Goal: Task Accomplishment & Management: Complete application form

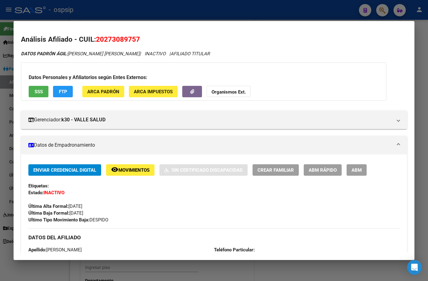
scroll to position [123, 0]
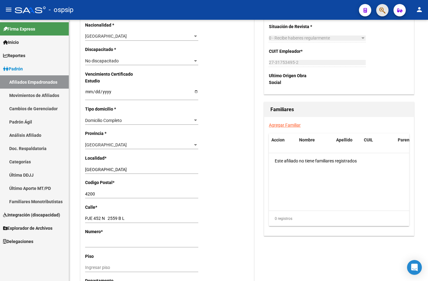
click at [379, 9] on button "button" at bounding box center [383, 10] width 12 height 12
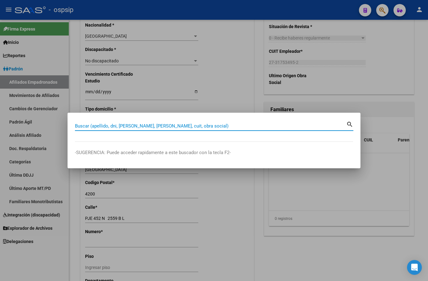
click at [102, 127] on input "Buscar (apellido, dni, [PERSON_NAME], [PERSON_NAME], cuit, obra social)" at bounding box center [211, 126] width 272 height 6
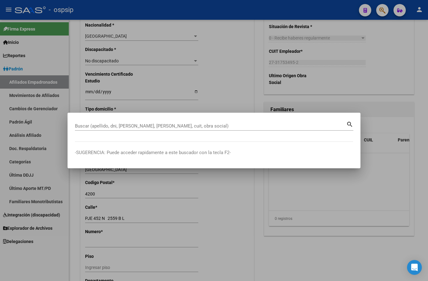
click at [90, 127] on input "Buscar (apellido, dni, [PERSON_NAME], [PERSON_NAME], cuit, obra social)" at bounding box center [211, 126] width 272 height 6
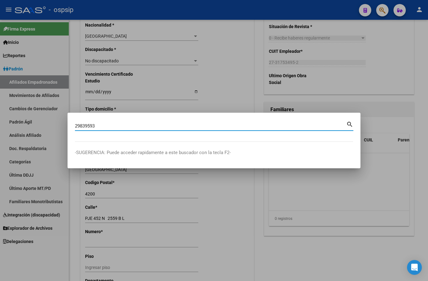
type input "29839593"
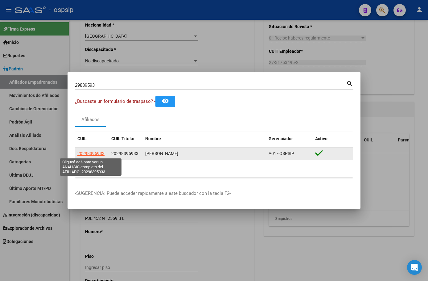
click at [87, 152] on span "20298395933" at bounding box center [90, 153] width 27 height 5
type textarea "20298395933"
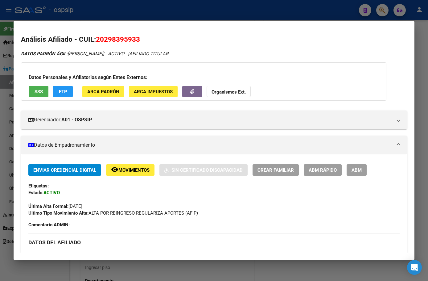
click at [118, 199] on div "Última Alta Formal: [DATE]" at bounding box center [214, 203] width 372 height 14
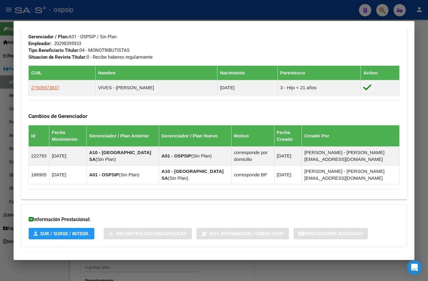
scroll to position [336, 0]
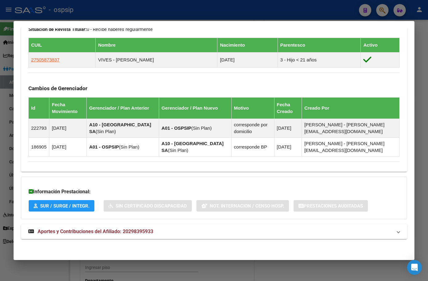
click at [130, 234] on span "Aportes y Contribuciones del Afiliado: 20298395933" at bounding box center [96, 231] width 116 height 6
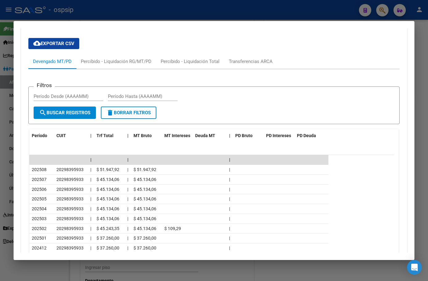
scroll to position [557, 0]
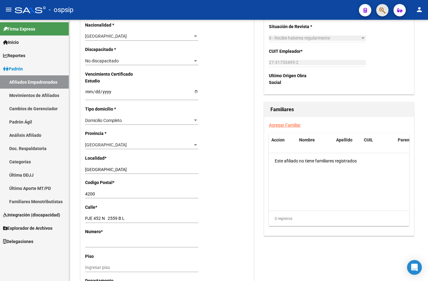
click at [379, 10] on button "button" at bounding box center [383, 10] width 12 height 12
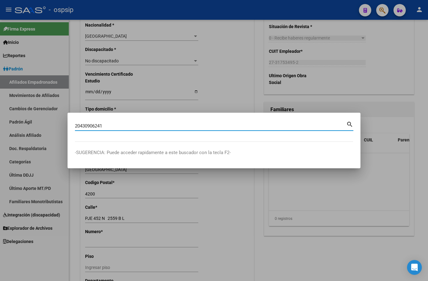
type input "20430906241"
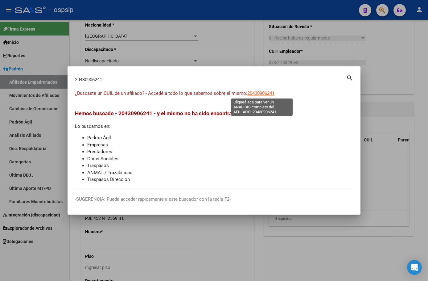
click at [252, 94] on span "20430906241" at bounding box center [261, 93] width 27 height 6
type textarea "20430906241"
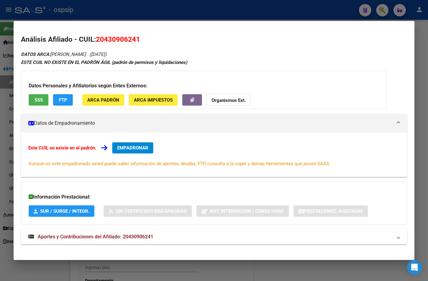
click at [129, 237] on span "Aportes y Contribuciones del Afiliado: 20430906241" at bounding box center [96, 237] width 116 height 6
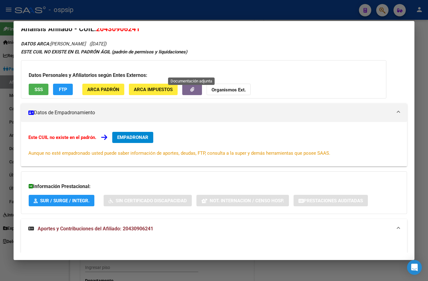
scroll to position [0, 0]
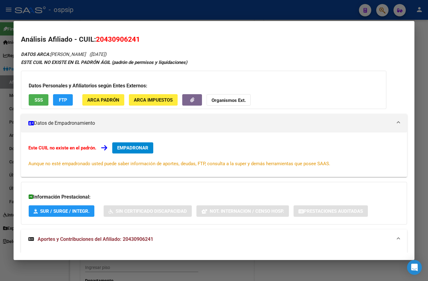
drag, startPoint x: 98, startPoint y: 39, endPoint x: 142, endPoint y: 39, distance: 44.8
click at [142, 39] on h2 "Análisis Afiliado - CUIL: 20430906241" at bounding box center [214, 39] width 386 height 10
copy span "20430906241"
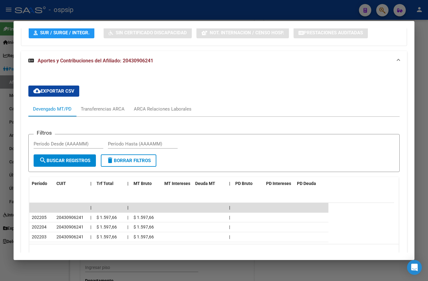
scroll to position [185, 0]
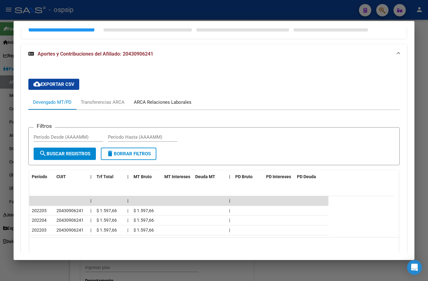
click at [144, 100] on div "ARCA Relaciones Laborales" at bounding box center [163, 102] width 58 height 7
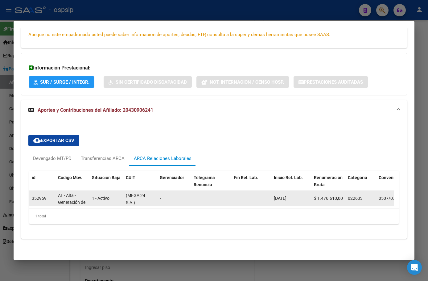
scroll to position [8, 0]
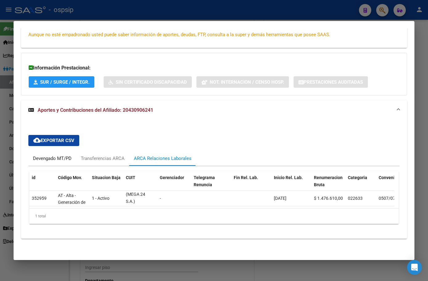
click at [48, 155] on div "Devengado MT/PD" at bounding box center [52, 158] width 39 height 7
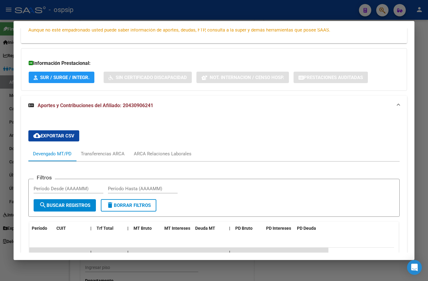
scroll to position [0, 0]
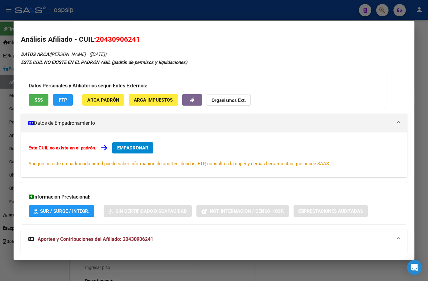
drag, startPoint x: 97, startPoint y: 39, endPoint x: 142, endPoint y: 39, distance: 45.7
click at [142, 39] on h2 "Análisis Afiliado - CUIL: 20430906241" at bounding box center [214, 39] width 386 height 10
copy span "20430906241"
click at [129, 146] on span "EMPADRONAR" at bounding box center [132, 148] width 31 height 6
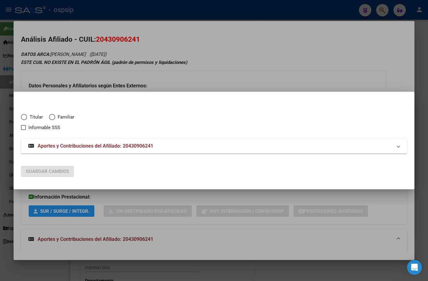
click at [20, 114] on mat-dialog-content "Titular Familiar Informable SSS Aportes y Contribuciones del Afiliado: 20430906…" at bounding box center [214, 129] width 401 height 61
click at [23, 117] on span "Elija una opción" at bounding box center [24, 117] width 6 height 6
click at [23, 117] on input "Titular" at bounding box center [24, 117] width 6 height 6
radio input "true"
checkbox input "true"
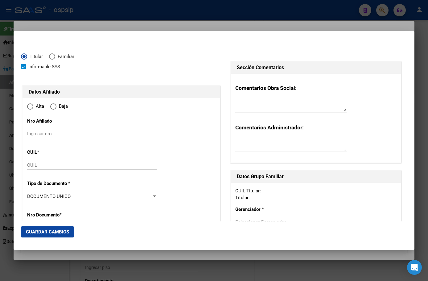
type input "20-43090624-1"
type input "43090624"
type input "[PERSON_NAME]"
type input "[DATE]"
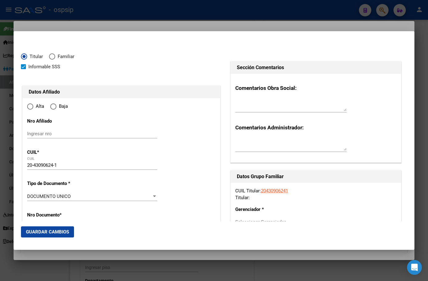
type input "CABA"
type input "1414"
type input "[PERSON_NAME]"
type input "474"
radio input "true"
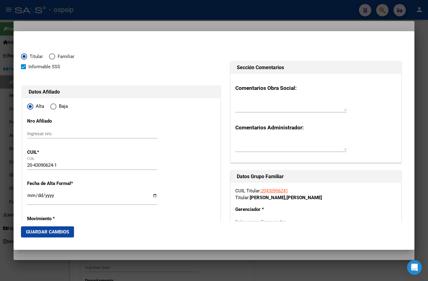
type input "CABA"
click at [30, 195] on input "Ingresar fecha" at bounding box center [92, 198] width 130 height 10
type input "[DATE]"
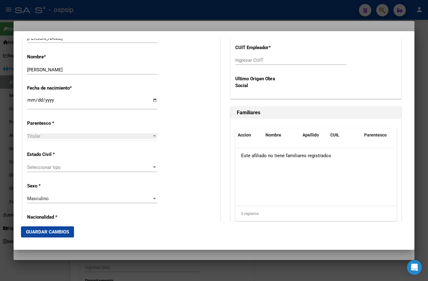
scroll to position [102, 0]
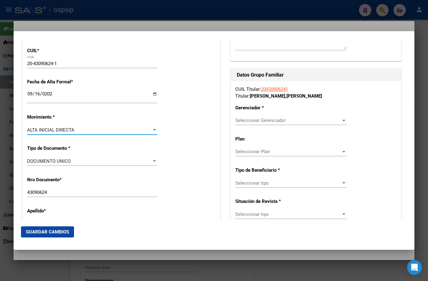
click at [246, 120] on span "Seleccionar Gerenciador" at bounding box center [288, 121] width 106 height 6
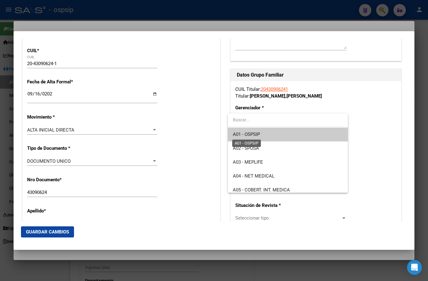
click at [250, 131] on span "A01 - OSPSIP" at bounding box center [288, 134] width 110 height 14
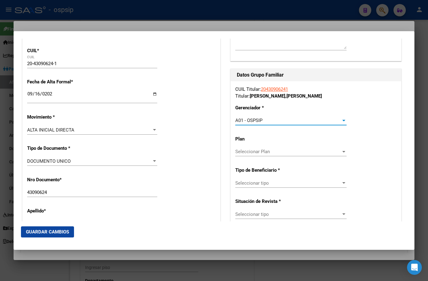
click at [251, 182] on span "Seleccionar tipo" at bounding box center [288, 183] width 106 height 6
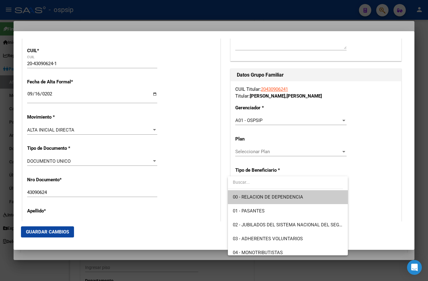
click at [254, 195] on span "00 - RELACION DE DEPENDENCIA" at bounding box center [268, 197] width 70 height 6
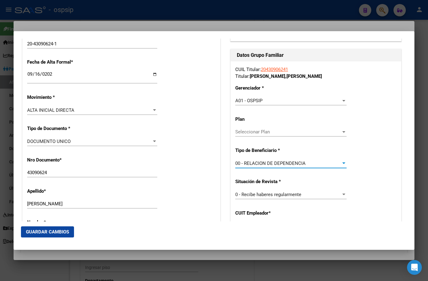
scroll to position [225, 0]
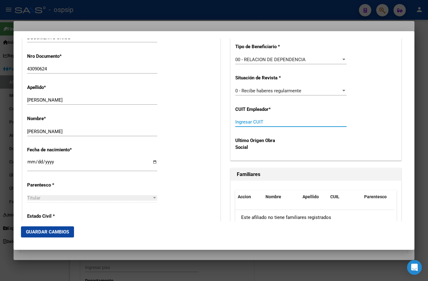
click at [239, 122] on input "Ingresar CUIT" at bounding box center [290, 122] width 111 height 6
click at [180, 73] on div "Nro Documento * 43090624 Ingresar nro" at bounding box center [121, 63] width 189 height 31
click at [241, 123] on input "Ingresar CUIT" at bounding box center [290, 122] width 111 height 6
type input "30-71407446-2"
click at [34, 232] on span "Guardar Cambios" at bounding box center [47, 232] width 43 height 6
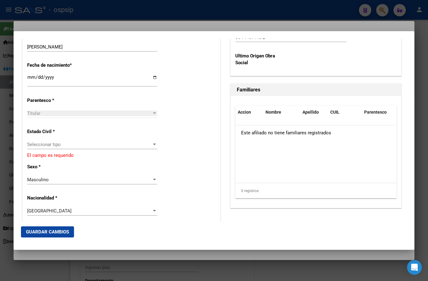
scroll to position [309, 0]
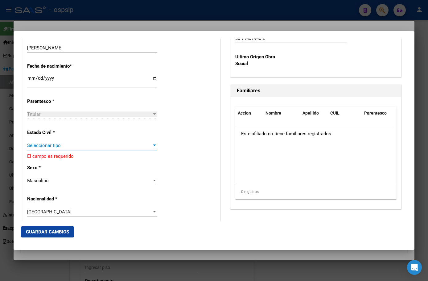
click at [46, 145] on span "Seleccionar tipo" at bounding box center [89, 146] width 125 height 6
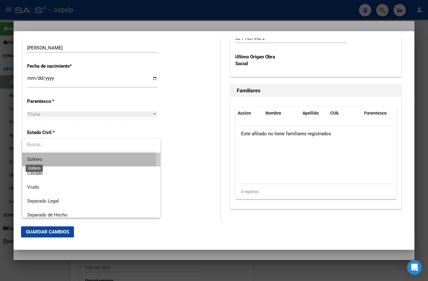
click at [40, 159] on span "Soltero" at bounding box center [34, 159] width 15 height 6
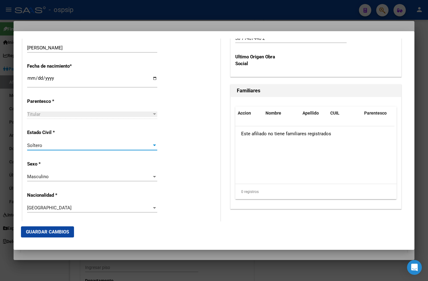
click at [43, 232] on span "Guardar Cambios" at bounding box center [47, 232] width 43 height 6
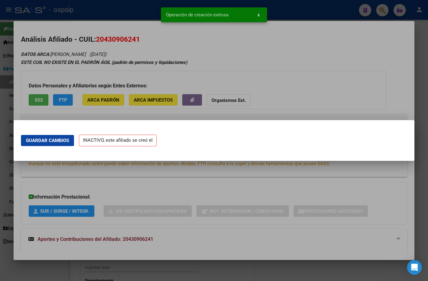
scroll to position [0, 0]
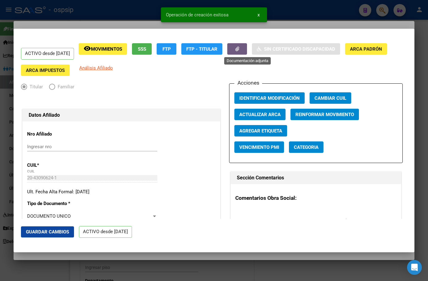
click at [239, 51] on icon "button" at bounding box center [237, 49] width 4 height 5
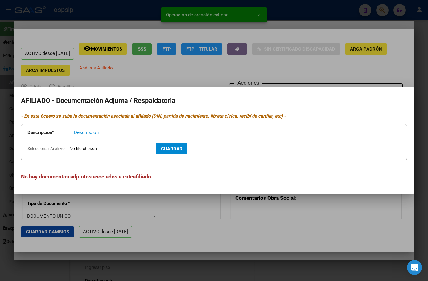
click at [85, 146] on input "Seleccionar Archivo" at bounding box center [110, 149] width 82 height 6
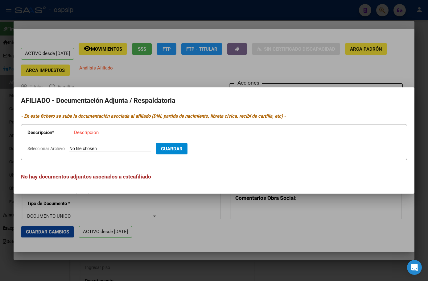
type input "C:\fakepath\Alta ARCA. .pdf"
click at [85, 133] on input "Descripción" at bounding box center [136, 133] width 124 height 6
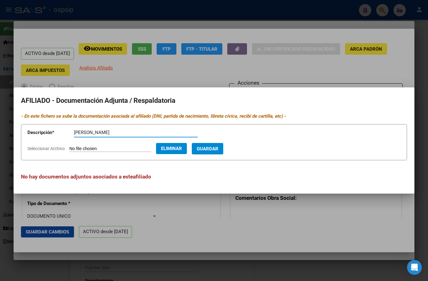
type input "[PERSON_NAME]"
drag, startPoint x: 225, startPoint y: 147, endPoint x: 223, endPoint y: 195, distance: 47.6
click at [219, 147] on span "Guardar" at bounding box center [208, 149] width 22 height 6
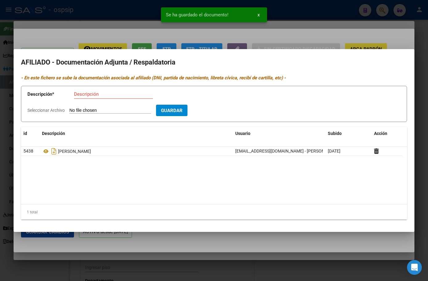
click at [96, 199] on datatable-body "5438 [PERSON_NAME] [EMAIL_ADDRESS][DOMAIN_NAME] - [PERSON_NAME] [DATE]" at bounding box center [214, 175] width 386 height 57
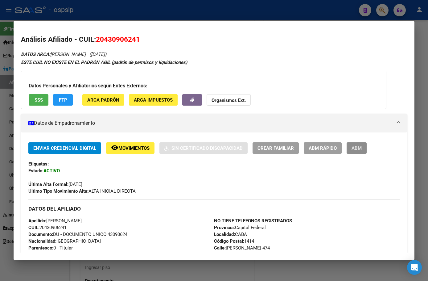
click at [357, 150] on span "ABM" at bounding box center [357, 148] width 10 height 6
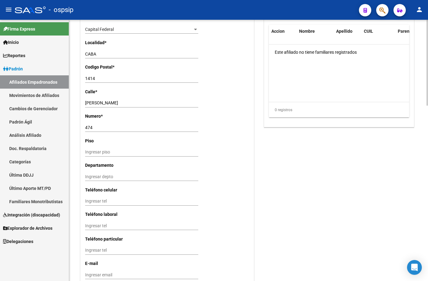
scroll to position [533, 0]
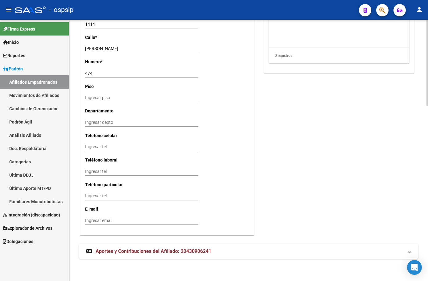
click at [121, 249] on span "Aportes y Contribuciones del Afiliado: 20430906241" at bounding box center [154, 251] width 116 height 6
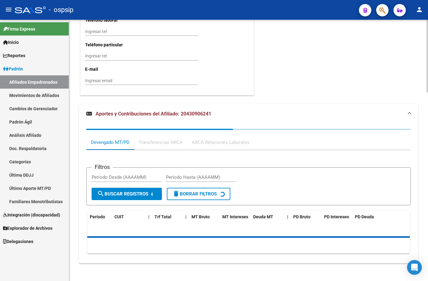
scroll to position [678, 0]
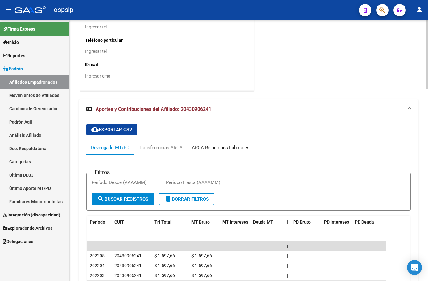
click at [207, 148] on div "ARCA Relaciones Laborales" at bounding box center [221, 147] width 58 height 7
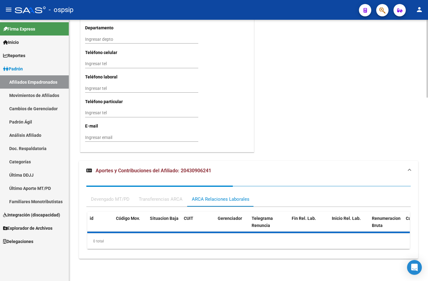
scroll to position [647, 0]
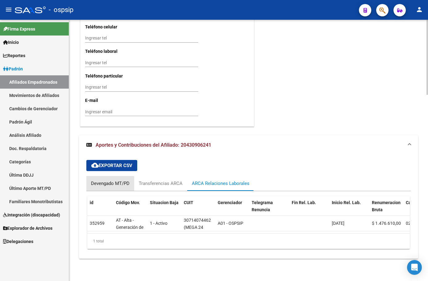
click at [95, 180] on div "Devengado MT/PD" at bounding box center [110, 183] width 39 height 7
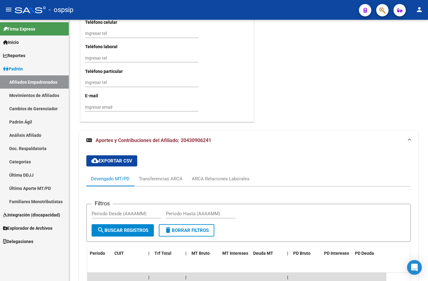
click at [101, 10] on div "- ospsip" at bounding box center [184, 10] width 339 height 14
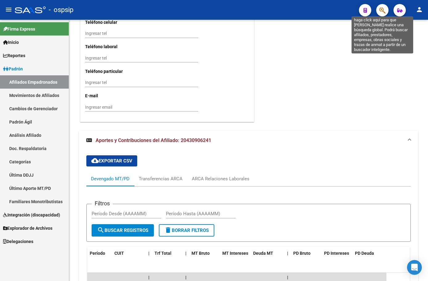
click at [383, 7] on icon "button" at bounding box center [383, 10] width 6 height 7
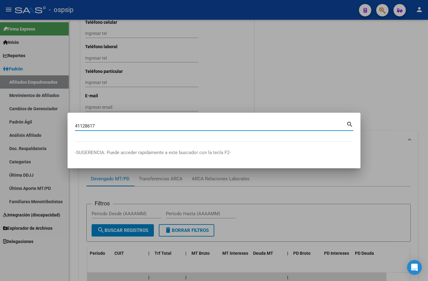
type input "41128617"
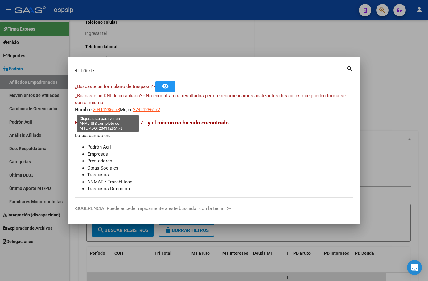
click at [100, 110] on span "20411286178" at bounding box center [106, 110] width 27 height 6
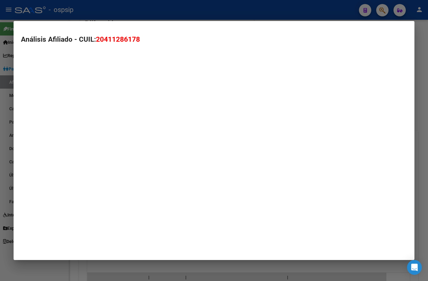
type textarea "20411286178"
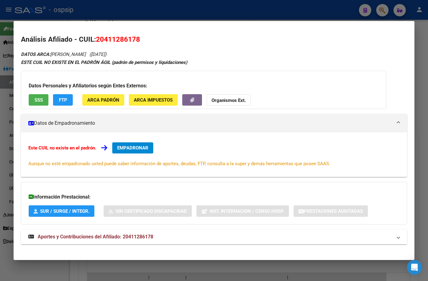
drag, startPoint x: 139, startPoint y: 236, endPoint x: 145, endPoint y: 232, distance: 7.7
click at [139, 237] on span "Aportes y Contribuciones del Afiliado: 20411286178" at bounding box center [96, 237] width 116 height 6
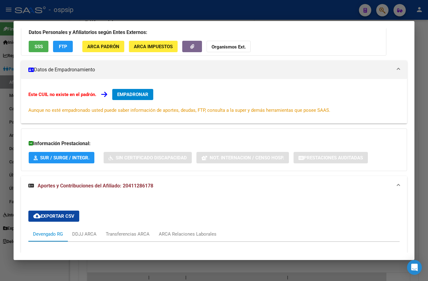
scroll to position [185, 0]
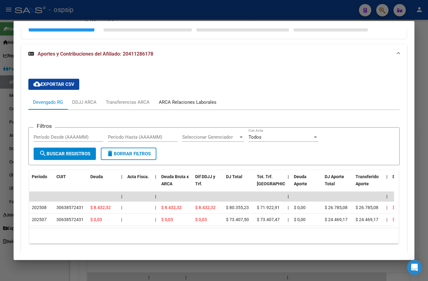
click at [177, 99] on div "ARCA Relaciones Laborales" at bounding box center [188, 102] width 58 height 7
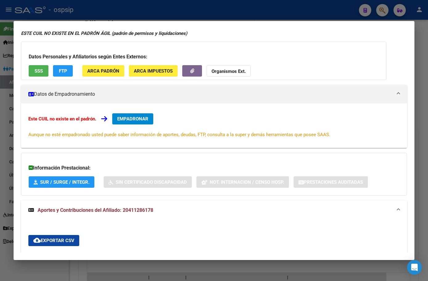
scroll to position [93, 0]
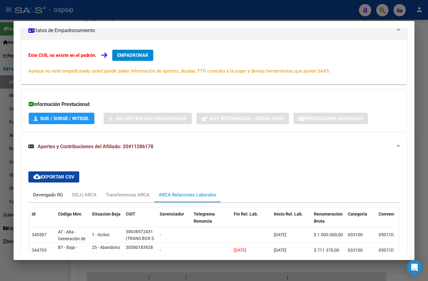
click at [44, 194] on div "Devengado RG" at bounding box center [48, 194] width 30 height 7
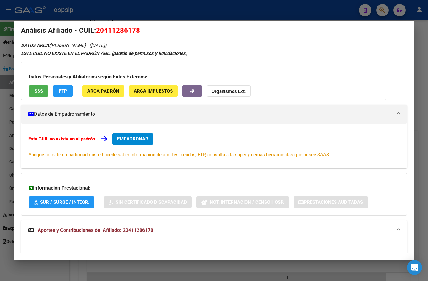
scroll to position [0, 0]
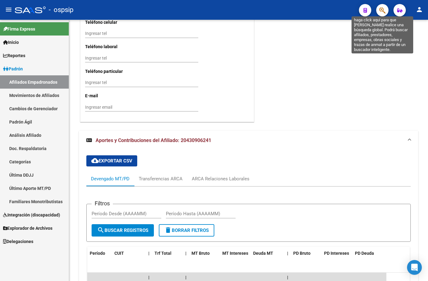
click at [381, 8] on icon "button" at bounding box center [383, 10] width 6 height 7
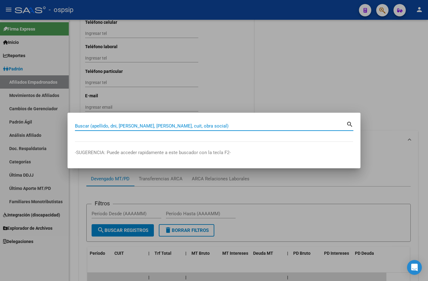
paste input "18168580."
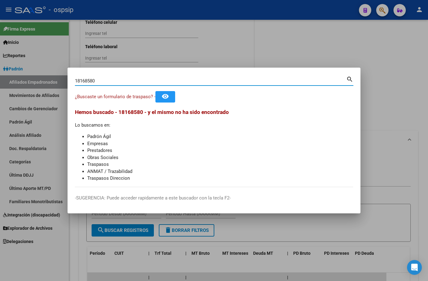
type input "18168580"
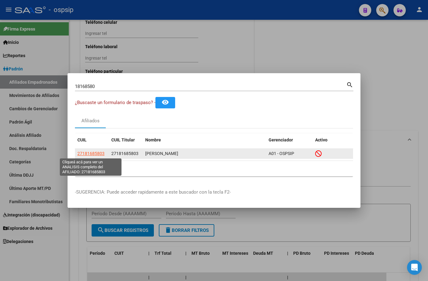
click at [90, 153] on span "27181685803" at bounding box center [90, 153] width 27 height 5
type textarea "27181685803"
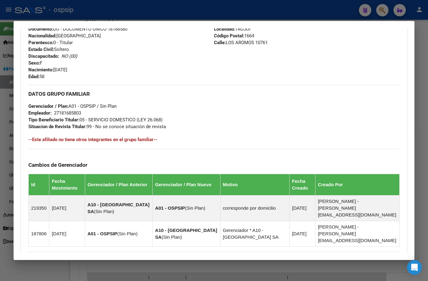
scroll to position [311, 0]
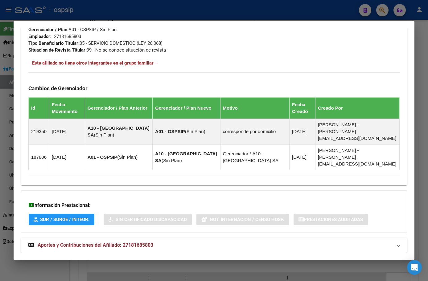
drag, startPoint x: 132, startPoint y: 233, endPoint x: 142, endPoint y: 234, distance: 9.9
click at [132, 242] on span "Aportes y Contribuciones del Afiliado: 27181685803" at bounding box center [96, 245] width 116 height 6
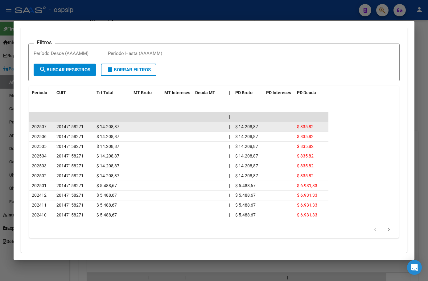
scroll to position [434, 0]
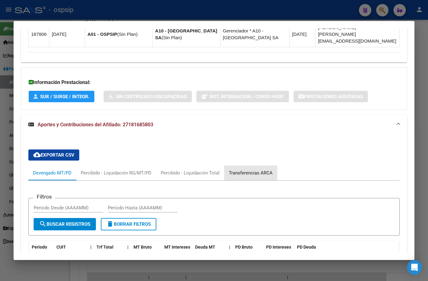
click at [254, 169] on div "Transferencias ARCA" at bounding box center [251, 172] width 44 height 7
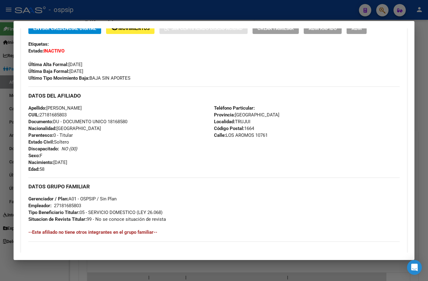
scroll to position [30, 0]
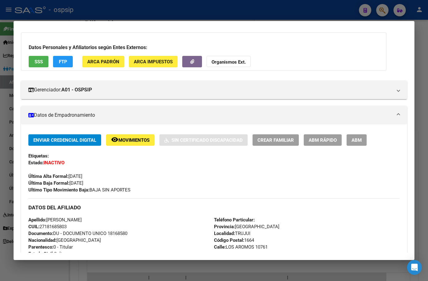
click at [135, 191] on div "Ultimo Tipo Movimiento Baja: BAJA SIN APORTES" at bounding box center [214, 189] width 372 height 7
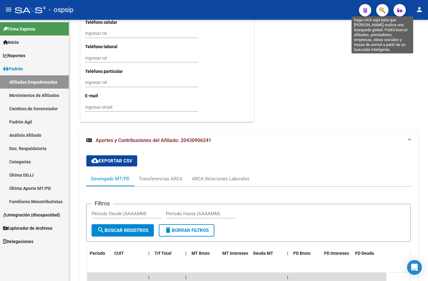
click at [382, 9] on icon "button" at bounding box center [383, 10] width 6 height 7
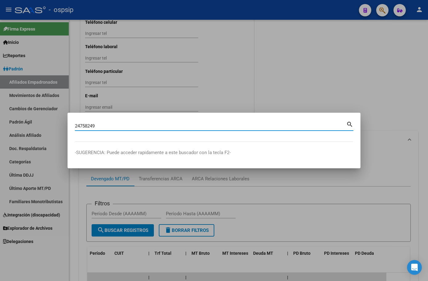
type input "24758249"
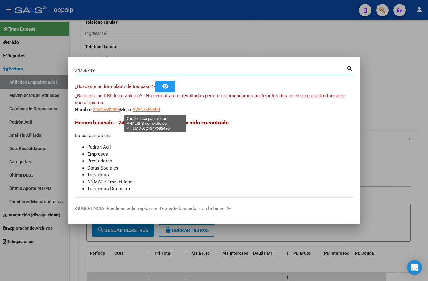
click at [151, 110] on span "27247582490" at bounding box center [146, 110] width 27 height 6
type textarea "27247582490"
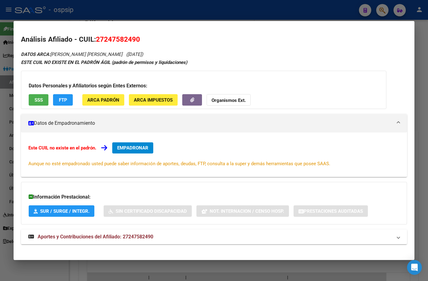
click at [133, 236] on span "Aportes y Contribuciones del Afiliado: 27247582490" at bounding box center [96, 237] width 116 height 6
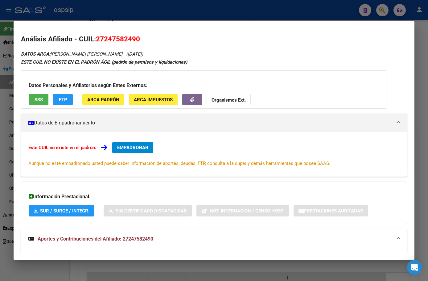
scroll to position [0, 0]
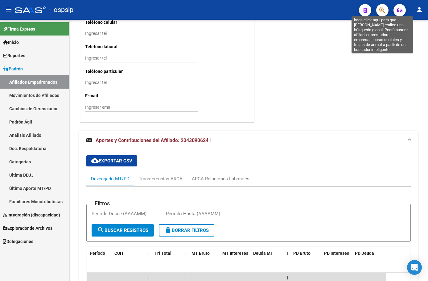
click at [382, 10] on icon "button" at bounding box center [383, 10] width 6 height 7
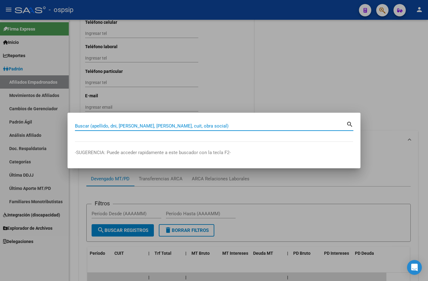
paste input "46808007"
type input "46808007"
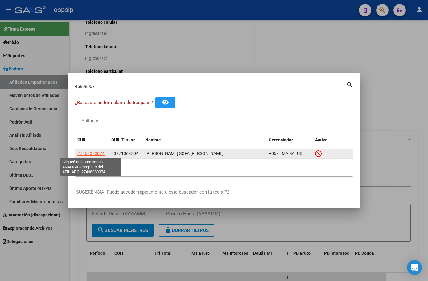
click at [95, 153] on span "27468080074" at bounding box center [90, 153] width 27 height 5
type textarea "27468080074"
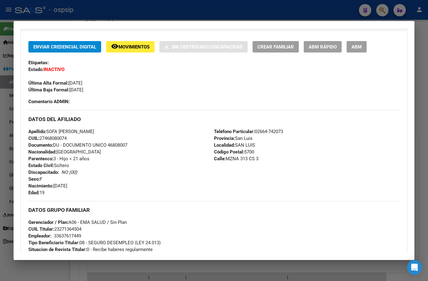
scroll to position [123, 0]
click at [169, 155] on div "Apellido: [PERSON_NAME] CUIL: 27468080074 Documento: DU - DOCUMENTO UNICO 46808…" at bounding box center [121, 162] width 186 height 68
click at [123, 47] on span "Movimientos" at bounding box center [134, 47] width 31 height 6
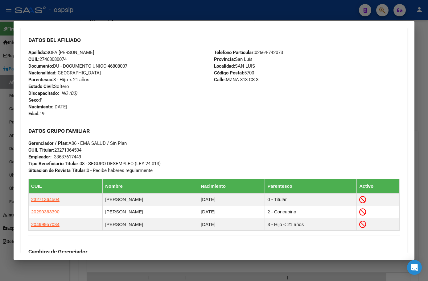
scroll to position [216, 0]
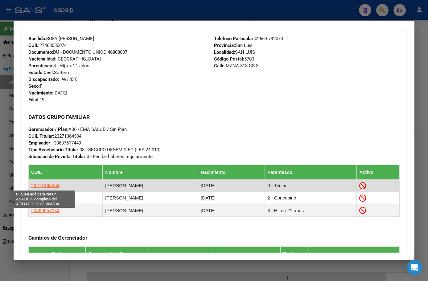
click at [40, 186] on span "23271364504" at bounding box center [45, 185] width 28 height 5
type textarea "23271364504"
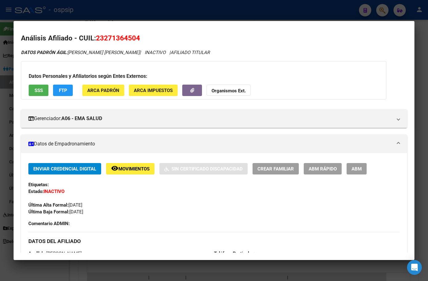
scroll to position [0, 0]
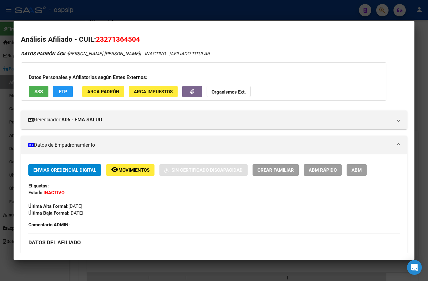
click at [117, 169] on mat-icon "remove_red_eye" at bounding box center [114, 169] width 7 height 7
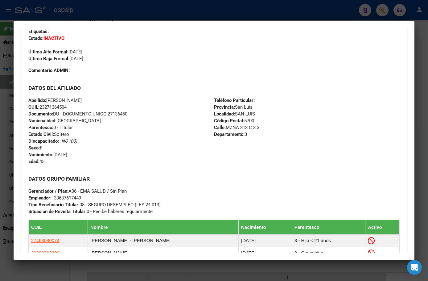
scroll to position [185, 0]
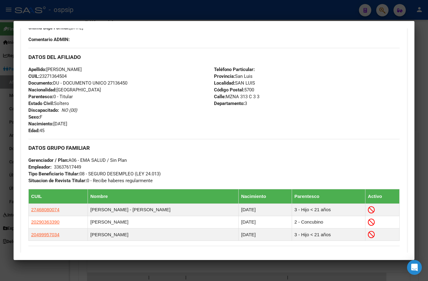
drag, startPoint x: 104, startPoint y: 127, endPoint x: 115, endPoint y: 135, distance: 14.1
click at [104, 127] on div "Apellido: [PERSON_NAME] CUIL: 23271364504 Documento: DU - DOCUMENTO UNICO 27136…" at bounding box center [121, 100] width 186 height 68
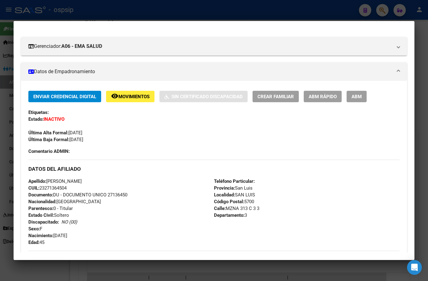
scroll to position [0, 0]
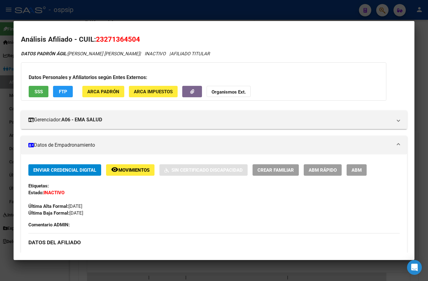
click at [132, 170] on span "Movimientos" at bounding box center [134, 170] width 31 height 6
drag, startPoint x: 105, startPoint y: 39, endPoint x: 136, endPoint y: 39, distance: 30.9
click at [136, 39] on span "23271364504" at bounding box center [118, 39] width 44 height 8
copy span "27136450"
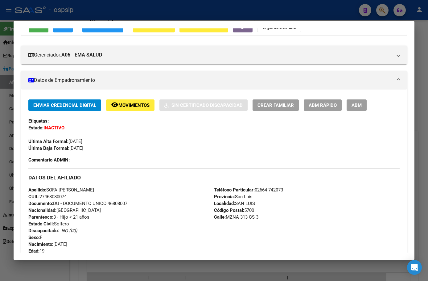
scroll to position [62, 0]
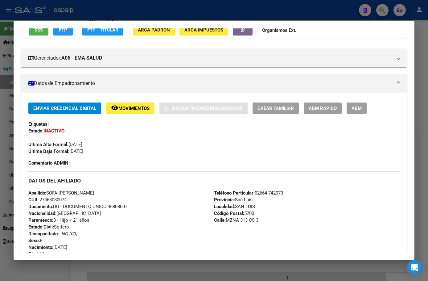
drag, startPoint x: 109, startPoint y: 204, endPoint x: 131, endPoint y: 207, distance: 22.7
click at [131, 207] on div "Apellido: [PERSON_NAME] CUIL: 27468080074 Documento: DU - DOCUMENTO UNICO 46808…" at bounding box center [121, 223] width 186 height 68
copy span "46808007"
click at [121, 108] on span "Movimientos" at bounding box center [134, 109] width 31 height 6
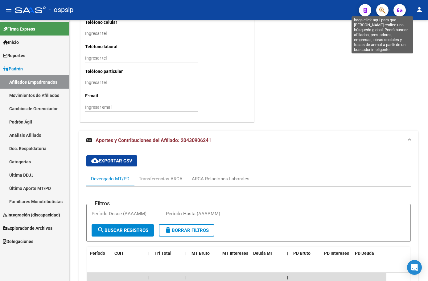
click at [384, 10] on icon "button" at bounding box center [383, 10] width 6 height 7
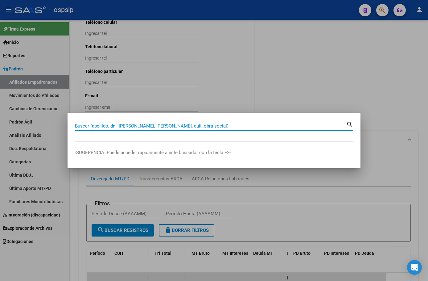
paste input "38475196"
type input "38475196"
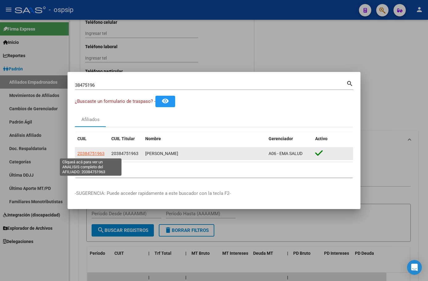
click at [89, 155] on span "20384751963" at bounding box center [90, 153] width 27 height 5
type textarea "20384751963"
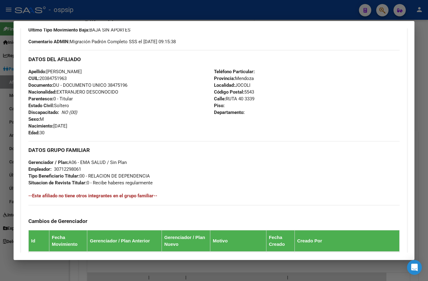
scroll to position [304, 0]
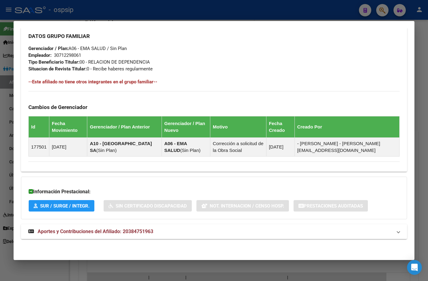
click at [144, 231] on span "Aportes y Contribuciones del Afiliado: 20384751963" at bounding box center [96, 231] width 116 height 6
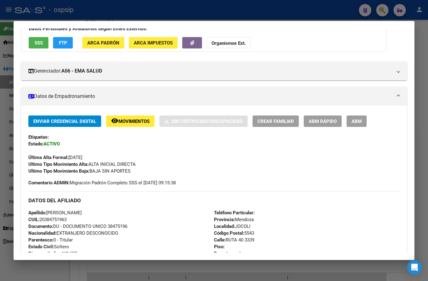
scroll to position [123, 0]
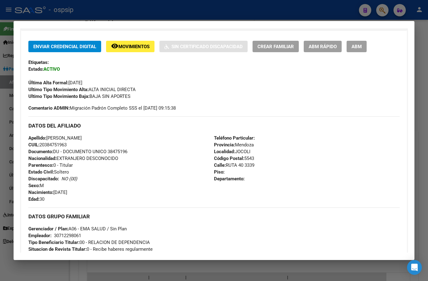
drag, startPoint x: 109, startPoint y: 151, endPoint x: 134, endPoint y: 152, distance: 25.4
click at [134, 152] on div "Apellido: [PERSON_NAME]: 20384751963 Documento: DU - DOCUMENTO UNICO 38475196 N…" at bounding box center [121, 169] width 186 height 68
copy span "38475196"
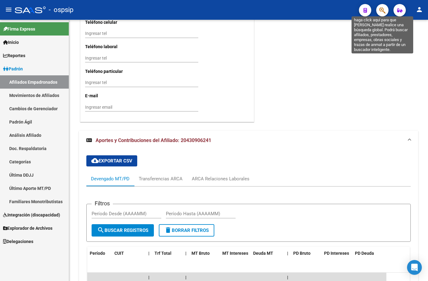
click at [381, 11] on icon "button" at bounding box center [383, 10] width 6 height 7
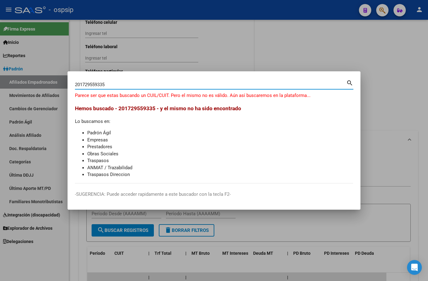
click at [80, 83] on input "201729559335" at bounding box center [211, 85] width 272 height 6
click at [111, 87] on div "1729559335 Buscar (apellido, dni, [PERSON_NAME], [PERSON_NAME], cuit, obra soci…" at bounding box center [211, 84] width 272 height 9
click at [107, 85] on input "1729559335" at bounding box center [211, 85] width 272 height 6
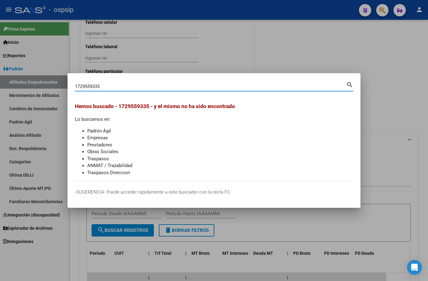
click at [90, 85] on input "1729559335" at bounding box center [211, 87] width 272 height 6
type input "172959335"
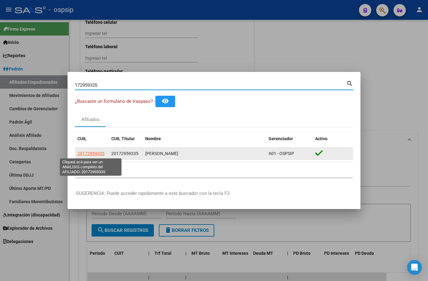
click at [83, 151] on span "20172959335" at bounding box center [90, 153] width 27 height 5
type textarea "20172959335"
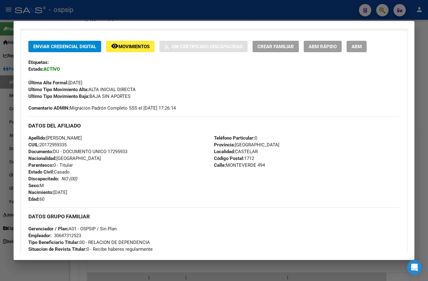
click at [121, 44] on span "Movimientos" at bounding box center [134, 47] width 31 height 6
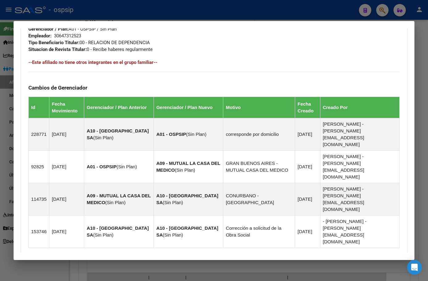
scroll to position [360, 0]
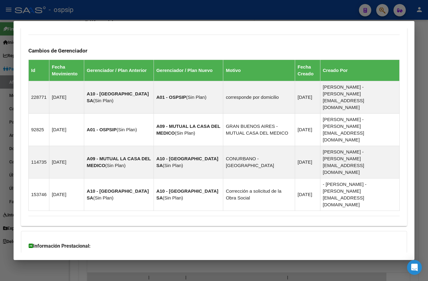
click at [133, 278] on mat-expansion-panel-header "Aportes y Contribuciones del Afiliado: 20172959335" at bounding box center [214, 285] width 386 height 15
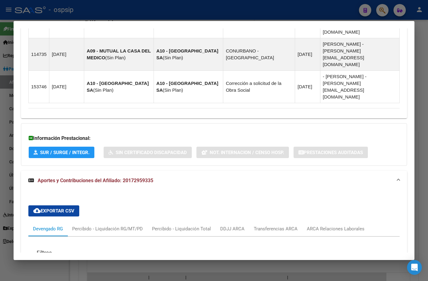
scroll to position [582, 0]
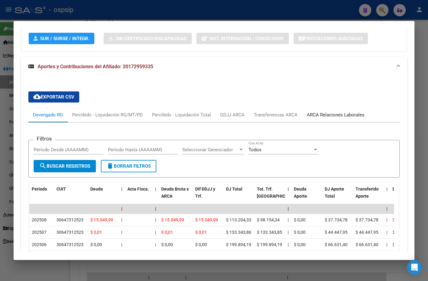
click at [319, 111] on div "ARCA Relaciones Laborales" at bounding box center [336, 114] width 58 height 7
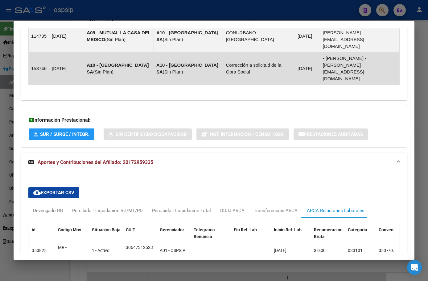
scroll to position [486, 0]
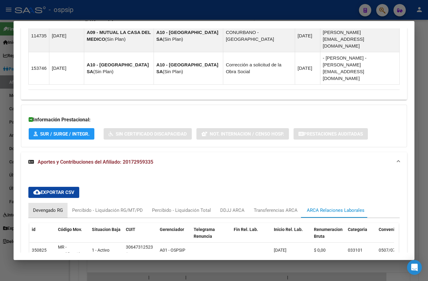
drag, startPoint x: 45, startPoint y: 156, endPoint x: 38, endPoint y: 170, distance: 14.9
click at [44, 207] on div "Devengado RG" at bounding box center [48, 210] width 30 height 7
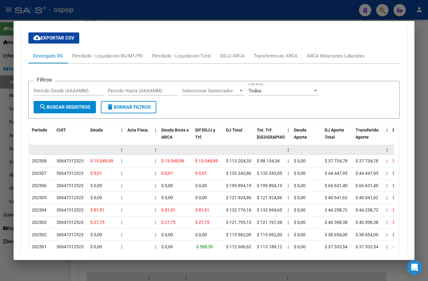
scroll to position [548, 0]
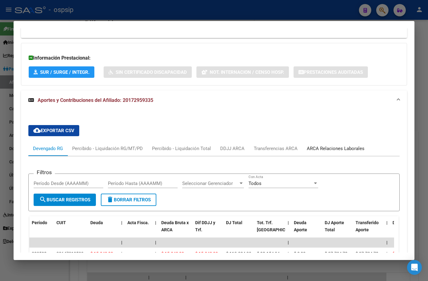
click at [322, 145] on div "ARCA Relaciones Laborales" at bounding box center [336, 148] width 58 height 7
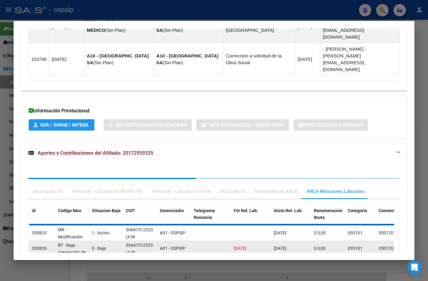
scroll to position [504, 0]
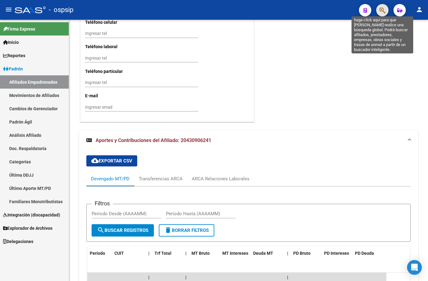
click at [383, 9] on icon "button" at bounding box center [383, 10] width 6 height 7
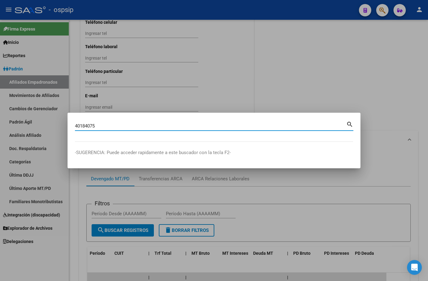
type input "40184075"
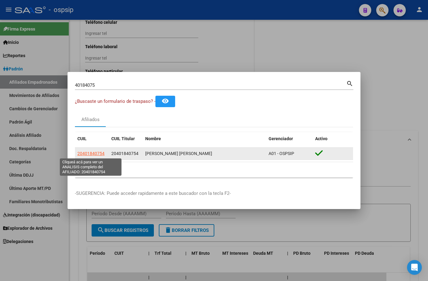
click at [83, 154] on span "20401840754" at bounding box center [90, 153] width 27 height 5
type textarea "20401840754"
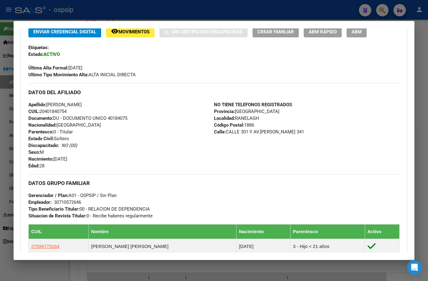
scroll to position [292, 0]
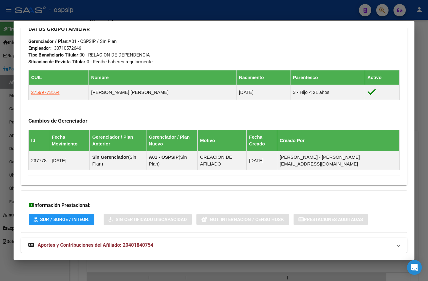
click at [120, 242] on span "Aportes y Contribuciones del Afiliado: 20401840754" at bounding box center [96, 245] width 116 height 6
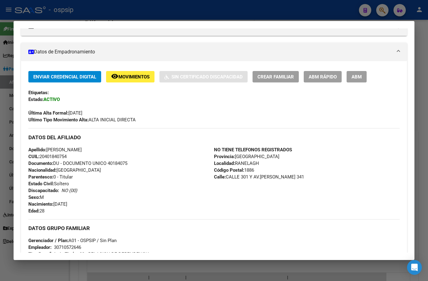
scroll to position [93, 0]
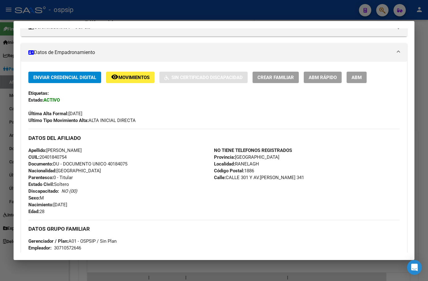
click at [387, 79] on div "Enviar Credencial Digital remove_red_eye Movimientos Sin Certificado Discapacid…" at bounding box center [214, 77] width 372 height 11
drag, startPoint x: 357, startPoint y: 76, endPoint x: 333, endPoint y: 153, distance: 80.4
click at [357, 76] on span "ABM" at bounding box center [357, 78] width 10 height 6
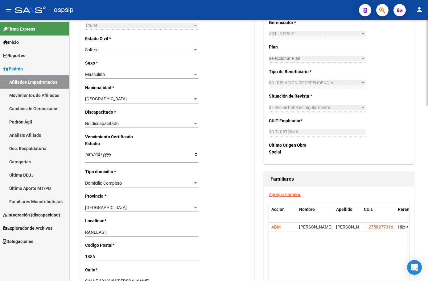
scroll to position [309, 0]
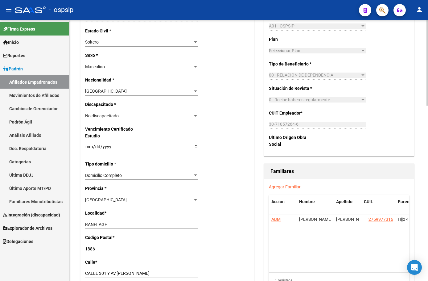
click at [284, 187] on link "Agregar Familiar" at bounding box center [285, 186] width 32 height 5
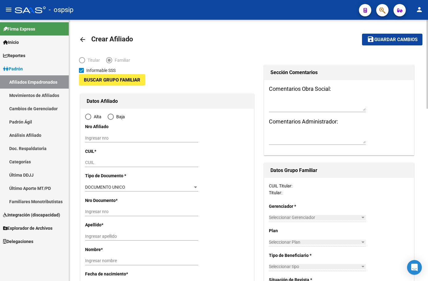
type input "30-71057264-6"
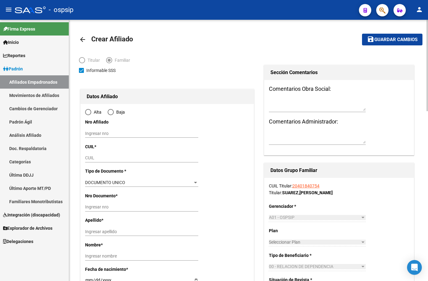
type input "RANELAGH"
type input "1886"
type input "CALLE 301 Y AV.[PERSON_NAME]"
type input "341"
radio input "true"
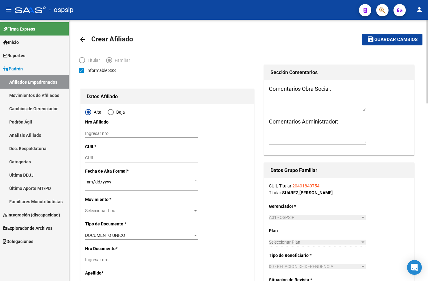
type input "30-71057264-6"
click at [93, 157] on input "CUIL" at bounding box center [141, 157] width 113 height 5
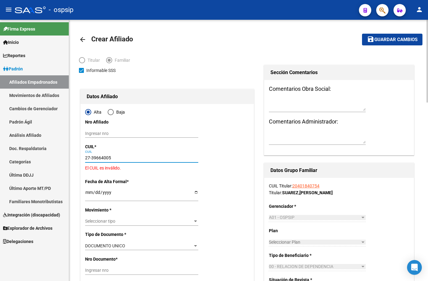
type input "27-39664005-3"
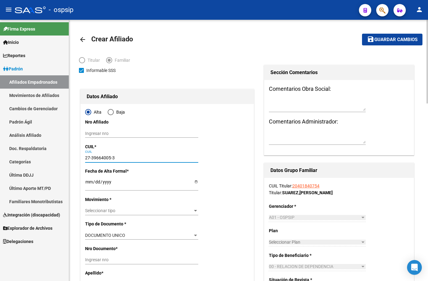
type input "39664005"
type input "[PERSON_NAME]"
type input "[DATE]"
type input "BERAZATEGUI"
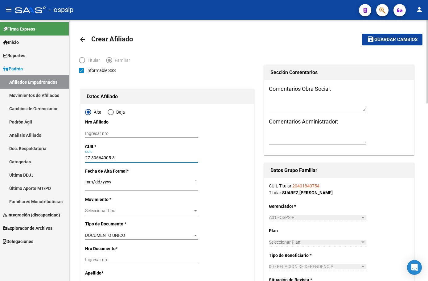
type input "1884"
type input "CALLE 28"
type input "87"
type input "27-39664005-3"
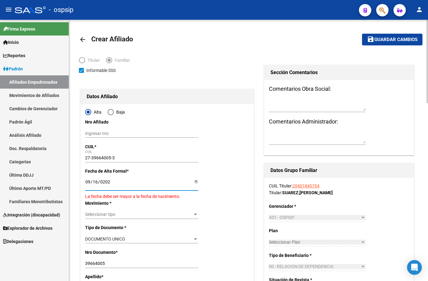
type input "[DATE]"
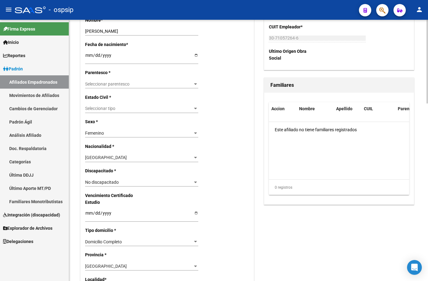
scroll to position [278, 0]
click at [96, 83] on span "Seleccionar parentesco" at bounding box center [139, 83] width 108 height 5
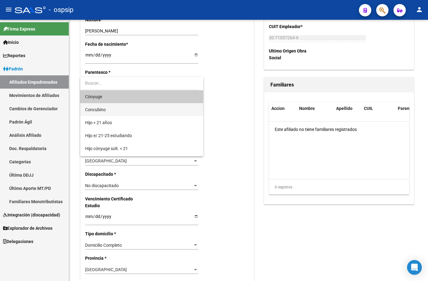
click at [106, 109] on span "Concubino" at bounding box center [141, 109] width 113 height 13
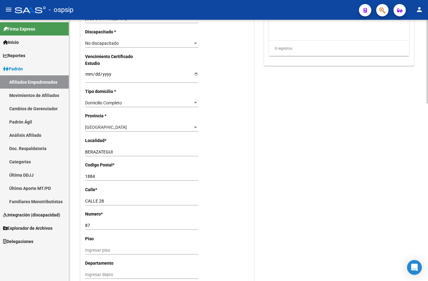
scroll to position [432, 0]
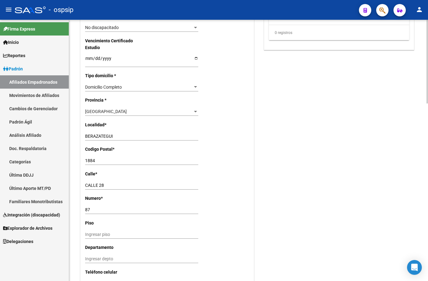
click at [143, 180] on div "Alta Baja Nro Afiliado Ingresar nro CUIL * 27-39664005-3 CUIL ARCA Padrón Fecha…" at bounding box center [167, 21] width 173 height 699
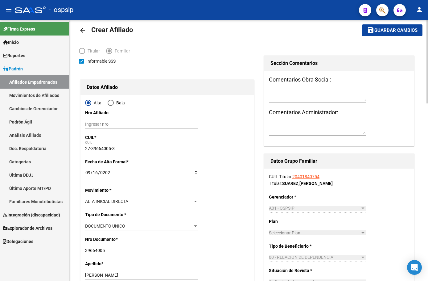
scroll to position [0, 0]
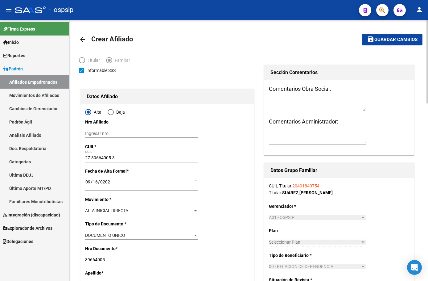
click at [381, 39] on span "Guardar cambios" at bounding box center [396, 40] width 43 height 6
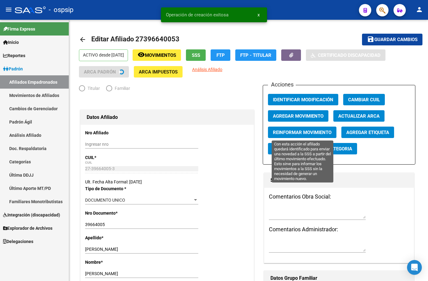
radio input "true"
type input "30-71057264-6"
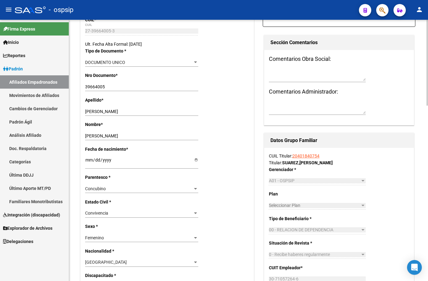
scroll to position [62, 0]
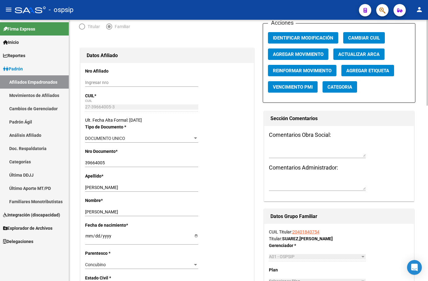
drag, startPoint x: 135, startPoint y: 76, endPoint x: 138, endPoint y: 77, distance: 3.5
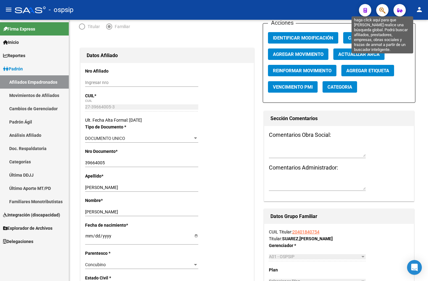
click at [380, 7] on icon "button" at bounding box center [383, 10] width 6 height 7
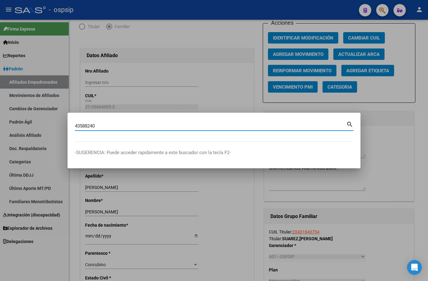
type input "43588240"
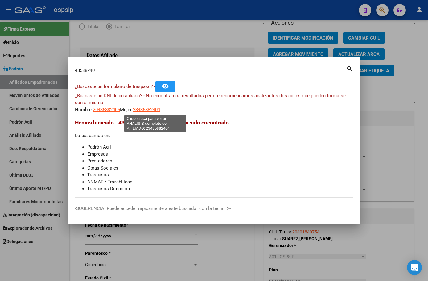
click at [150, 109] on span "23435882404" at bounding box center [146, 110] width 27 height 6
type textarea "23435882404"
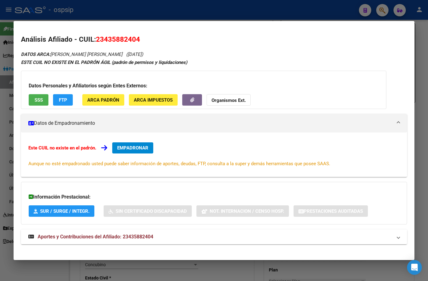
click at [148, 238] on span "Aportes y Contribuciones del Afiliado: 23435882404" at bounding box center [96, 237] width 116 height 6
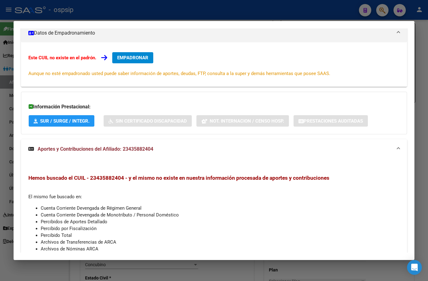
scroll to position [0, 0]
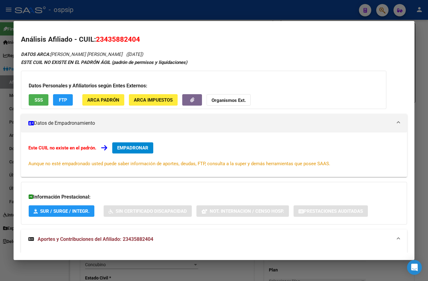
drag, startPoint x: 97, startPoint y: 40, endPoint x: 145, endPoint y: 37, distance: 47.9
click at [145, 37] on h2 "Análisis Afiliado - CUIL: 23435882404" at bounding box center [214, 39] width 386 height 10
copy span "23435882404"
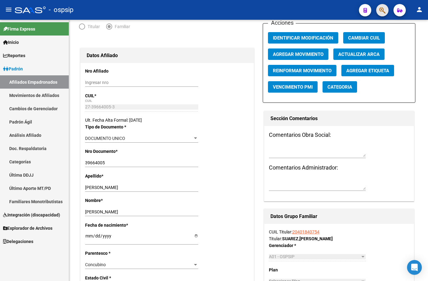
click at [386, 9] on button "button" at bounding box center [383, 10] width 12 height 12
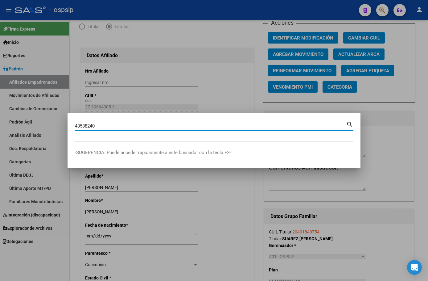
type input "43588240"
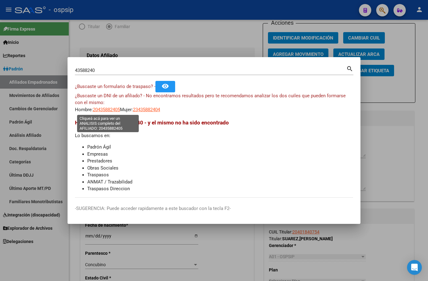
click at [108, 108] on span "20435882405" at bounding box center [106, 110] width 27 height 6
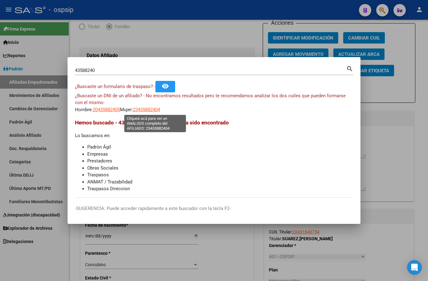
click at [149, 108] on span "23435882404" at bounding box center [146, 110] width 27 height 6
type textarea "23435882404"
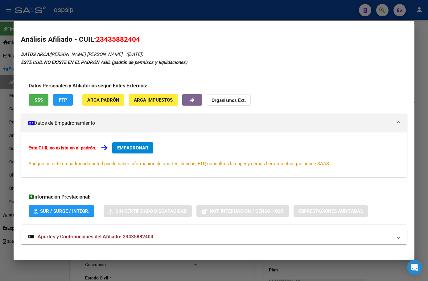
scroll to position [6, 0]
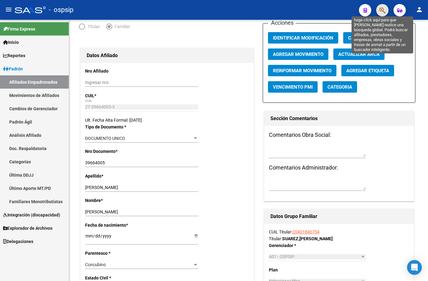
click at [382, 11] on icon "button" at bounding box center [383, 10] width 6 height 7
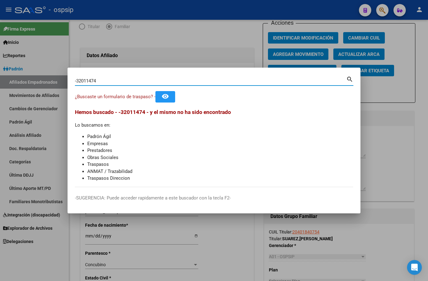
drag, startPoint x: 76, startPoint y: 81, endPoint x: 76, endPoint y: 87, distance: 6.2
click at [77, 81] on input "-32011474" at bounding box center [211, 81] width 272 height 6
click at [101, 78] on input "32011474" at bounding box center [211, 81] width 272 height 6
type input "32011474"
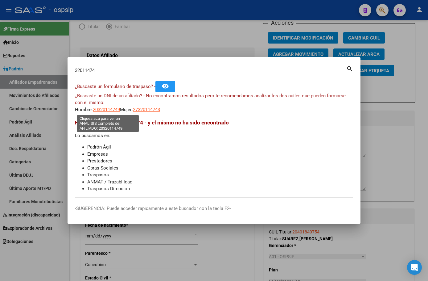
click at [100, 108] on span "20320114749" at bounding box center [106, 110] width 27 height 6
type textarea "20320114749"
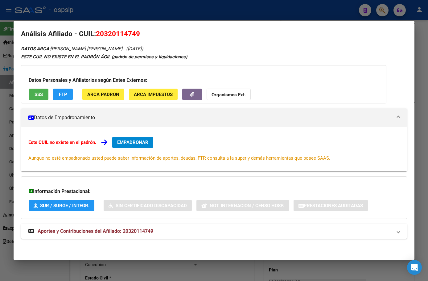
click at [135, 229] on span "Aportes y Contribuciones del Afiliado: 20320114749" at bounding box center [96, 231] width 116 height 6
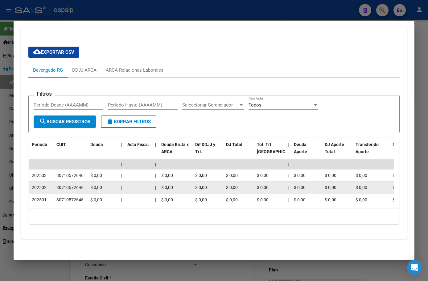
scroll to position [223, 0]
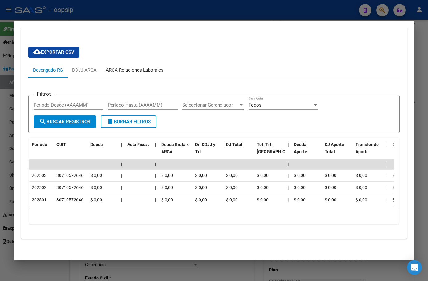
click at [138, 67] on div "ARCA Relaciones Laborales" at bounding box center [135, 70] width 58 height 7
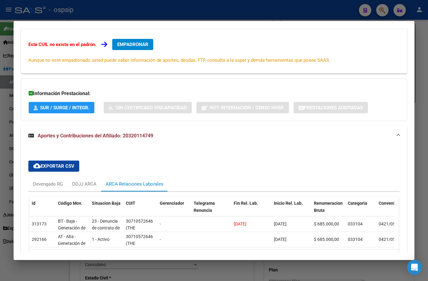
scroll to position [149, 0]
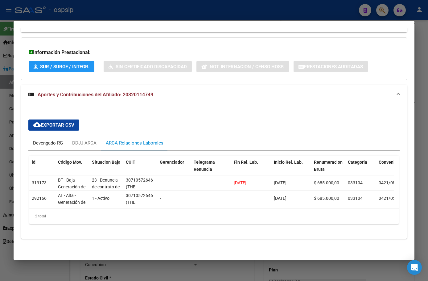
click at [40, 140] on div "Devengado RG" at bounding box center [48, 143] width 30 height 7
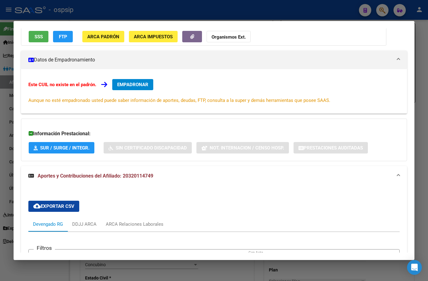
scroll to position [0, 0]
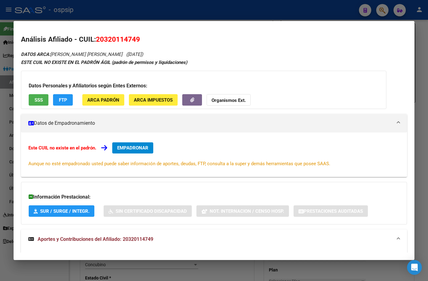
drag, startPoint x: 97, startPoint y: 38, endPoint x: 140, endPoint y: 42, distance: 43.4
click at [140, 42] on h2 "Análisis Afiliado - CUIL: 20320114749" at bounding box center [214, 39] width 386 height 10
copy span "20320114749"
click at [107, 202] on div "Información Prestacional: SUR / SURGE / INTEGR. Sin Certificado Discapacidad No…" at bounding box center [214, 203] width 386 height 43
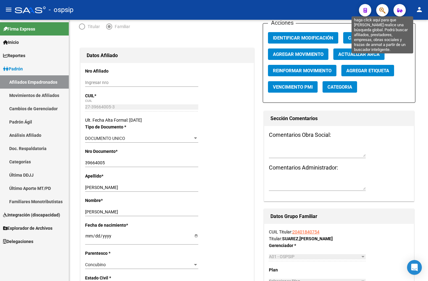
click at [382, 10] on icon "button" at bounding box center [383, 10] width 6 height 7
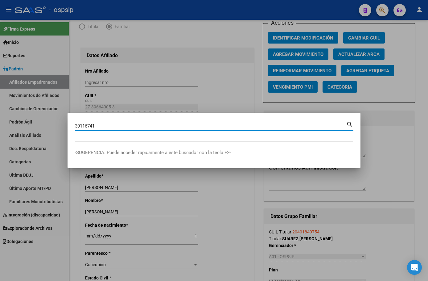
type input "39116741"
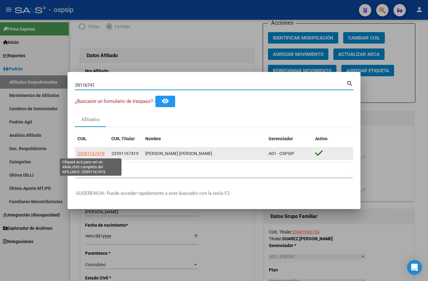
click at [91, 153] on span "23391167419" at bounding box center [90, 153] width 27 height 5
type textarea "23391167419"
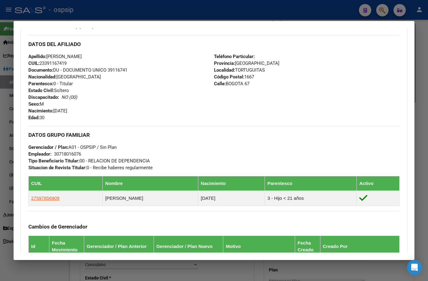
scroll to position [216, 0]
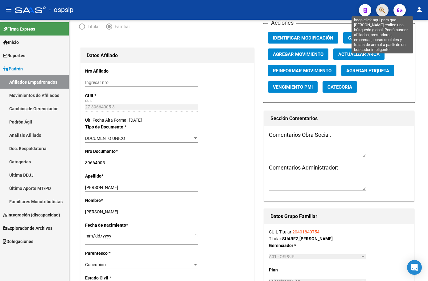
click at [382, 9] on icon "button" at bounding box center [383, 10] width 6 height 7
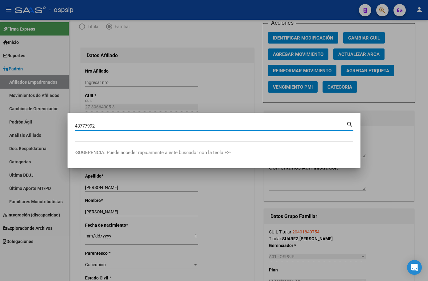
type input "43777992"
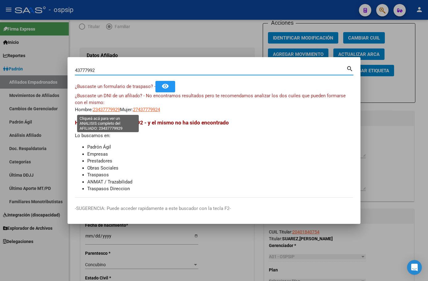
click at [105, 109] on span "23437779929" at bounding box center [106, 110] width 27 height 6
type textarea "23437779929"
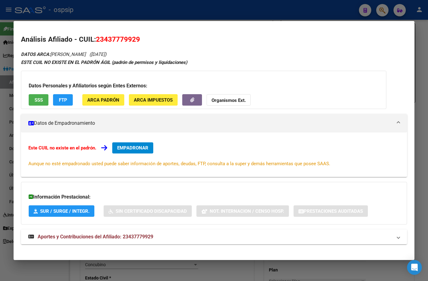
drag, startPoint x: 148, startPoint y: 235, endPoint x: 168, endPoint y: 223, distance: 23.1
click at [148, 235] on span "Aportes y Contribuciones del Afiliado: 23437779929" at bounding box center [96, 237] width 116 height 6
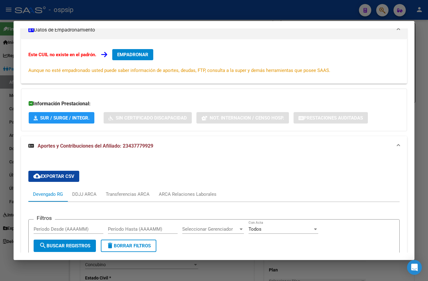
scroll to position [6, 0]
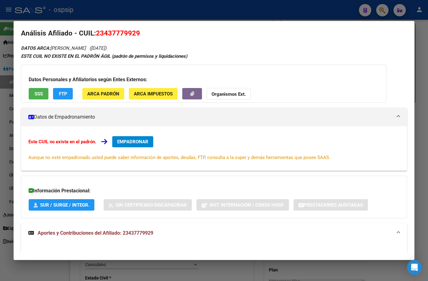
click at [128, 144] on span "EMPADRONAR" at bounding box center [132, 142] width 31 height 6
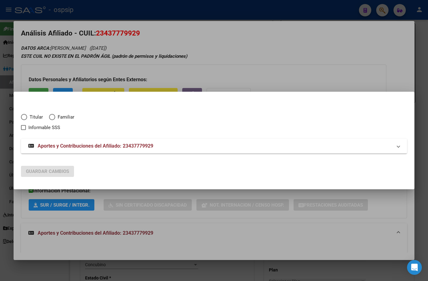
click at [24, 117] on span "Elija una opción" at bounding box center [24, 117] width 6 height 6
click at [24, 117] on input "Titular" at bounding box center [24, 117] width 6 height 6
radio input "true"
checkbox input "true"
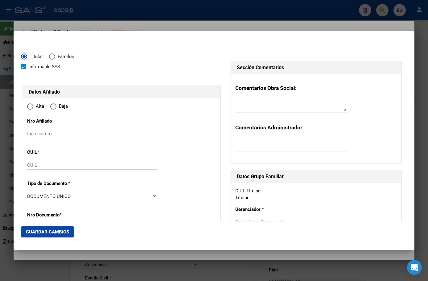
type input "23-43777992-9"
type input "43777992"
type input "[PERSON_NAME]"
type input "[DATE]"
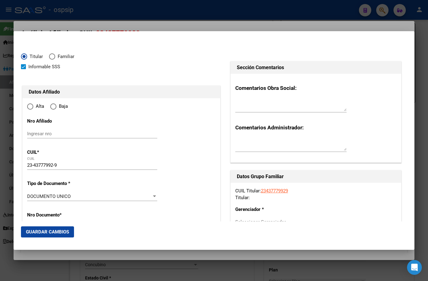
type input "[GEOGRAPHIC_DATA][PERSON_NAME]"
type input "1846"
type input "MITRE"
type input "6016"
radio input "true"
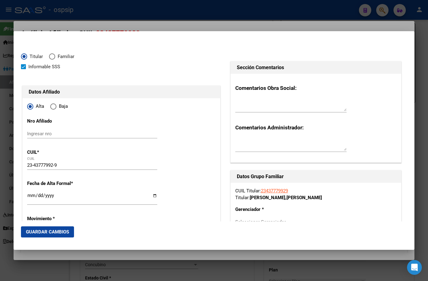
type input "[GEOGRAPHIC_DATA][PERSON_NAME]"
click at [31, 196] on input "Ingresar fecha" at bounding box center [92, 198] width 130 height 10
type input "[DATE]"
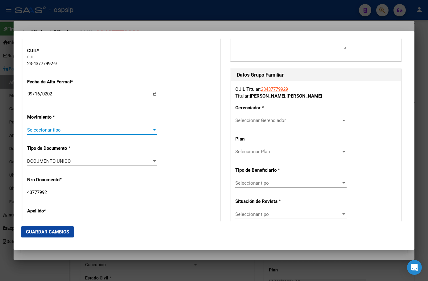
click at [41, 135] on div "Seleccionar tipo Seleccionar tipo" at bounding box center [92, 132] width 130 height 15
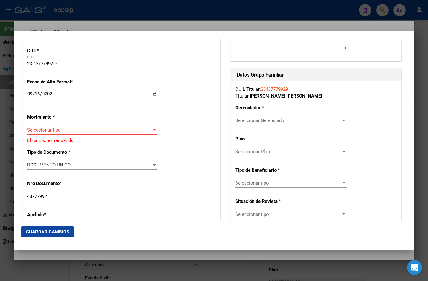
click at [55, 129] on span "Seleccionar tipo" at bounding box center [89, 130] width 125 height 6
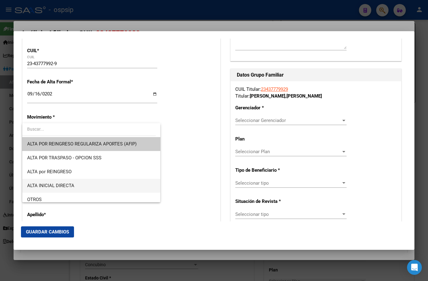
click at [59, 182] on span "ALTA INICIAL DIRECTA" at bounding box center [91, 186] width 128 height 14
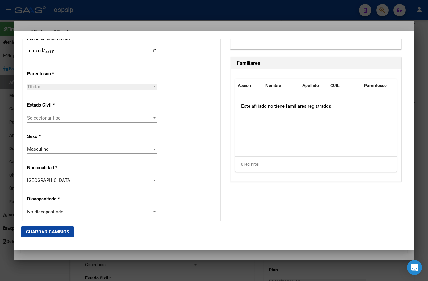
scroll to position [348, 0]
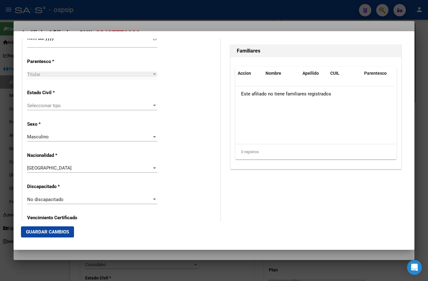
click at [47, 107] on span "Seleccionar tipo" at bounding box center [89, 106] width 125 height 6
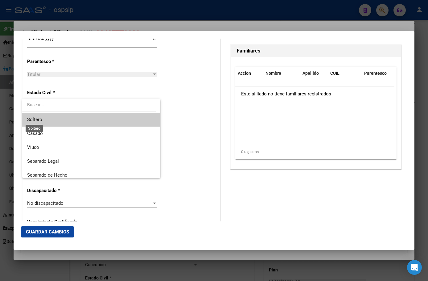
click at [41, 118] on span "Soltero" at bounding box center [34, 120] width 15 height 6
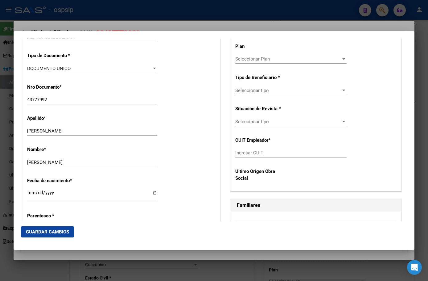
scroll to position [102, 0]
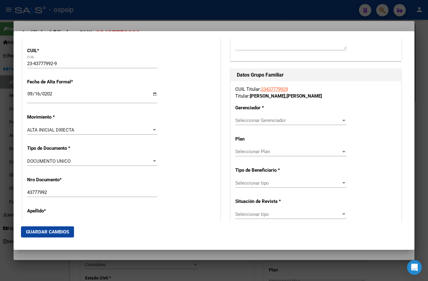
click at [250, 121] on span "Seleccionar Gerenciador" at bounding box center [288, 121] width 106 height 6
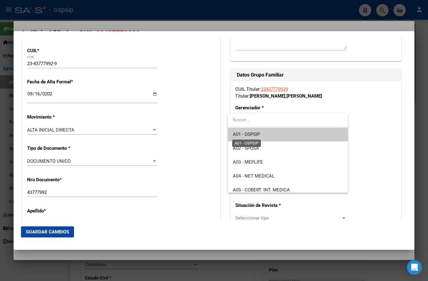
click at [255, 136] on span "A01 - OSPSIP" at bounding box center [246, 134] width 27 height 6
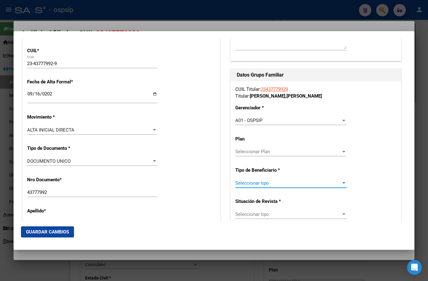
click at [249, 182] on span "Seleccionar tipo" at bounding box center [288, 183] width 106 height 6
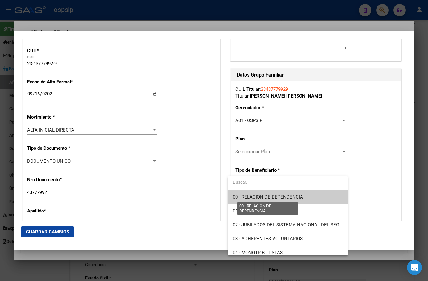
click at [261, 197] on span "00 - RELACION DE DEPENDENCIA" at bounding box center [268, 197] width 70 height 6
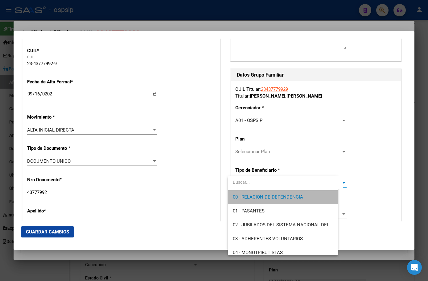
type input "30-67804443-8"
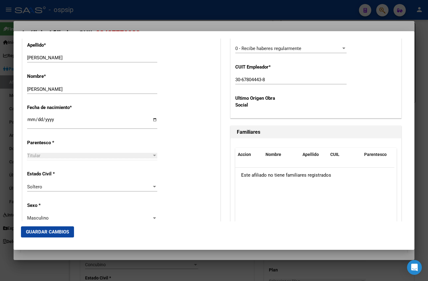
scroll to position [256, 0]
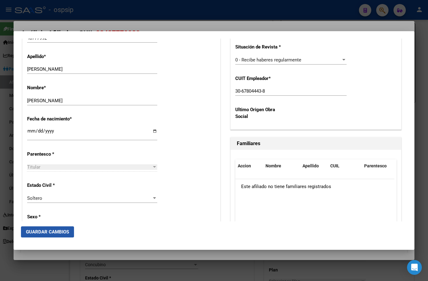
drag, startPoint x: 36, startPoint y: 232, endPoint x: 47, endPoint y: 228, distance: 11.8
click at [36, 231] on span "Guardar Cambios" at bounding box center [47, 232] width 43 height 6
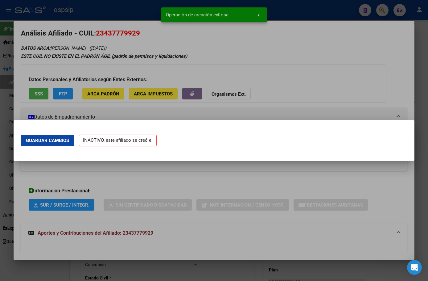
scroll to position [0, 0]
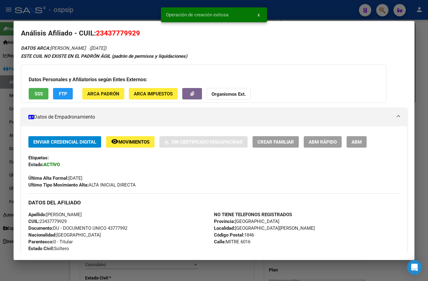
click at [356, 144] on span "ABM" at bounding box center [357, 142] width 10 height 6
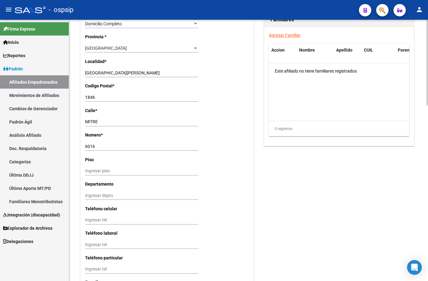
scroll to position [533, 0]
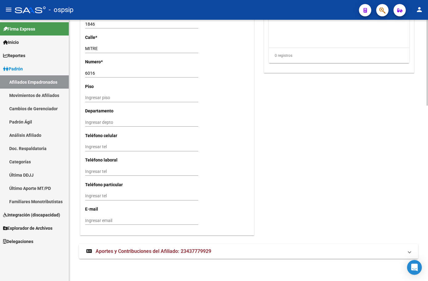
click at [117, 253] on span "Aportes y Contribuciones del Afiliado: 23437779929" at bounding box center [154, 251] width 116 height 6
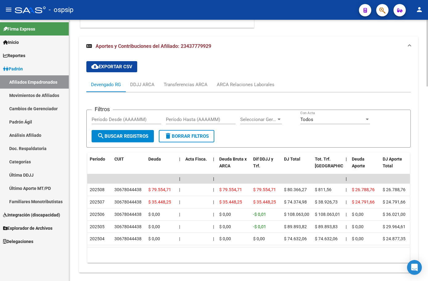
scroll to position [761, 0]
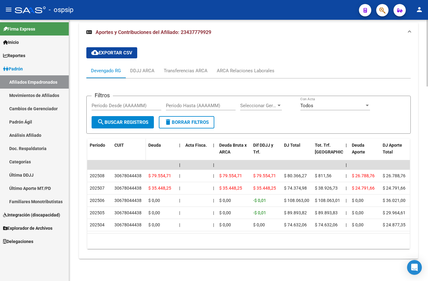
click at [124, 146] on datatable-header-cell "CUIT" at bounding box center [129, 152] width 34 height 27
click at [251, 67] on div "ARCA Relaciones Laborales" at bounding box center [246, 70] width 58 height 7
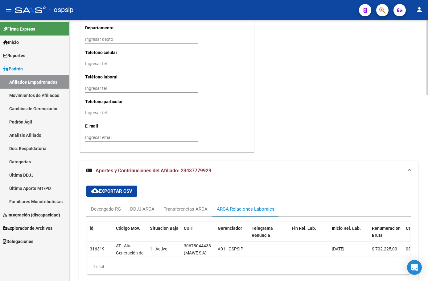
scroll to position [647, 0]
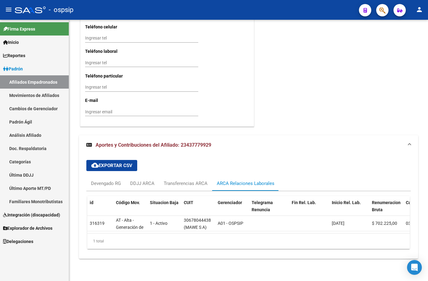
drag, startPoint x: 139, startPoint y: 7, endPoint x: 145, endPoint y: 10, distance: 6.5
click at [139, 7] on div "- ospsip" at bounding box center [184, 10] width 339 height 14
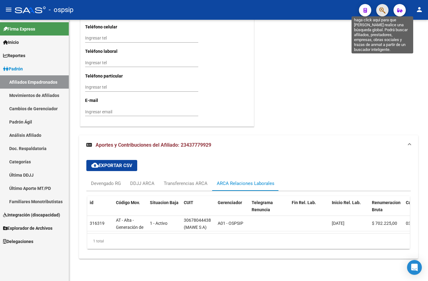
click at [385, 10] on icon "button" at bounding box center [383, 10] width 6 height 7
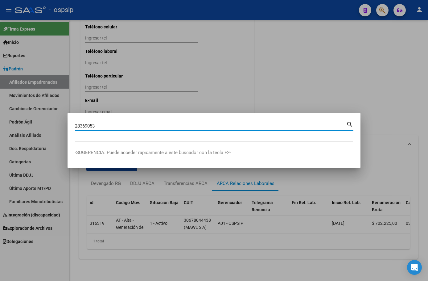
type input "28369053"
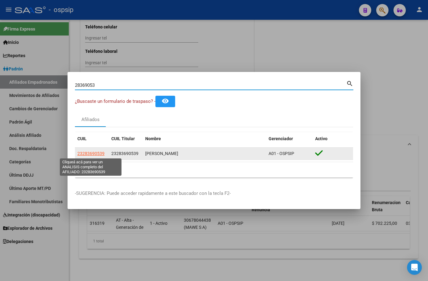
click at [89, 151] on span "23283690539" at bounding box center [90, 153] width 27 height 5
type textarea "23283690539"
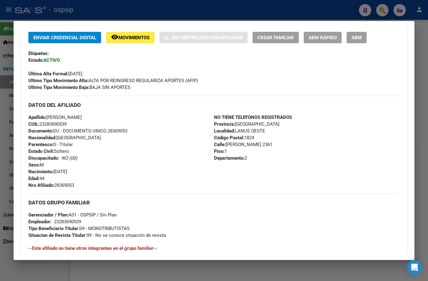
scroll to position [0, 0]
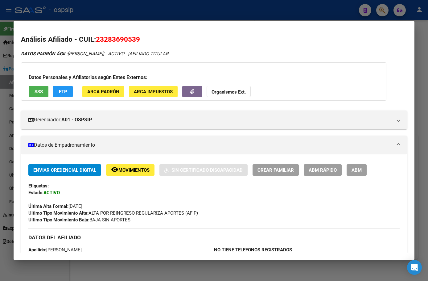
drag, startPoint x: 98, startPoint y: 40, endPoint x: 113, endPoint y: 40, distance: 14.2
click at [140, 39] on span "23283690539" at bounding box center [118, 39] width 44 height 8
click at [127, 41] on span "23283690539" at bounding box center [118, 39] width 44 height 8
drag, startPoint x: 96, startPoint y: 38, endPoint x: 139, endPoint y: 39, distance: 43.2
click at [139, 39] on h2 "Análisis Afiliado - CUIL: 23283690539" at bounding box center [214, 39] width 386 height 10
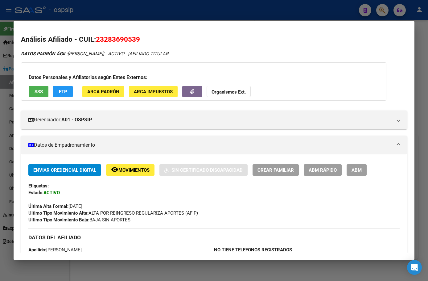
copy span "23283690539"
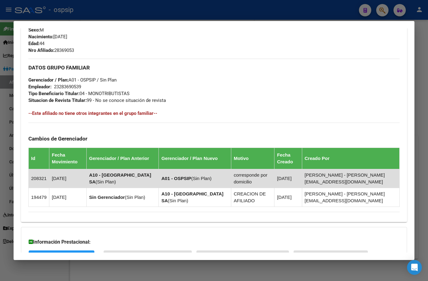
scroll to position [318, 0]
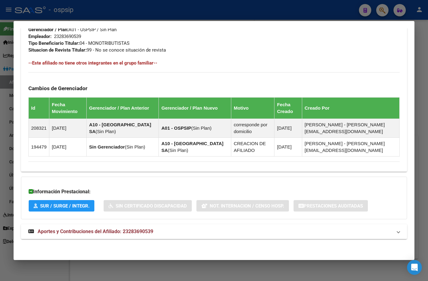
click at [134, 232] on span "Aportes y Contribuciones del Afiliado: 23283690539" at bounding box center [96, 231] width 116 height 6
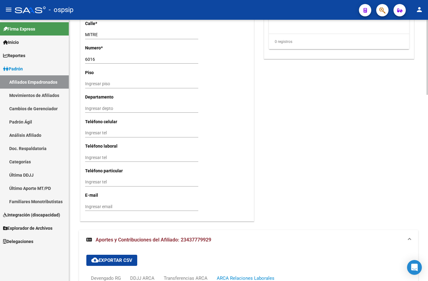
scroll to position [461, 0]
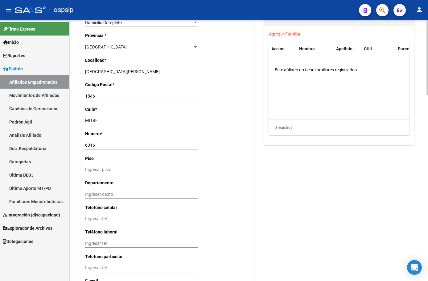
click at [318, 109] on datatable-body "Este afiliado no tiene familiares registrados" at bounding box center [339, 90] width 140 height 57
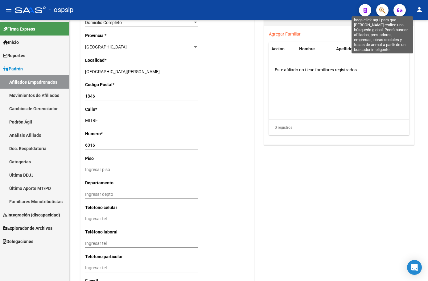
click at [382, 10] on icon "button" at bounding box center [383, 10] width 6 height 7
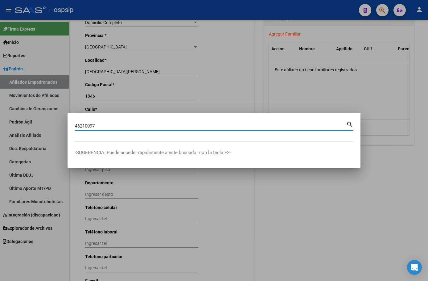
type input "46210097"
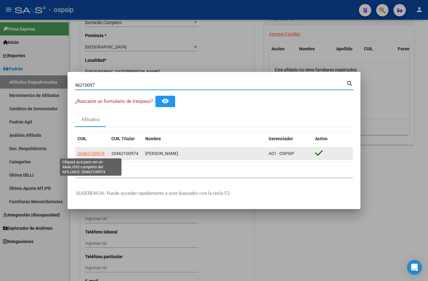
click at [92, 153] on span "20462100974" at bounding box center [90, 153] width 27 height 5
type textarea "20462100974"
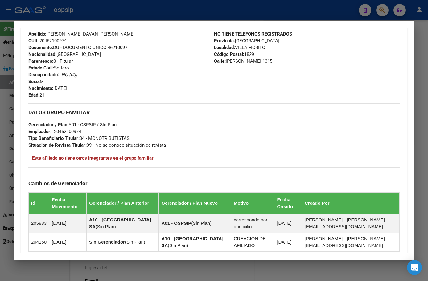
scroll to position [304, 0]
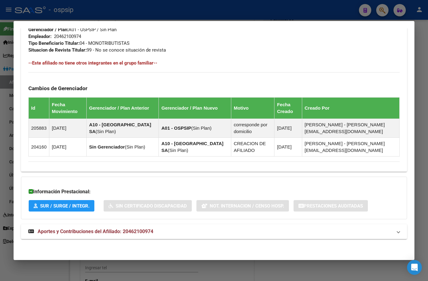
drag, startPoint x: 130, startPoint y: 233, endPoint x: 159, endPoint y: 207, distance: 39.1
click at [130, 233] on span "Aportes y Contribuciones del Afiliado: 20462100974" at bounding box center [96, 231] width 116 height 6
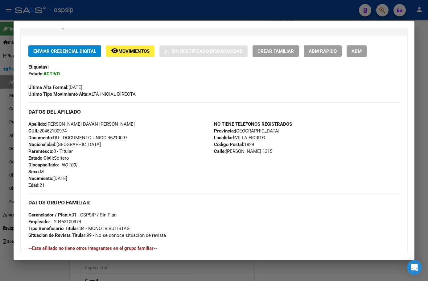
scroll to position [0, 0]
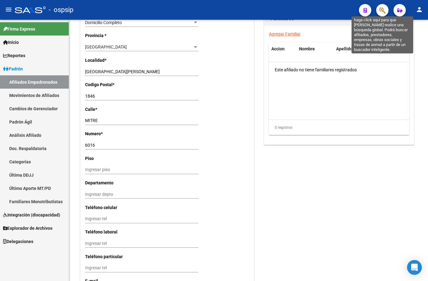
click at [381, 10] on icon "button" at bounding box center [383, 10] width 6 height 7
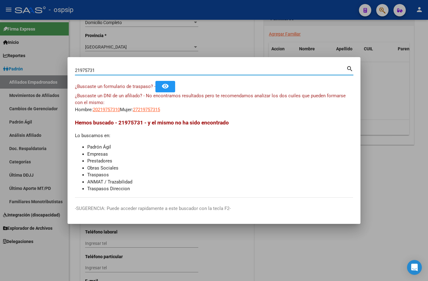
drag, startPoint x: 97, startPoint y: 70, endPoint x: 53, endPoint y: 70, distance: 44.1
click at [53, 70] on div "21975731 Buscar (apellido, dni, cuil, nro traspaso, cuit, obra social) search ¿…" at bounding box center [214, 140] width 428 height 281
type input "31785731"
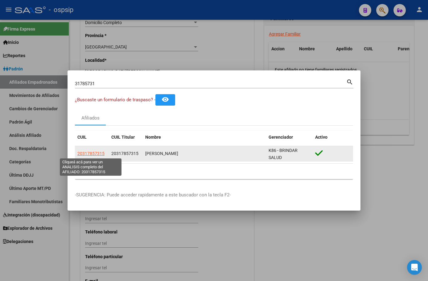
click at [86, 151] on span "20317857315" at bounding box center [90, 153] width 27 height 5
type textarea "20317857315"
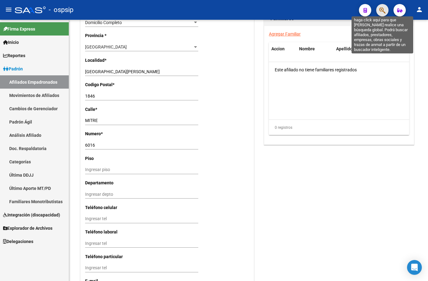
click at [383, 10] on icon "button" at bounding box center [383, 10] width 6 height 7
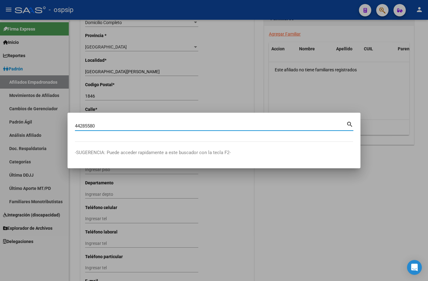
type input "44285580"
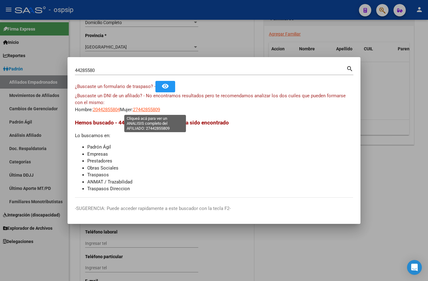
click at [148, 108] on span "27442855809" at bounding box center [146, 110] width 27 height 6
type textarea "27442855809"
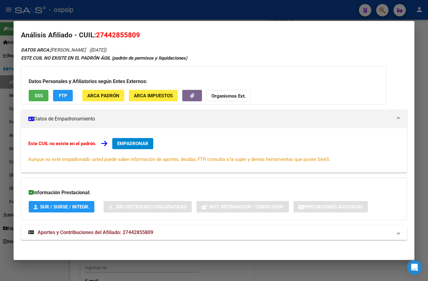
scroll to position [6, 0]
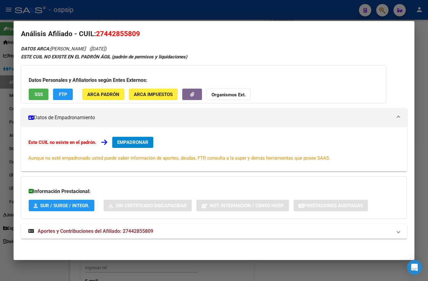
click at [119, 230] on span "Aportes y Contribuciones del Afiliado: 27442855809" at bounding box center [96, 231] width 116 height 6
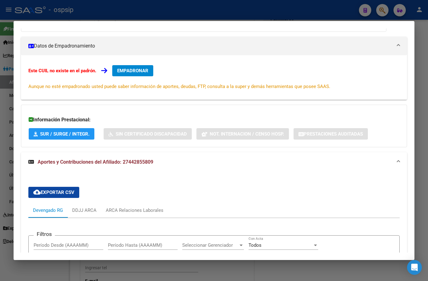
scroll to position [0, 0]
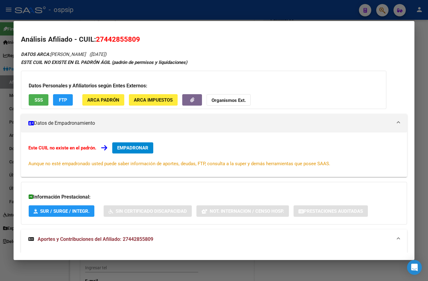
click at [239, 60] on div "ESTE CUIL NO EXISTE EN EL PADRÓN ÁGIL (padrón de permisos y liquidaciones)" at bounding box center [214, 62] width 386 height 7
click at [128, 148] on span "EMPADRONAR" at bounding box center [132, 148] width 31 height 6
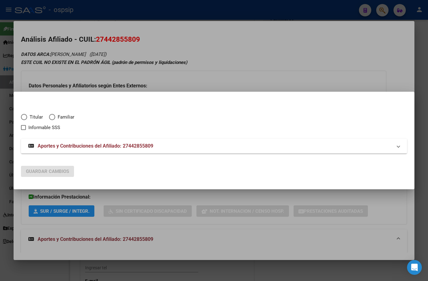
click at [24, 117] on span "Elija una opción" at bounding box center [24, 117] width 0 height 0
click at [24, 117] on input "Titular" at bounding box center [24, 117] width 6 height 6
radio input "true"
checkbox input "true"
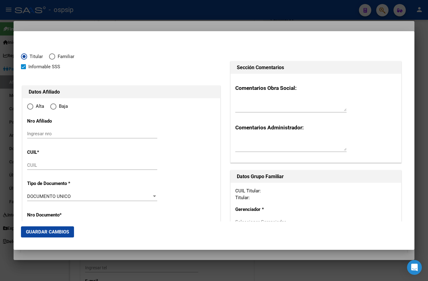
type input "27-44285580-9"
radio input "true"
type input "44285580"
type input "[PERSON_NAME]"
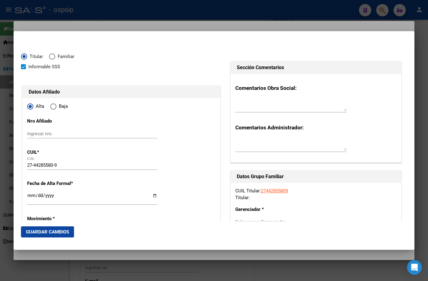
type input "[DATE]"
type input "GLEW"
type input "1856"
type input "[PERSON_NAME]"
type input "3917"
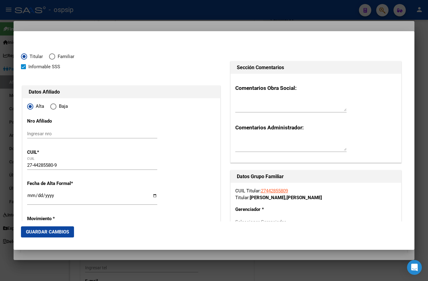
type input "GLEW"
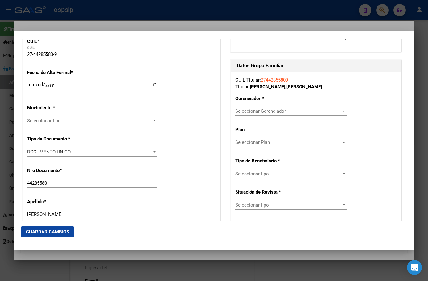
scroll to position [123, 0]
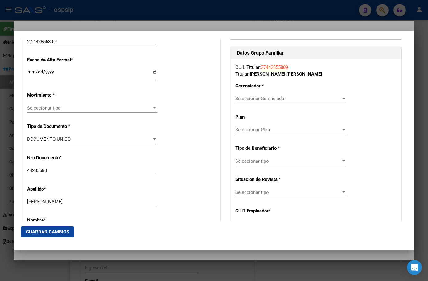
click at [29, 73] on input "Ingresar fecha" at bounding box center [92, 74] width 130 height 10
click at [31, 69] on div "Ingresar fecha" at bounding box center [92, 74] width 130 height 13
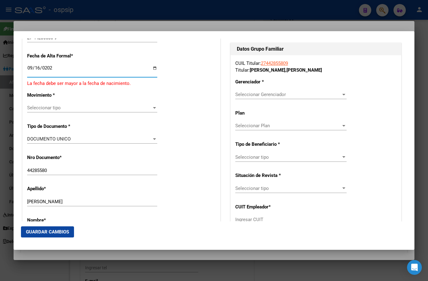
type input "[DATE]"
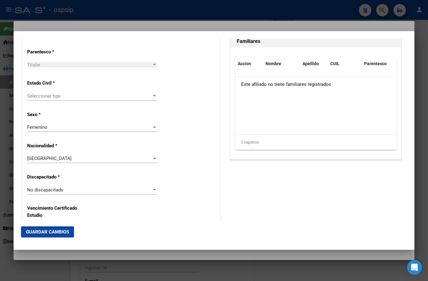
scroll to position [370, 0]
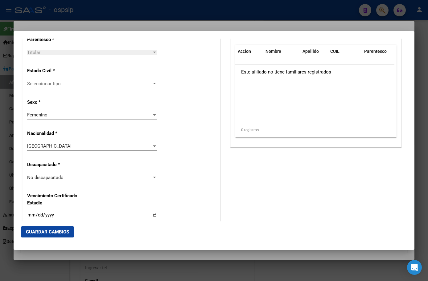
click at [43, 83] on span "Seleccionar tipo" at bounding box center [89, 84] width 125 height 6
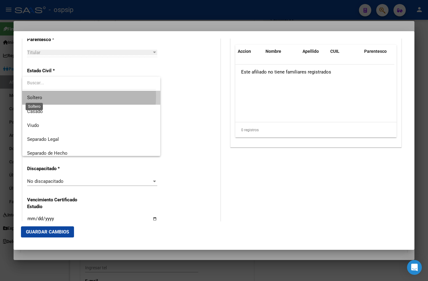
click at [39, 96] on span "Soltero" at bounding box center [34, 98] width 15 height 6
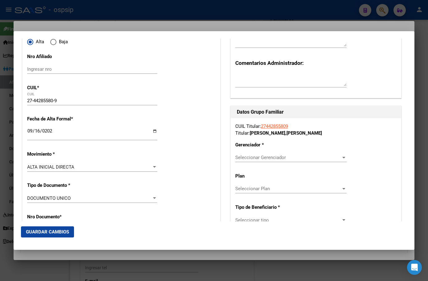
scroll to position [62, 0]
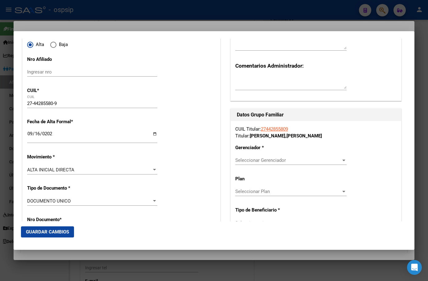
click at [256, 154] on div "CUIL Titular: 27442855809 Titular: [PERSON_NAME] [PERSON_NAME] Gerenciador * Se…" at bounding box center [316, 222] width 171 height 202
click at [256, 158] on span "Seleccionar Gerenciador" at bounding box center [288, 160] width 106 height 6
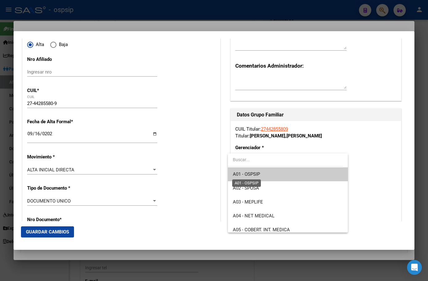
click at [256, 173] on span "A01 - OSPSIP" at bounding box center [246, 174] width 27 height 6
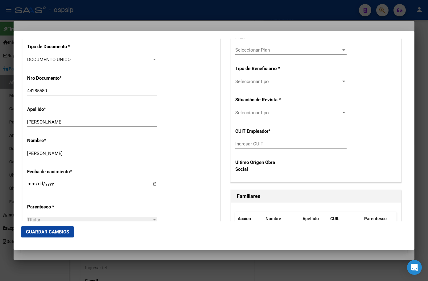
scroll to position [216, 0]
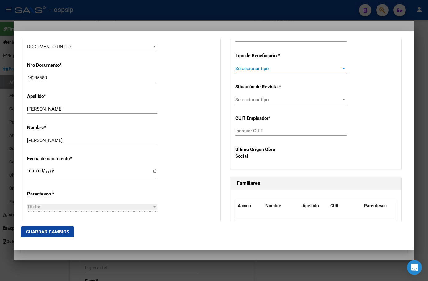
click at [255, 68] on span "Seleccionar tipo" at bounding box center [288, 69] width 106 height 6
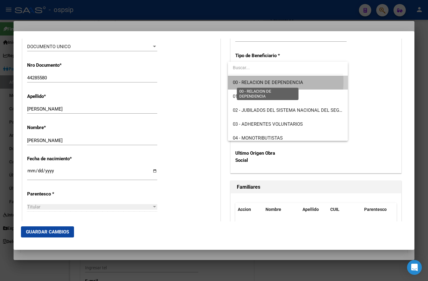
click at [260, 82] on span "00 - RELACION DE DEPENDENCIA" at bounding box center [268, 83] width 70 height 6
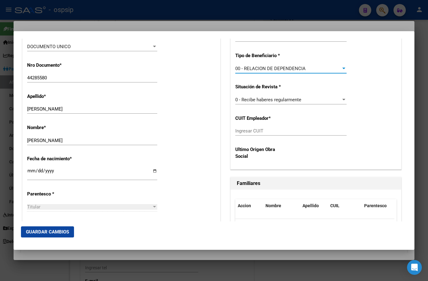
type input "30-71538876-2"
click at [43, 233] on span "Guardar Cambios" at bounding box center [47, 232] width 43 height 6
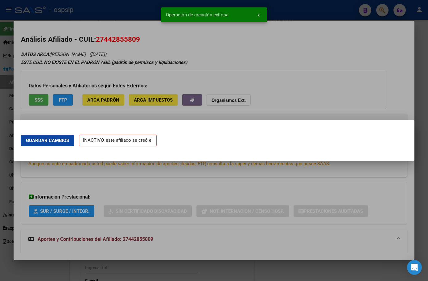
scroll to position [0, 0]
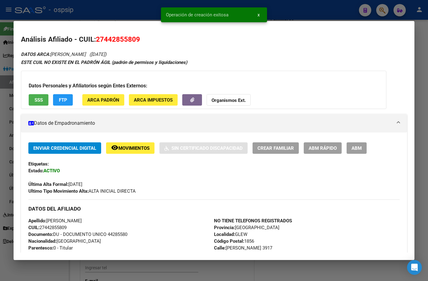
click at [356, 147] on span "ABM" at bounding box center [357, 148] width 10 height 6
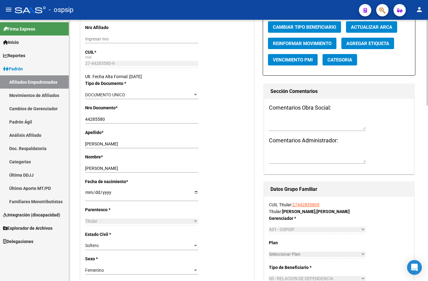
scroll to position [123, 0]
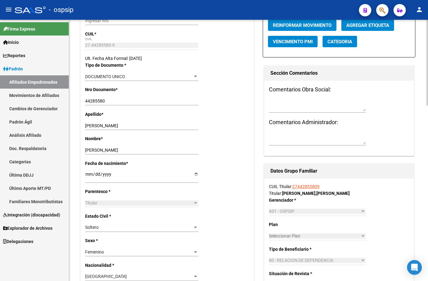
click at [142, 96] on div "Nro Documento * 44285580 Ingresar nro" at bounding box center [167, 98] width 164 height 24
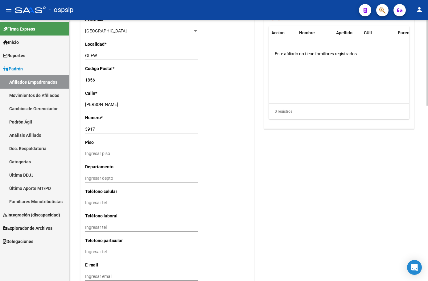
scroll to position [533, 0]
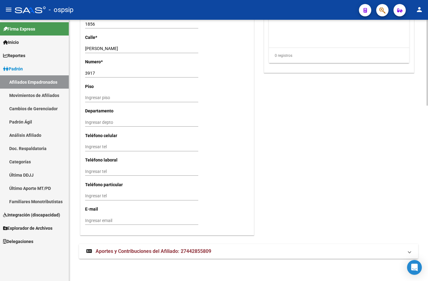
drag, startPoint x: 110, startPoint y: 254, endPoint x: 114, endPoint y: 255, distance: 3.2
click at [110, 254] on strong "Aportes y Contribuciones del Afiliado: 27442855809" at bounding box center [148, 251] width 125 height 7
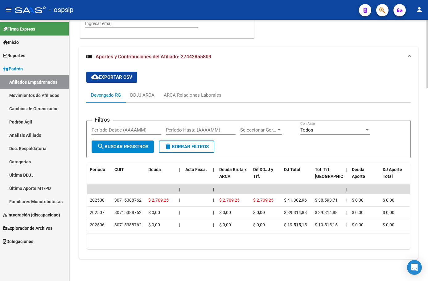
scroll to position [736, 0]
click at [131, 171] on datatable-header-cell "CUIT" at bounding box center [129, 176] width 34 height 27
click at [188, 92] on div "ARCA Relaciones Laborales" at bounding box center [193, 95] width 58 height 7
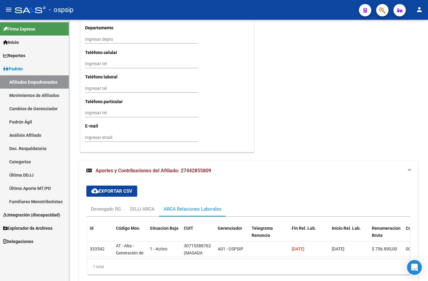
scroll to position [647, 0]
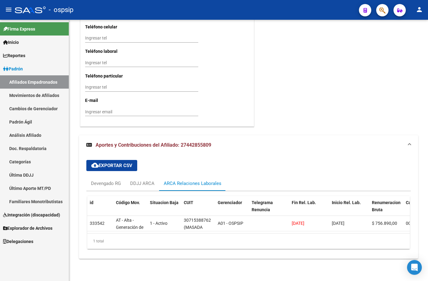
click at [126, 9] on div "- ospsip" at bounding box center [184, 10] width 339 height 14
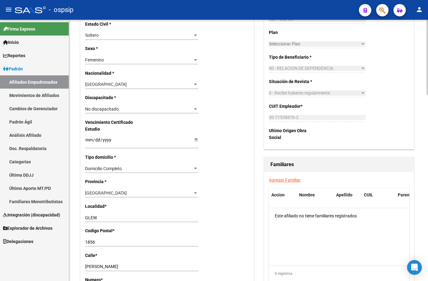
scroll to position [431, 0]
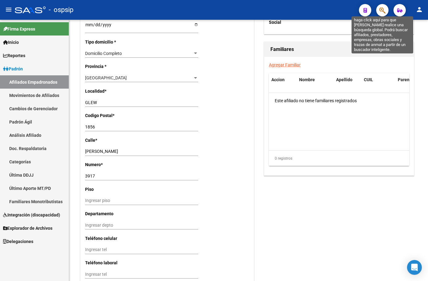
click at [382, 7] on icon "button" at bounding box center [383, 10] width 6 height 7
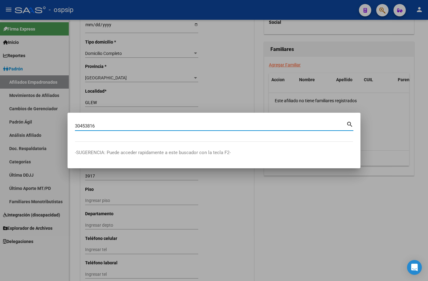
type input "30453816"
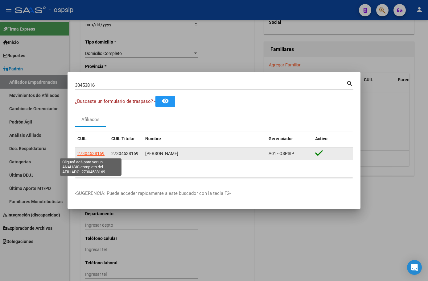
click at [94, 152] on span "27304538169" at bounding box center [90, 153] width 27 height 5
type textarea "27304538169"
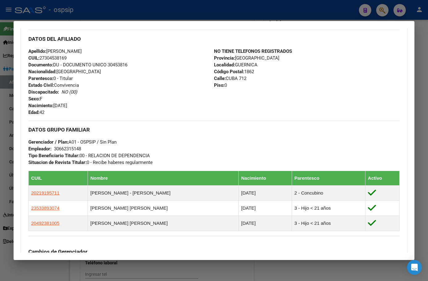
scroll to position [185, 0]
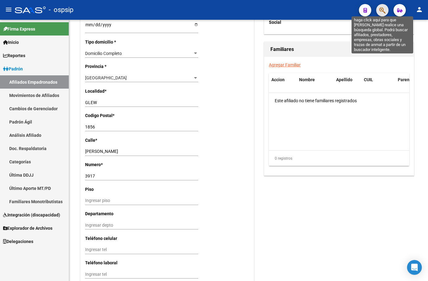
click at [381, 8] on icon "button" at bounding box center [383, 10] width 6 height 7
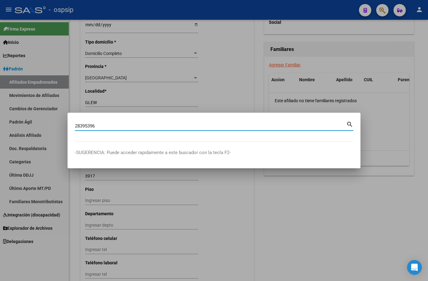
type input "28395396"
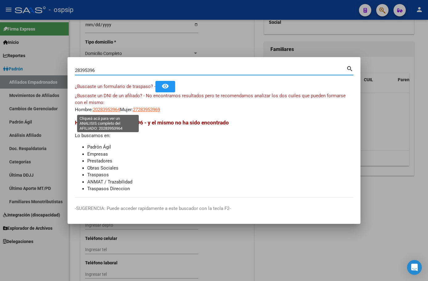
click at [107, 110] on span "20283953964" at bounding box center [106, 110] width 27 height 6
type textarea "20283953964"
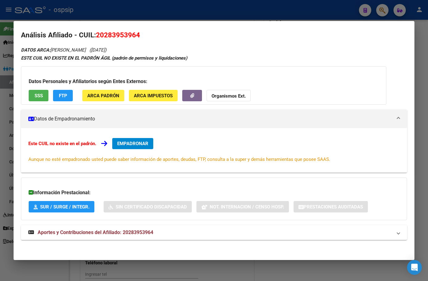
scroll to position [6, 0]
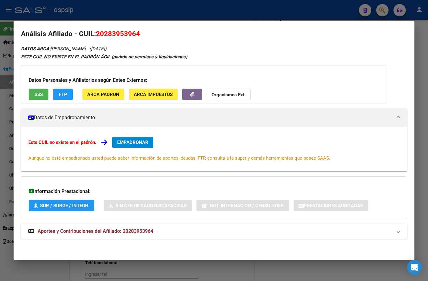
click at [140, 229] on span "Aportes y Contribuciones del Afiliado: 20283953964" at bounding box center [96, 231] width 116 height 6
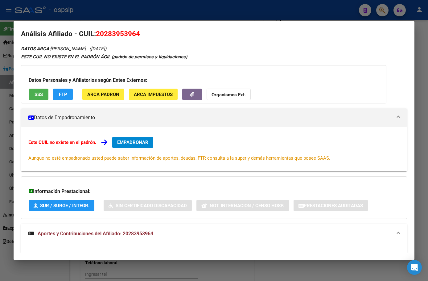
click at [129, 142] on span "EMPADRONAR" at bounding box center [132, 143] width 31 height 6
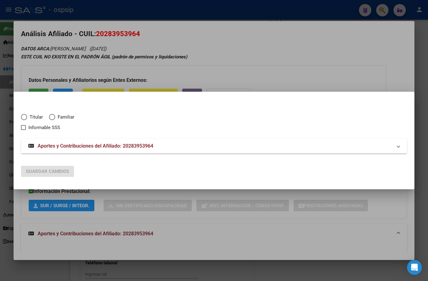
click at [23, 116] on span "Elija una opción" at bounding box center [24, 117] width 6 height 6
click at [23, 116] on input "Titular" at bounding box center [24, 117] width 6 height 6
radio input "true"
checkbox input "true"
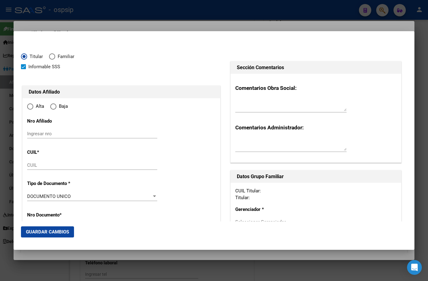
type input "20-28395396-4"
radio input "true"
type input "28395396"
type input "LEDESMA"
type input "[PERSON_NAME]"
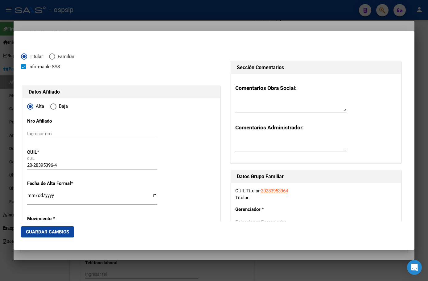
type input "[DATE]"
type input "[PERSON_NAME]"
type input "1665"
type input "AV [PERSON_NAME]"
type input "[PERSON_NAME]"
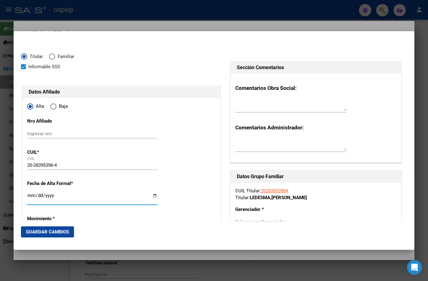
click at [31, 196] on input "Ingresar fecha" at bounding box center [92, 198] width 130 height 10
type input "[DATE]"
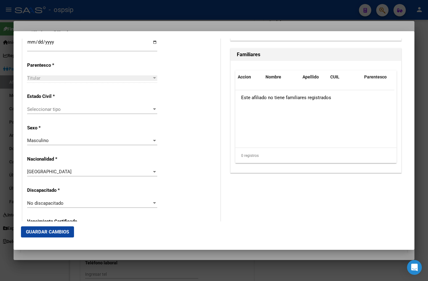
scroll to position [348, 0]
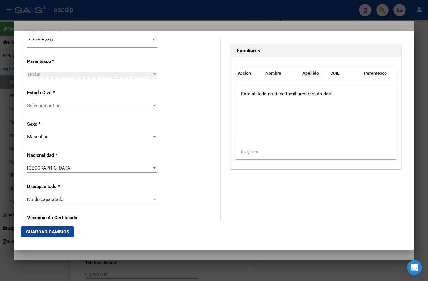
click at [38, 101] on div "Seleccionar tipo Seleccionar tipo" at bounding box center [92, 105] width 130 height 9
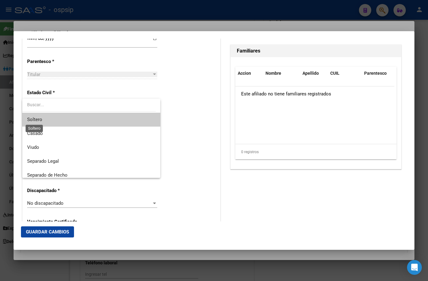
click at [34, 117] on span "Soltero" at bounding box center [34, 120] width 15 height 6
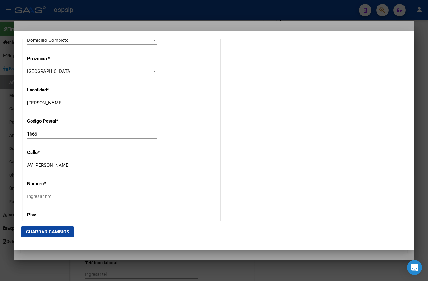
scroll to position [595, 0]
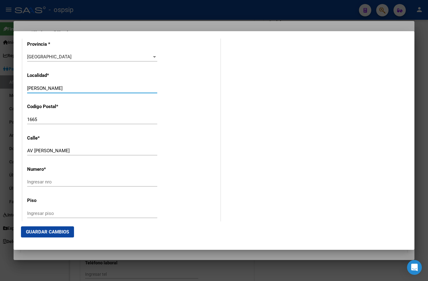
click at [85, 90] on input "[PERSON_NAME]" at bounding box center [92, 88] width 130 height 6
type input "[PERSON_NAME]"
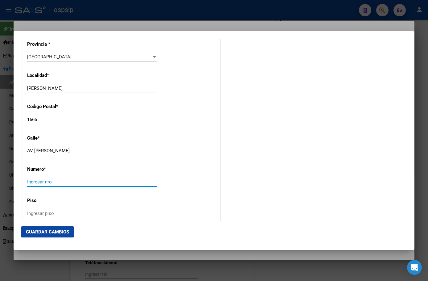
click at [49, 182] on input "Ingresar nro" at bounding box center [92, 182] width 130 height 6
type input "0"
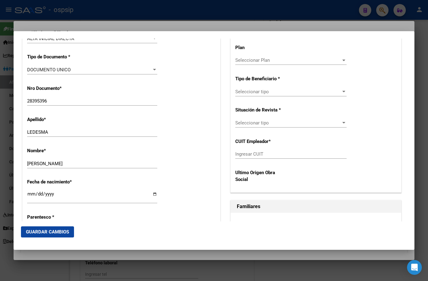
scroll to position [163, 0]
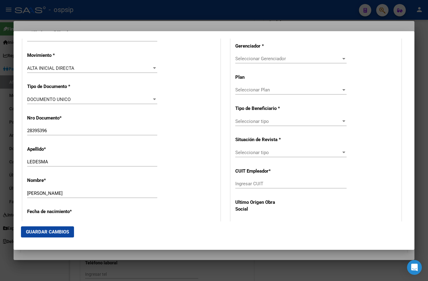
type input "0"
click at [254, 56] on span "Seleccionar Gerenciador" at bounding box center [288, 59] width 106 height 6
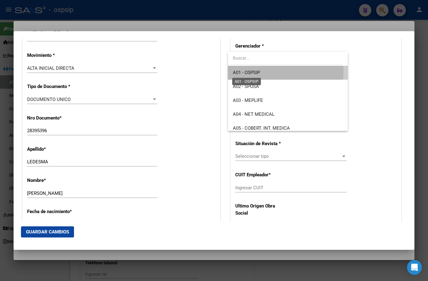
click at [256, 71] on span "A01 - OSPSIP" at bounding box center [246, 73] width 27 height 6
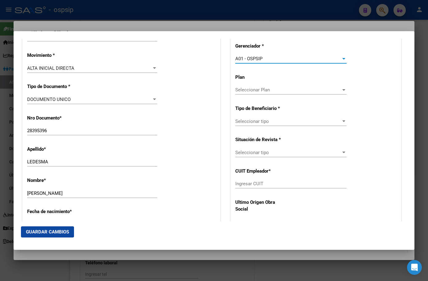
click at [259, 123] on span "Seleccionar tipo" at bounding box center [288, 122] width 106 height 6
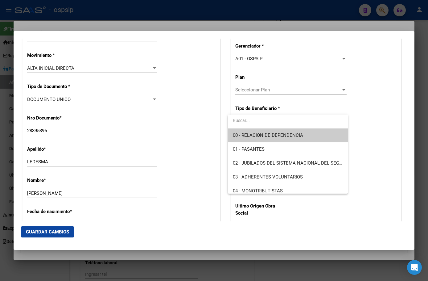
click at [256, 137] on span "00 - RELACION DE DEPENDENCIA" at bounding box center [268, 135] width 70 height 6
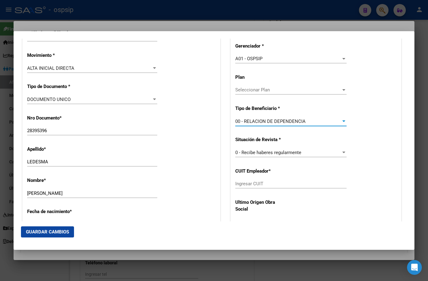
type input "30-62184270-2"
click at [40, 229] on span "Guardar Cambios" at bounding box center [47, 232] width 43 height 6
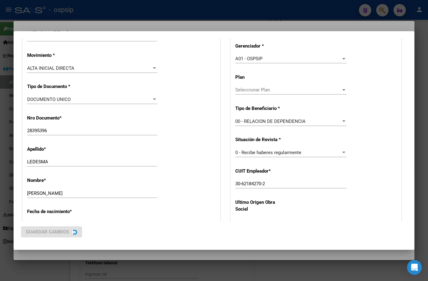
click at [195, 166] on div "Apellido * [PERSON_NAME] Ingresar apellido" at bounding box center [121, 156] width 189 height 31
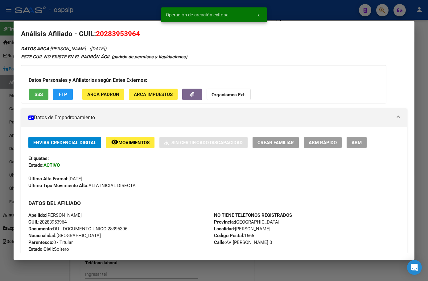
click at [359, 142] on span "ABM" at bounding box center [357, 143] width 10 height 6
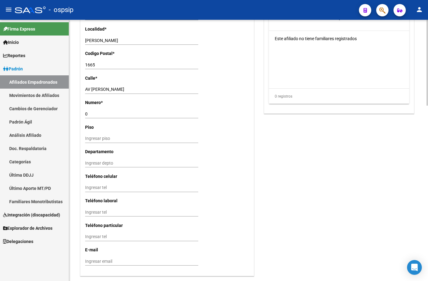
scroll to position [533, 0]
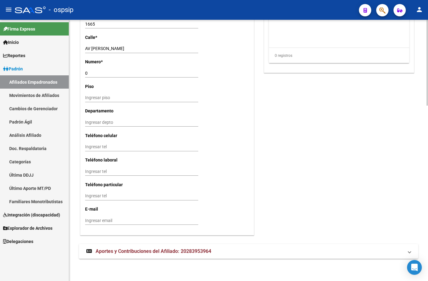
drag, startPoint x: 134, startPoint y: 249, endPoint x: 130, endPoint y: 249, distance: 4.3
click at [133, 249] on span "Aportes y Contribuciones del Afiliado: 20283953964" at bounding box center [154, 251] width 116 height 6
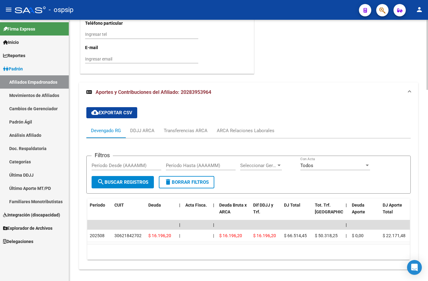
scroll to position [704, 0]
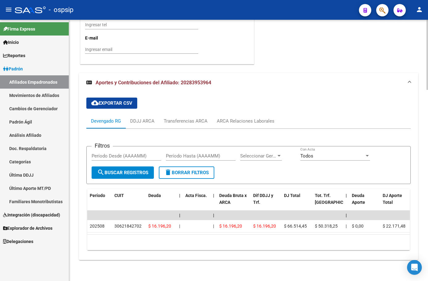
click at [244, 120] on div "ARCA Relaciones Laborales" at bounding box center [246, 121] width 58 height 7
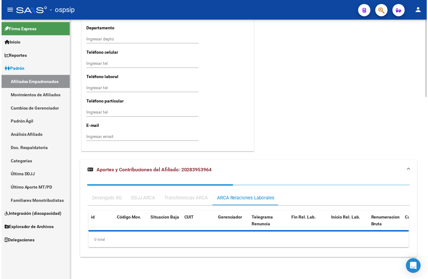
scroll to position [647, 0]
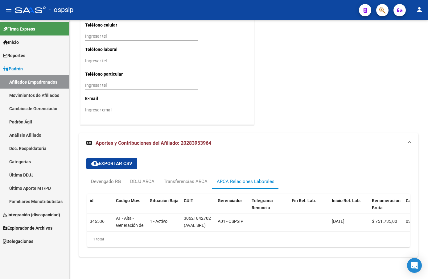
click at [382, 9] on icon "button" at bounding box center [383, 10] width 6 height 7
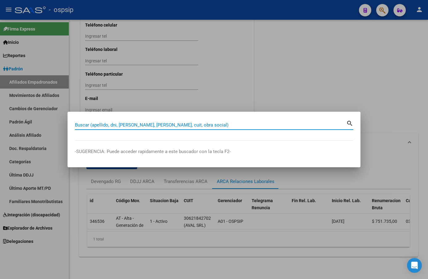
paste input "22229383"
type input "22229383"
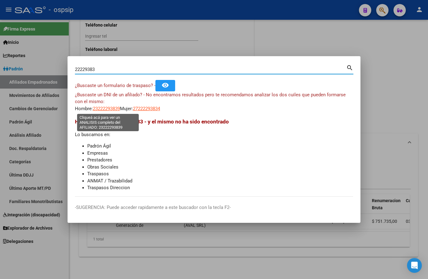
click at [104, 107] on span "23222293839" at bounding box center [106, 109] width 27 height 6
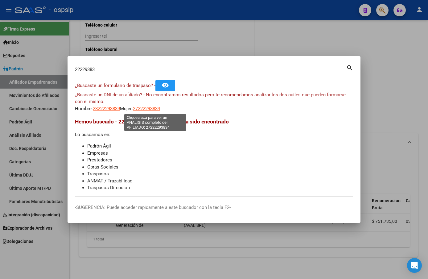
click at [149, 107] on span "27222293834" at bounding box center [146, 109] width 27 height 6
type textarea "27222293834"
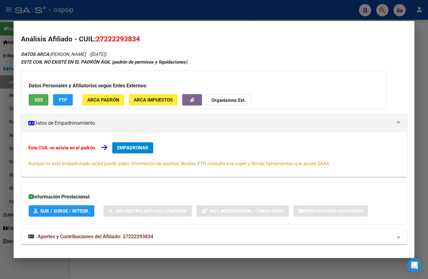
click at [126, 237] on span "Aportes y Contribuciones del Afiliado: 27222293834" at bounding box center [96, 237] width 116 height 6
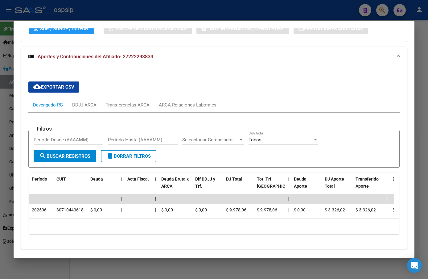
scroll to position [185, 0]
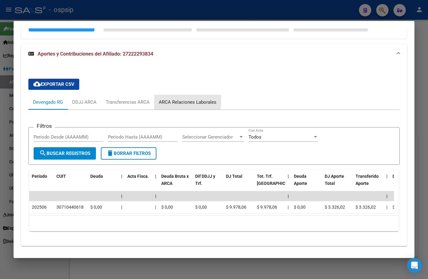
click at [183, 100] on div "ARCA Relaciones Laborales" at bounding box center [188, 102] width 58 height 7
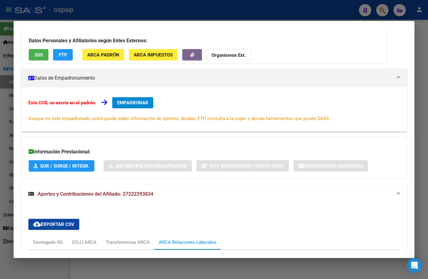
scroll to position [0, 0]
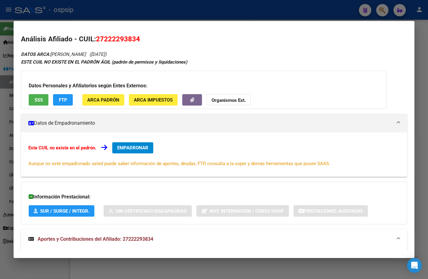
click at [127, 144] on button "EMPADRONAR" at bounding box center [132, 147] width 41 height 11
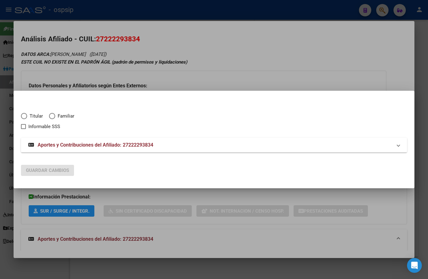
click at [22, 114] on span "Elija una opción" at bounding box center [24, 116] width 6 height 6
click at [22, 114] on input "Titular" at bounding box center [24, 116] width 6 height 6
radio input "true"
checkbox input "true"
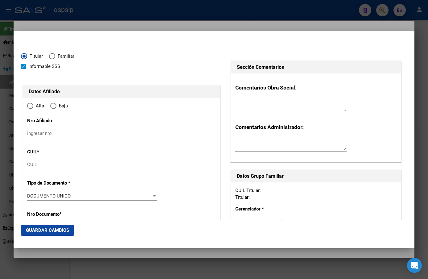
type input "27-22229383-4"
type input "22229383"
type input "ROMERO"
type input "[PERSON_NAME]"
type input "[DATE]"
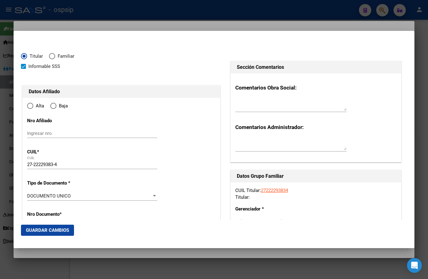
type input "BECCAR"
type input "1643"
type input "AMERICA"
type input "1668"
radio input "true"
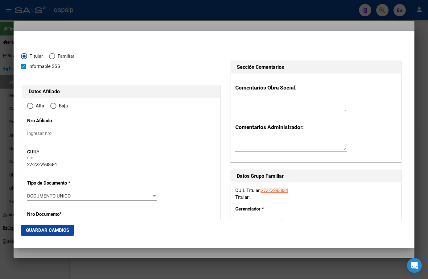
type input "BECCAR"
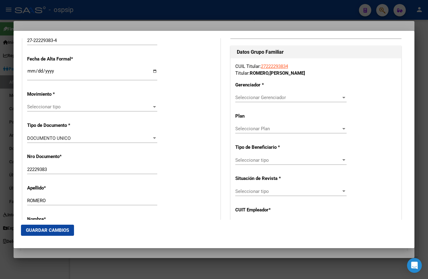
scroll to position [123, 0]
click at [28, 70] on input "Ingresar fecha" at bounding box center [92, 74] width 130 height 10
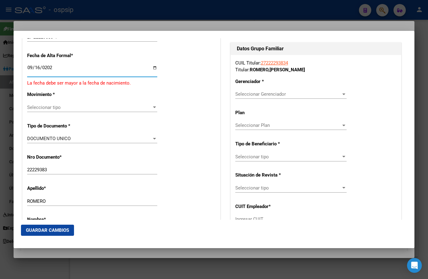
type input "[DATE]"
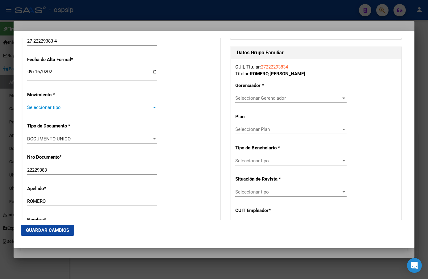
click at [49, 104] on div "Seleccionar tipo Seleccionar tipo" at bounding box center [92, 107] width 130 height 9
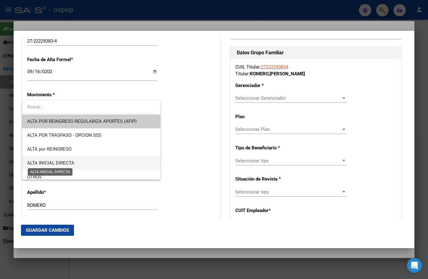
click at [43, 163] on span "ALTA INICIAL DIRECTA" at bounding box center [50, 163] width 47 height 6
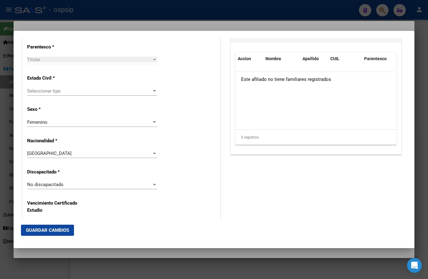
scroll to position [370, 0]
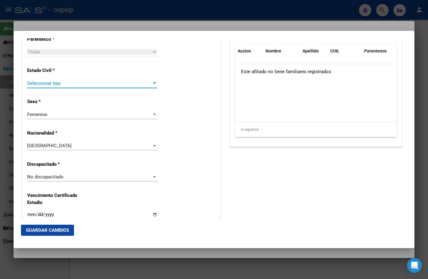
click at [39, 81] on span "Seleccionar tipo" at bounding box center [89, 84] width 125 height 6
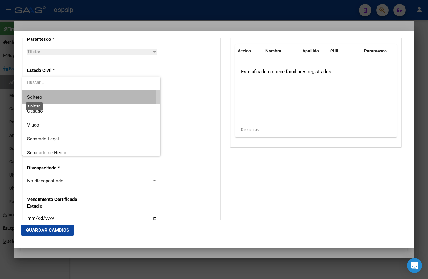
click at [37, 99] on span "Soltero" at bounding box center [34, 97] width 15 height 6
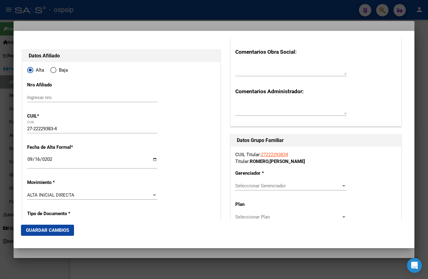
scroll to position [93, 0]
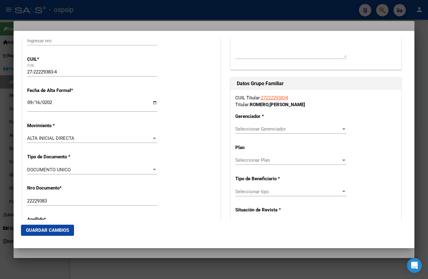
click at [261, 128] on span "Seleccionar Gerenciador" at bounding box center [288, 129] width 106 height 6
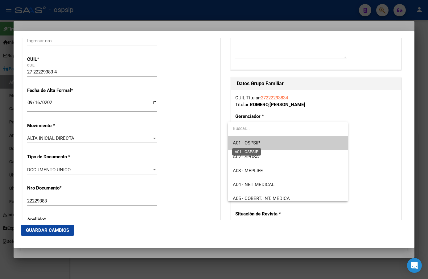
click at [259, 142] on span "A01 - OSPSIP" at bounding box center [246, 143] width 27 height 6
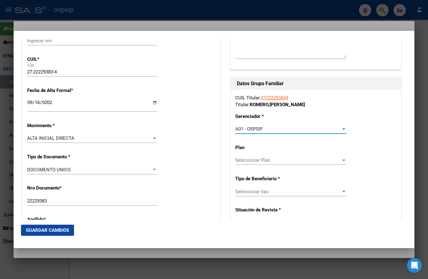
click at [253, 192] on span "Seleccionar tipo" at bounding box center [288, 192] width 106 height 6
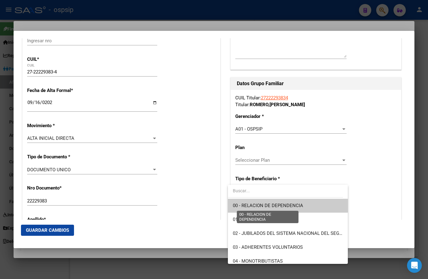
click at [256, 205] on span "00 - RELACION DE DEPENDENCIA" at bounding box center [268, 206] width 70 height 6
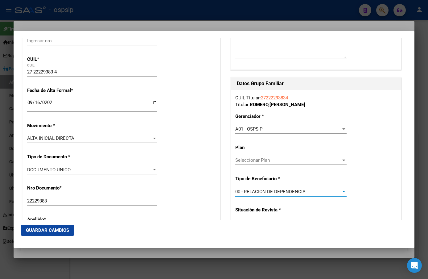
type input "30-71044061-8"
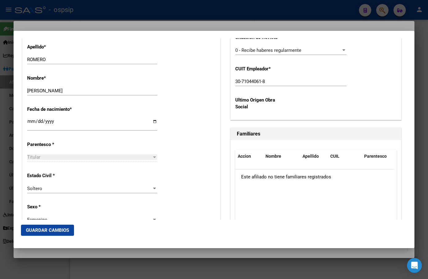
scroll to position [278, 0]
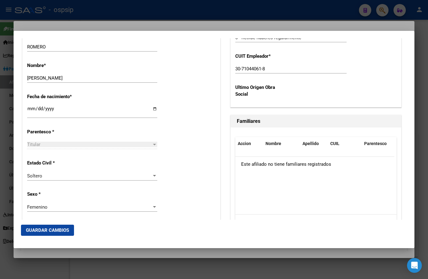
click at [43, 231] on span "Guardar Cambios" at bounding box center [47, 230] width 43 height 6
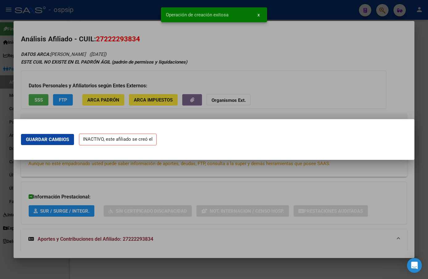
scroll to position [0, 0]
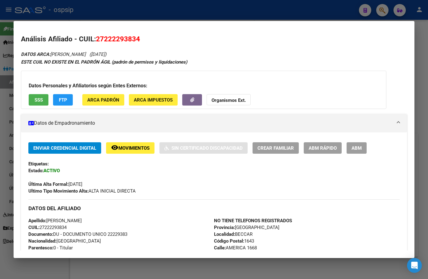
click at [353, 149] on span "ABM" at bounding box center [357, 148] width 10 height 6
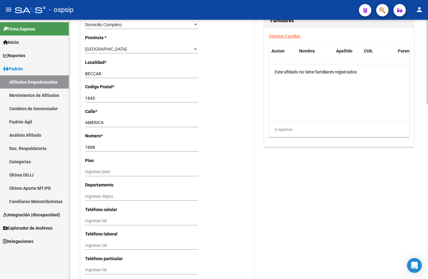
scroll to position [525, 0]
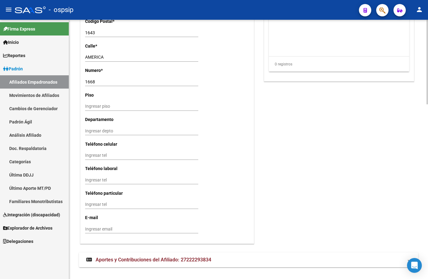
click at [184, 260] on span "Aportes y Contribuciones del Afiliado: 27222293834" at bounding box center [154, 260] width 116 height 6
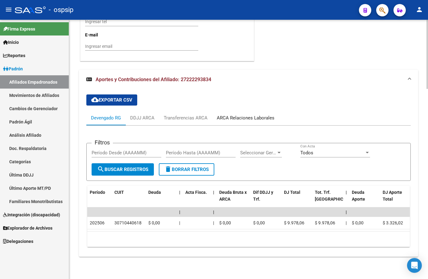
click at [241, 115] on div "ARCA Relaciones Laborales" at bounding box center [246, 118] width 58 height 7
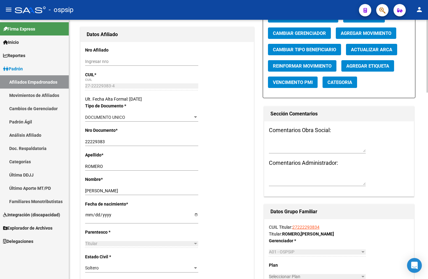
scroll to position [0, 0]
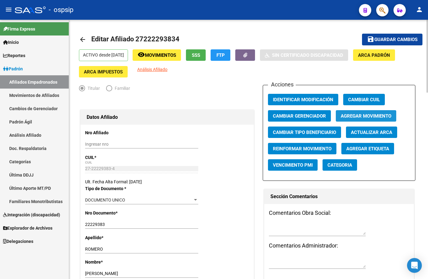
click at [361, 112] on button "Agregar Movimiento" at bounding box center [366, 115] width 60 height 11
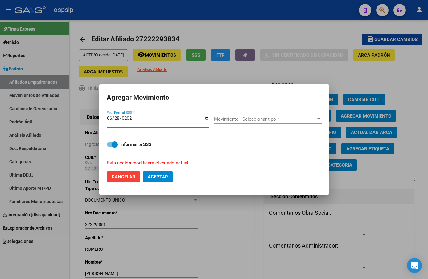
type input "[DATE]"
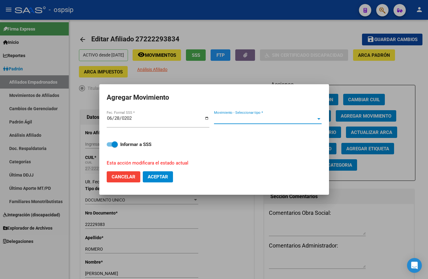
click at [245, 118] on span "Movimiento - Seleccionar tipo *" at bounding box center [265, 119] width 102 height 6
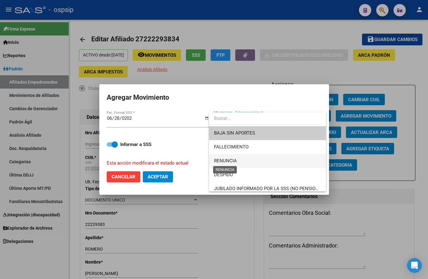
click at [223, 161] on span "RENUNCIA" at bounding box center [225, 161] width 23 height 6
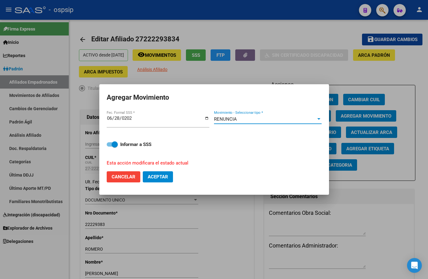
click at [154, 175] on span "Aceptar" at bounding box center [158, 177] width 20 height 6
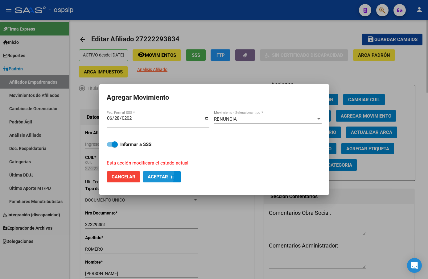
checkbox input "false"
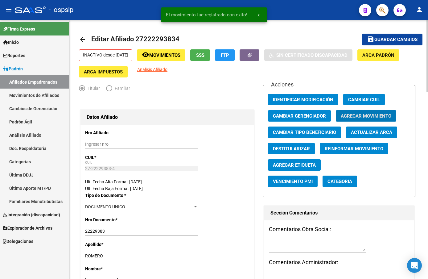
click at [169, 54] on span "Movimientos" at bounding box center [164, 55] width 31 height 6
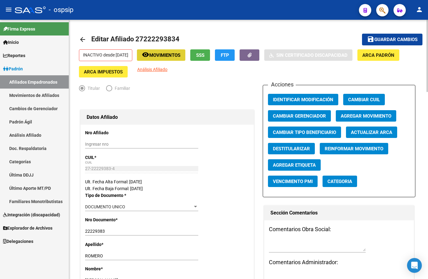
click at [167, 57] on span "Movimientos" at bounding box center [164, 55] width 31 height 6
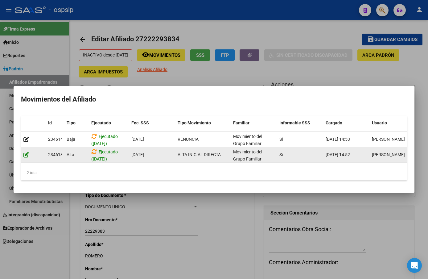
click at [27, 152] on icon at bounding box center [26, 155] width 6 height 6
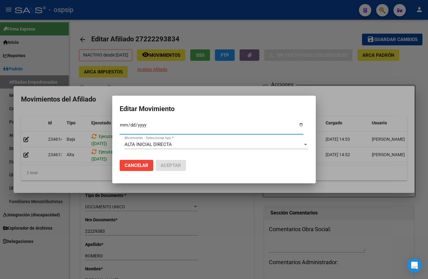
type input "[DATE]"
click at [164, 164] on span "Aceptar" at bounding box center [171, 166] width 20 height 6
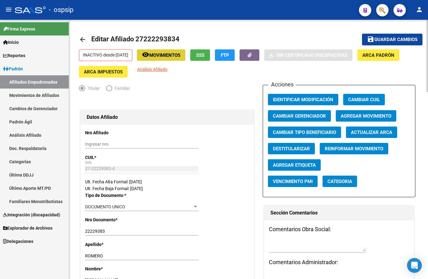
click at [384, 39] on span "Guardar cambios" at bounding box center [396, 40] width 43 height 6
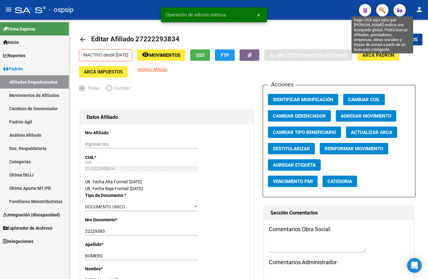
click at [383, 9] on icon "button" at bounding box center [383, 10] width 6 height 7
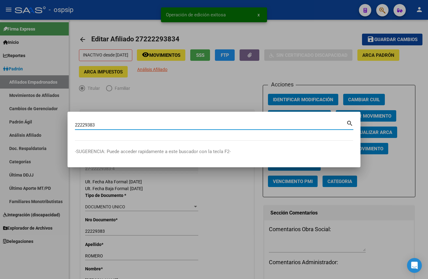
type input "22229383"
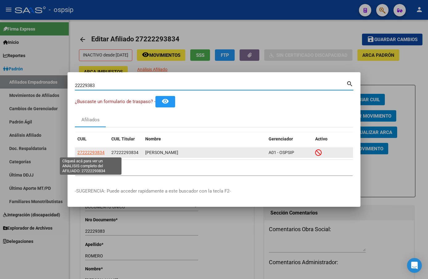
click at [84, 150] on span "27222293834" at bounding box center [90, 152] width 27 height 5
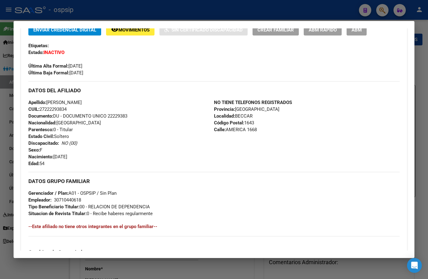
scroll to position [154, 0]
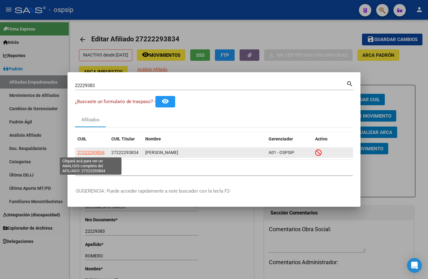
click at [91, 148] on datatable-body-cell "27222293834" at bounding box center [92, 153] width 34 height 10
click at [87, 152] on span "27222293834" at bounding box center [90, 152] width 27 height 5
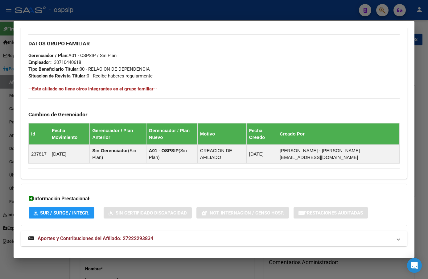
scroll to position [287, 0]
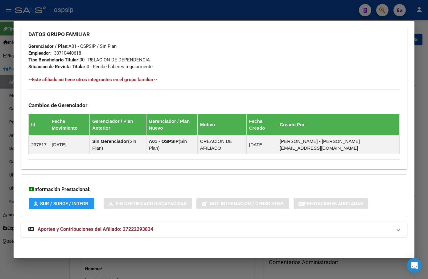
click at [123, 230] on span "Aportes y Contribuciones del Afiliado: 27222293834" at bounding box center [96, 229] width 116 height 6
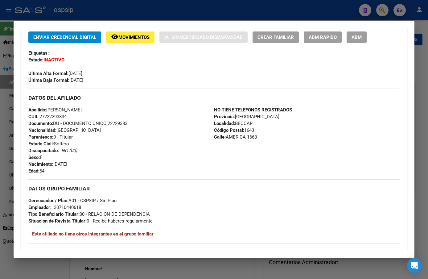
scroll to position [40, 0]
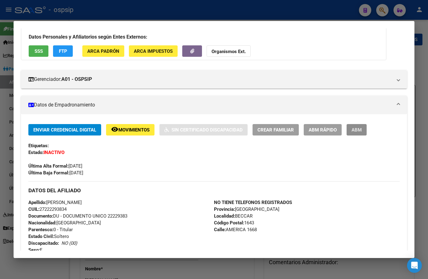
click at [358, 132] on span "ABM" at bounding box center [357, 130] width 10 height 6
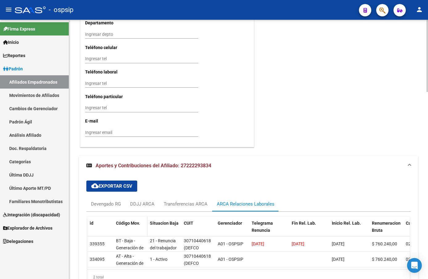
scroll to position [671, 0]
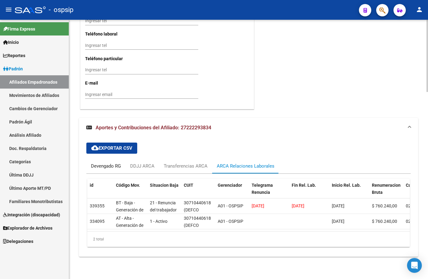
drag, startPoint x: 101, startPoint y: 162, endPoint x: 103, endPoint y: 166, distance: 4.4
click at [101, 163] on div "Devengado RG" at bounding box center [106, 166] width 30 height 7
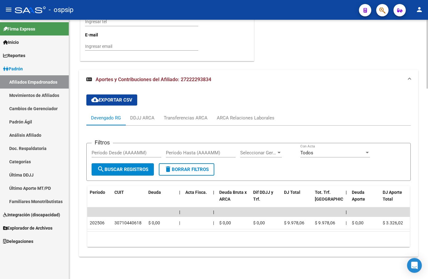
scroll to position [719, 0]
click at [244, 115] on div "ARCA Relaciones Laborales" at bounding box center [246, 118] width 58 height 7
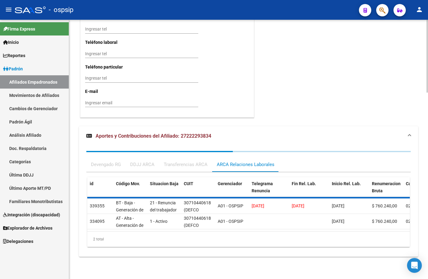
scroll to position [671, 0]
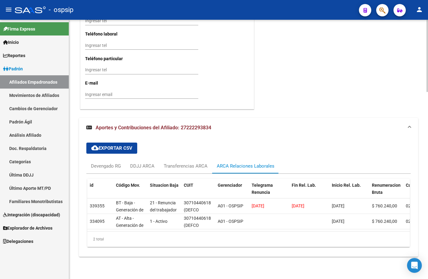
click at [125, 80] on p "E-mail" at bounding box center [109, 83] width 49 height 7
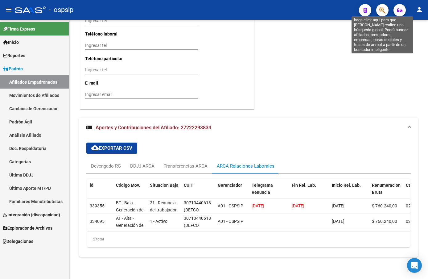
click at [383, 10] on icon "button" at bounding box center [383, 10] width 6 height 7
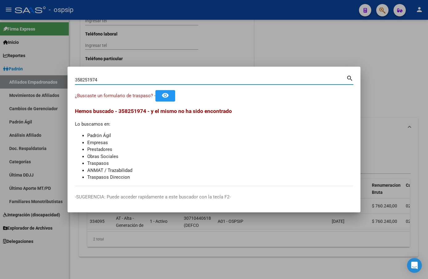
click at [86, 82] on input "358251974" at bounding box center [211, 80] width 272 height 6
click at [96, 81] on input "35851974" at bounding box center [211, 80] width 272 height 6
type input "35851974"
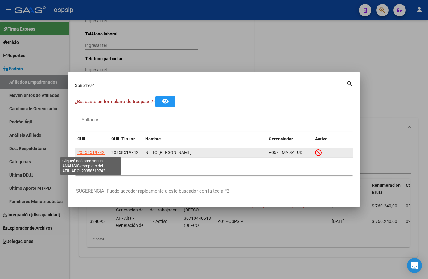
click at [95, 152] on span "20358519742" at bounding box center [90, 152] width 27 height 5
type textarea "20358519742"
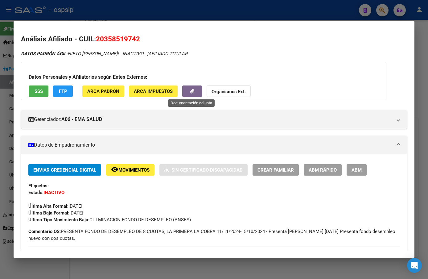
click at [189, 90] on button "button" at bounding box center [192, 90] width 20 height 11
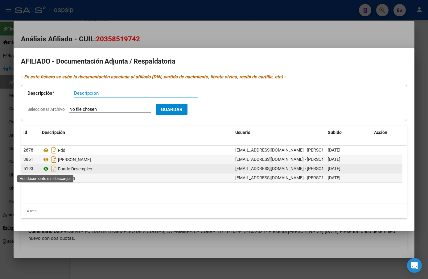
click at [45, 168] on icon at bounding box center [46, 168] width 8 height 7
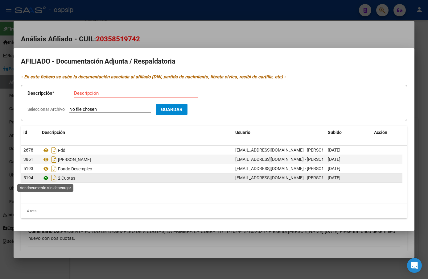
click at [45, 177] on icon at bounding box center [46, 177] width 8 height 7
click at [55, 177] on icon "Descargar documento" at bounding box center [54, 178] width 8 height 10
click at [248, 58] on h2 "AFILIADO - Documentación Adjunta / Respaldatoria" at bounding box center [214, 62] width 386 height 12
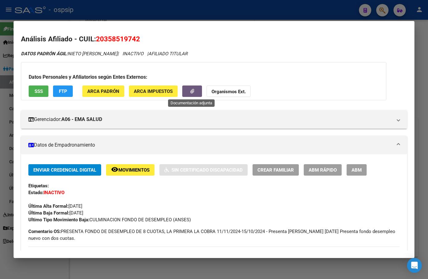
scroll to position [154, 0]
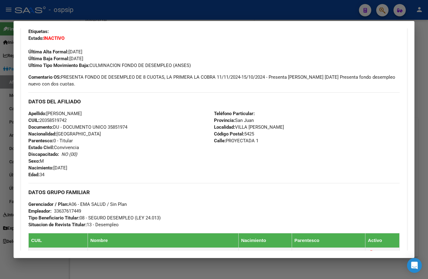
drag, startPoint x: 108, startPoint y: 128, endPoint x: 139, endPoint y: 130, distance: 30.6
click at [139, 130] on div "Apellido: [PERSON_NAME]: 20358519742 Documento: DU - DOCUMENTO UNICO 35851974 N…" at bounding box center [121, 144] width 186 height 68
copy span "35851974"
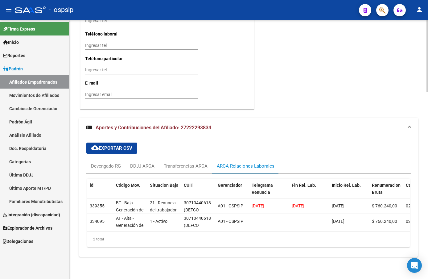
drag, startPoint x: 117, startPoint y: 106, endPoint x: 125, endPoint y: 109, distance: 8.4
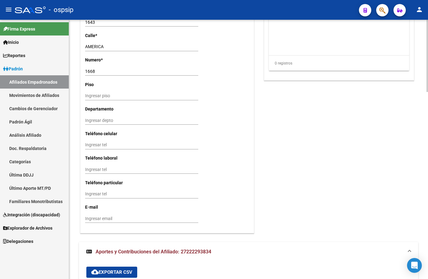
scroll to position [547, 0]
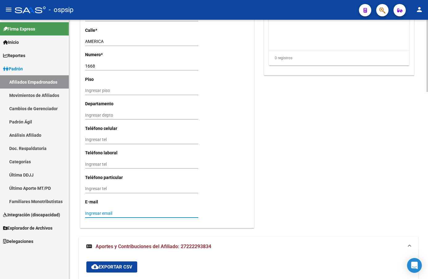
click at [133, 212] on input "Ingresar email" at bounding box center [141, 213] width 113 height 5
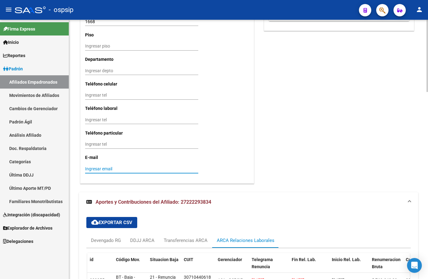
scroll to position [671, 0]
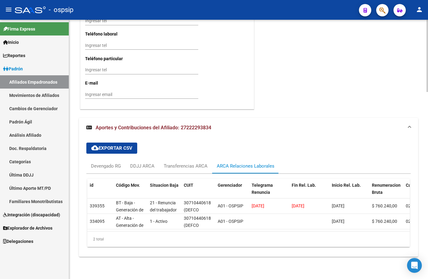
click at [151, 139] on div "cloud_download Exportar CSV Devengado RG DDJJ ARCA Transferencias ARCA ARCA Rel…" at bounding box center [248, 195] width 325 height 114
drag, startPoint x: 132, startPoint y: 110, endPoint x: 135, endPoint y: 108, distance: 3.3
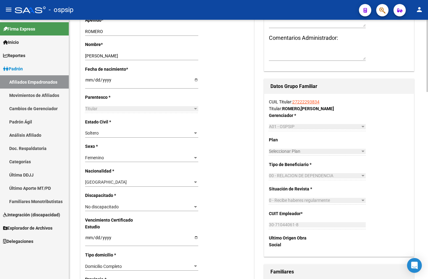
scroll to position [115, 0]
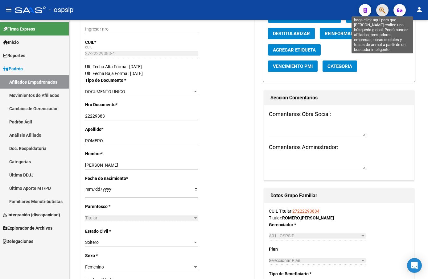
click at [383, 8] on icon "button" at bounding box center [383, 10] width 6 height 7
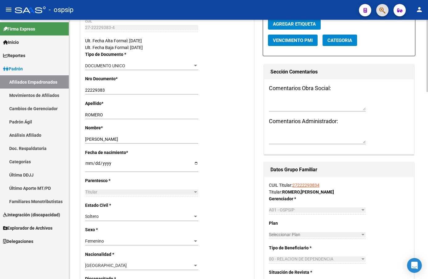
scroll to position [177, 0]
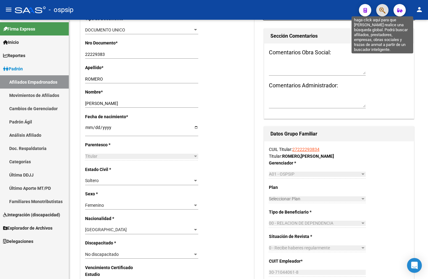
click at [382, 8] on icon "button" at bounding box center [383, 10] width 6 height 7
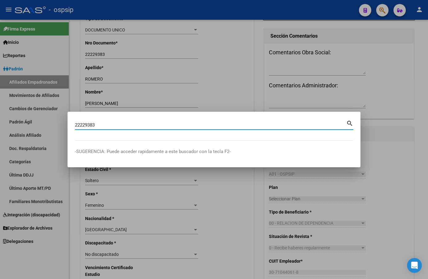
type input "22229383"
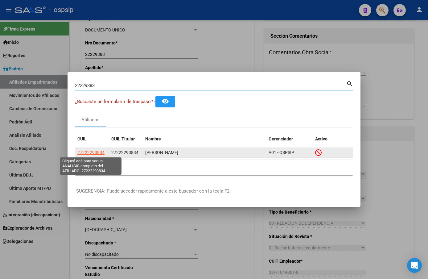
click at [87, 153] on span "27222293834" at bounding box center [90, 152] width 27 height 5
type textarea "27222293834"
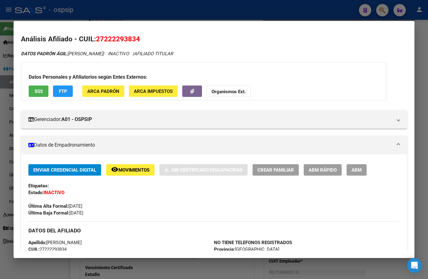
click at [188, 194] on div "Enviar Credencial Digital remove_red_eye Movimientos Sin Certificado Discapacid…" at bounding box center [214, 190] width 372 height 52
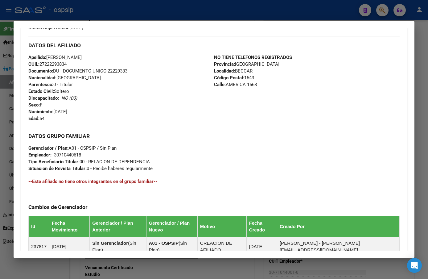
scroll to position [287, 0]
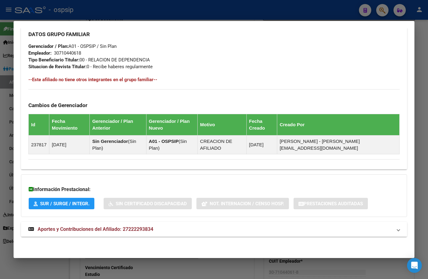
click at [144, 227] on span "Aportes y Contribuciones del Afiliado: 27222293834" at bounding box center [96, 229] width 116 height 6
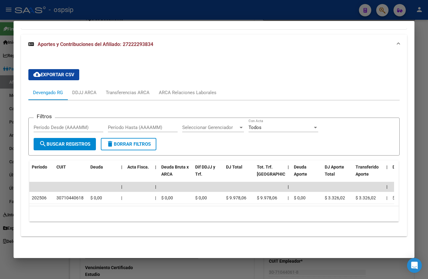
scroll to position [479, 0]
drag, startPoint x: 180, startPoint y: 86, endPoint x: 182, endPoint y: 90, distance: 4.6
click at [182, 89] on div "ARCA Relaciones Laborales" at bounding box center [188, 92] width 58 height 7
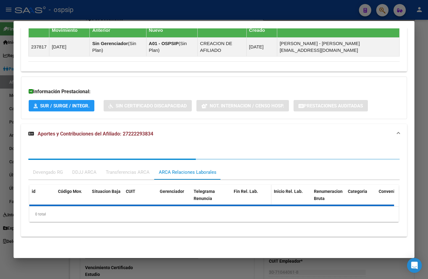
scroll to position [431, 0]
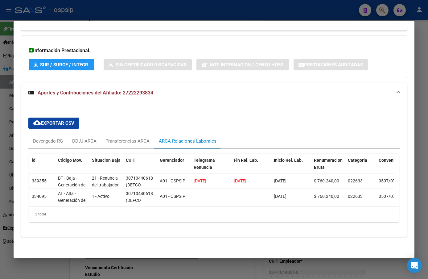
click at [247, 103] on div "cloud_download Exportar CSV Devengado RG DDJJ ARCA Transferencias ARCA ARCA Rel…" at bounding box center [214, 170] width 386 height 134
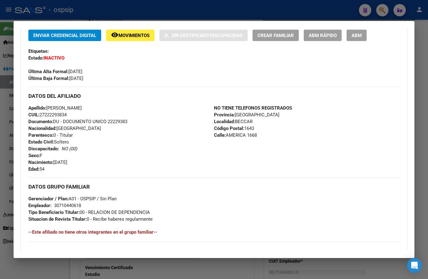
scroll to position [60, 0]
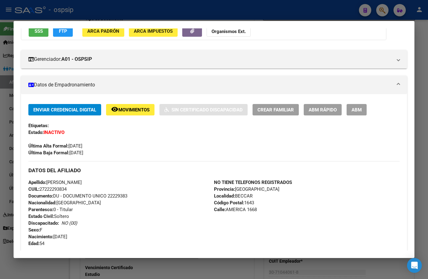
click at [186, 136] on div "Última Alta Formal: [DATE]" at bounding box center [214, 143] width 372 height 14
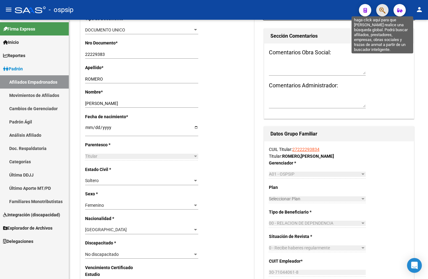
click at [384, 12] on icon "button" at bounding box center [383, 10] width 6 height 7
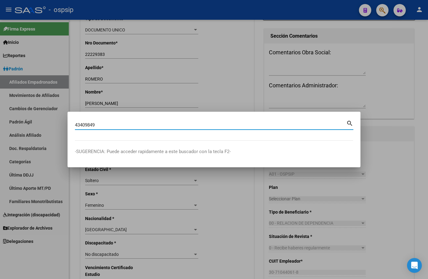
type input "43409849"
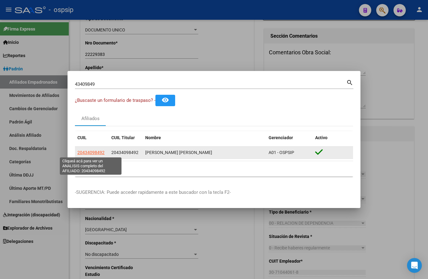
click at [88, 152] on span "20434098492" at bounding box center [90, 152] width 27 height 5
type textarea "20434098492"
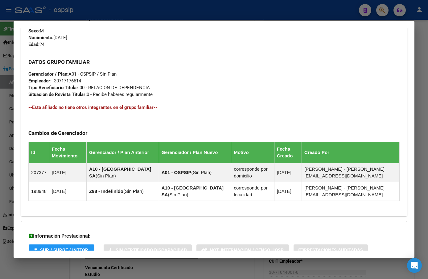
scroll to position [324, 0]
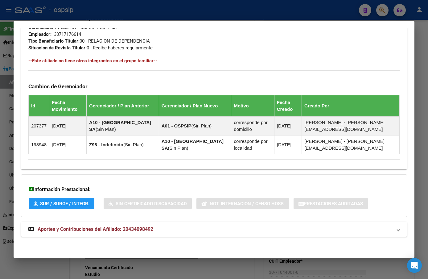
drag, startPoint x: 148, startPoint y: 226, endPoint x: 147, endPoint y: 229, distance: 3.7
click at [148, 226] on strong "Aportes y Contribuciones del Afiliado: 20434098492" at bounding box center [90, 229] width 125 height 7
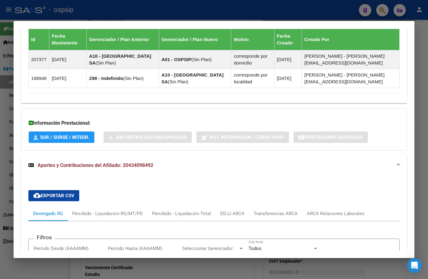
scroll to position [479, 0]
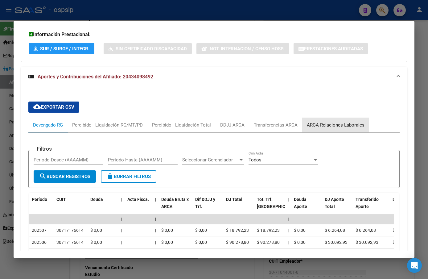
drag, startPoint x: 338, startPoint y: 123, endPoint x: 327, endPoint y: 142, distance: 21.8
click at [337, 123] on div "ARCA Relaciones Laborales" at bounding box center [336, 125] width 58 height 7
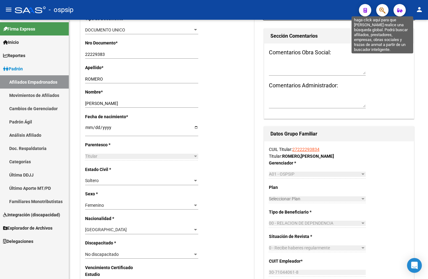
click at [383, 9] on icon "button" at bounding box center [383, 10] width 6 height 7
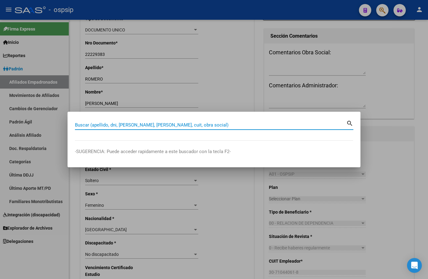
paste input "20398118384"
type input "20398118384"
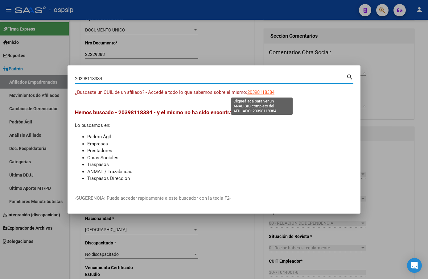
click at [264, 91] on span "20398118384" at bounding box center [261, 93] width 27 height 6
type textarea "20398118384"
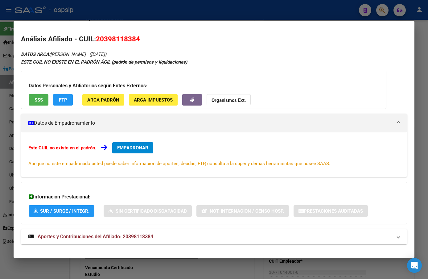
click at [119, 234] on span "Aportes y Contribuciones del Afiliado: 20398118384" at bounding box center [96, 237] width 116 height 6
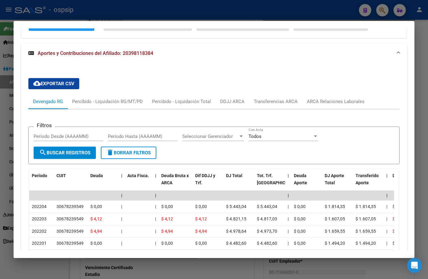
scroll to position [162, 0]
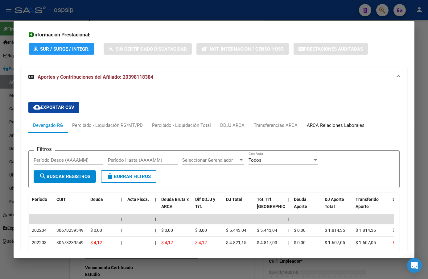
click at [336, 125] on div "ARCA Relaciones Laborales" at bounding box center [336, 125] width 58 height 7
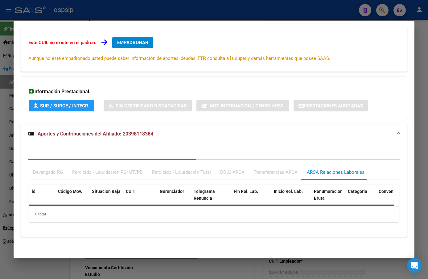
scroll to position [135, 0]
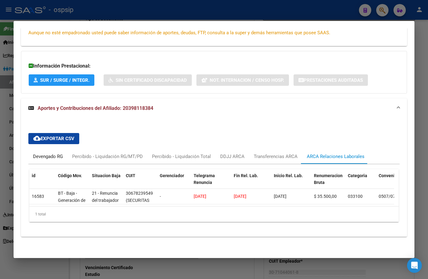
click at [48, 153] on div "Devengado RG" at bounding box center [48, 156] width 30 height 7
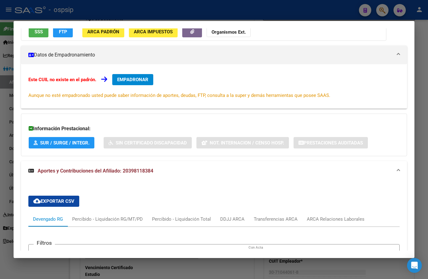
scroll to position [0, 0]
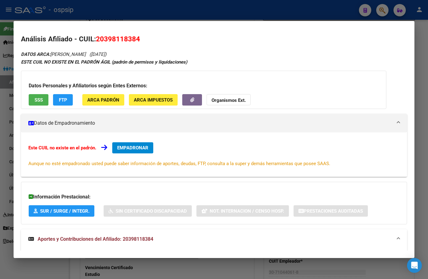
drag, startPoint x: 97, startPoint y: 37, endPoint x: 121, endPoint y: 40, distance: 24.8
click at [158, 43] on h2 "Análisis Afiliado - CUIL: 20398118384" at bounding box center [214, 39] width 386 height 10
copy span "20398118384"
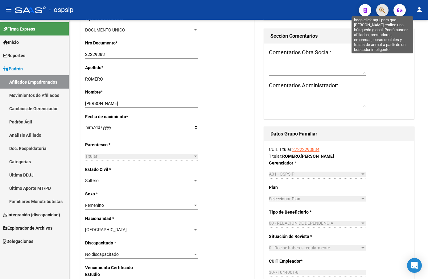
click at [381, 9] on icon "button" at bounding box center [383, 10] width 6 height 7
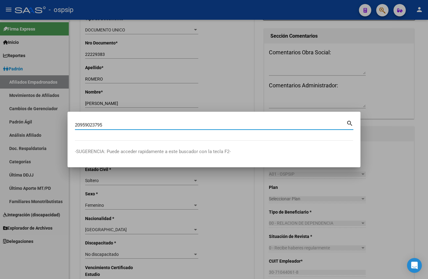
type input "20959023795"
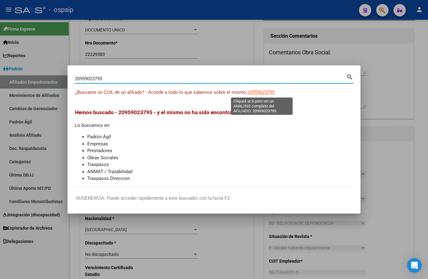
click at [260, 94] on span "20959023795" at bounding box center [261, 93] width 27 height 6
type textarea "20959023795"
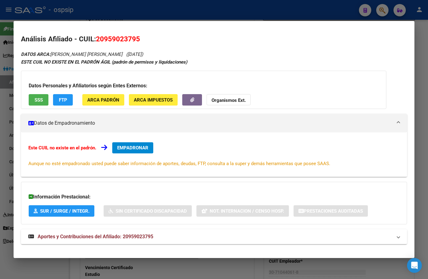
click at [140, 237] on span "Aportes y Contribuciones del Afiliado: 20959023795" at bounding box center [96, 237] width 116 height 6
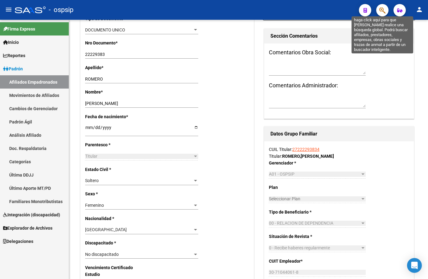
click at [384, 9] on icon "button" at bounding box center [383, 10] width 6 height 7
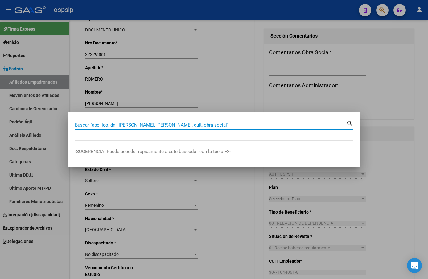
paste input "28892355"
type input "28892355"
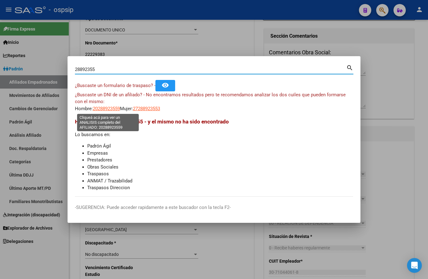
click at [105, 107] on span "20288923559" at bounding box center [106, 109] width 27 height 6
type textarea "20288923559"
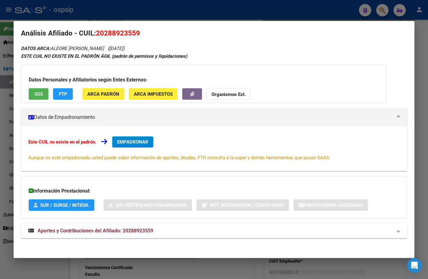
scroll to position [7, 0]
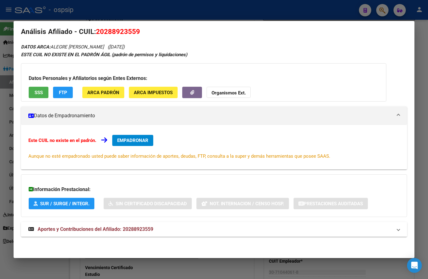
click at [124, 231] on span "Aportes y Contribuciones del Afiliado: 20288923559" at bounding box center [96, 229] width 116 height 6
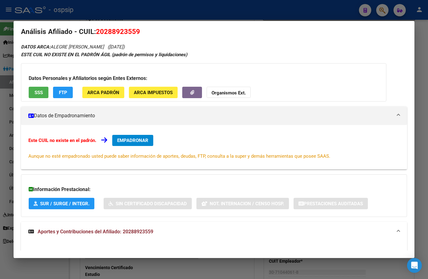
scroll to position [0, 0]
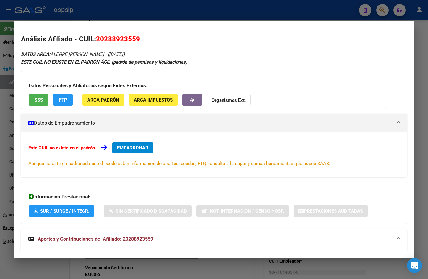
drag, startPoint x: 97, startPoint y: 30, endPoint x: 146, endPoint y: 31, distance: 48.8
click at [146, 31] on mat-dialog-content "Análisis Afiliado - CUIL: 20288923559 DATOS ARCA: ALEGRE [PERSON_NAME] ([DATE])…" at bounding box center [214, 139] width 401 height 222
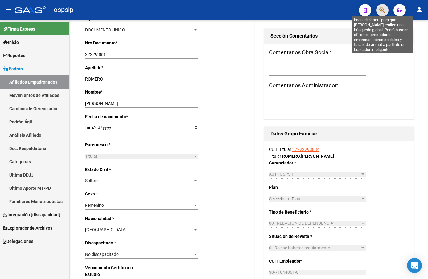
click at [382, 8] on icon "button" at bounding box center [383, 10] width 6 height 7
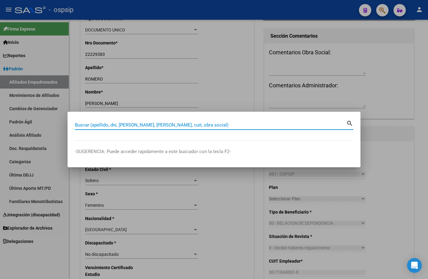
paste input "40148487"
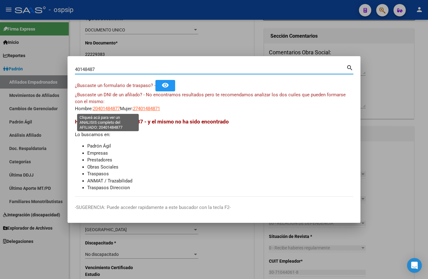
click at [105, 110] on span "20401484877" at bounding box center [106, 109] width 27 height 6
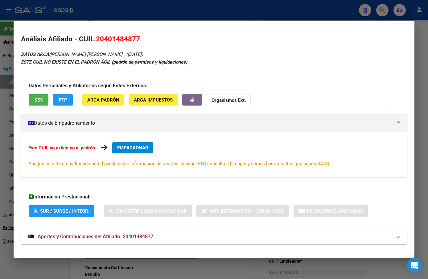
scroll to position [7, 0]
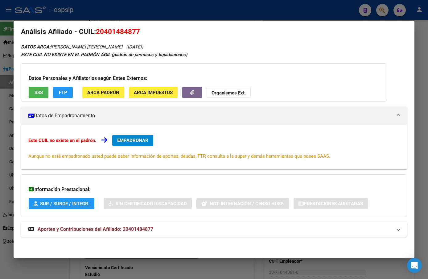
click at [138, 230] on span "Aportes y Contribuciones del Afiliado: 20401484877" at bounding box center [96, 229] width 116 height 6
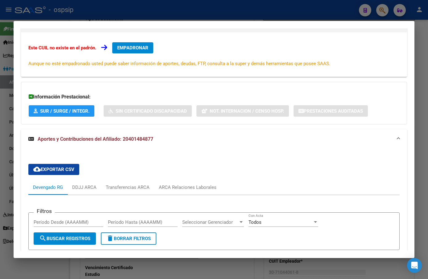
scroll to position [38, 0]
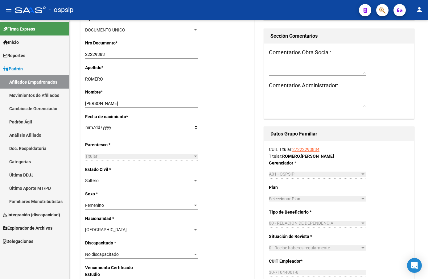
click at [382, 9] on icon "button" at bounding box center [383, 10] width 6 height 7
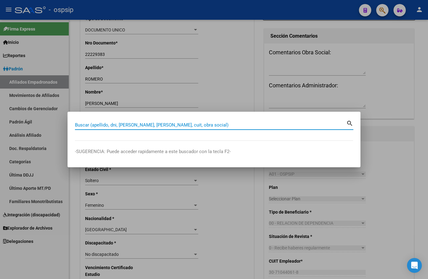
paste input "4014847"
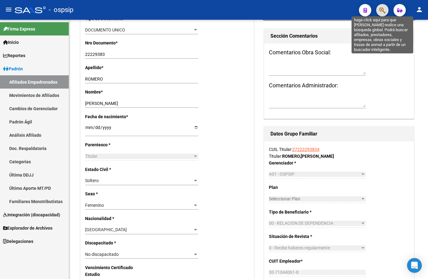
click at [380, 9] on icon "button" at bounding box center [383, 10] width 6 height 7
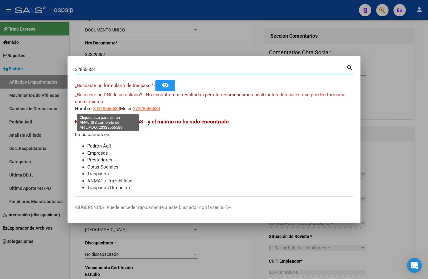
click at [107, 108] on span "20328556589" at bounding box center [106, 109] width 27 height 6
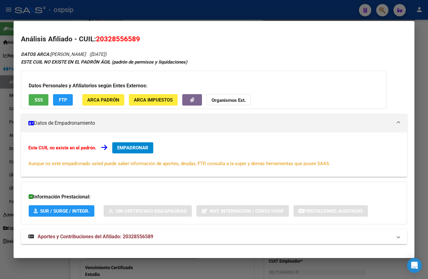
click at [140, 237] on span "Aportes y Contribuciones del Afiliado: 20328556589" at bounding box center [96, 237] width 116 height 6
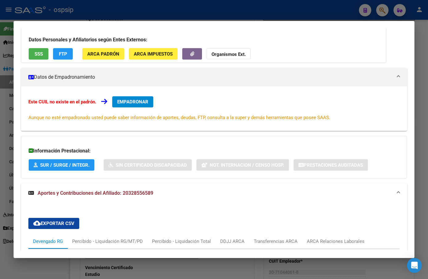
scroll to position [39, 0]
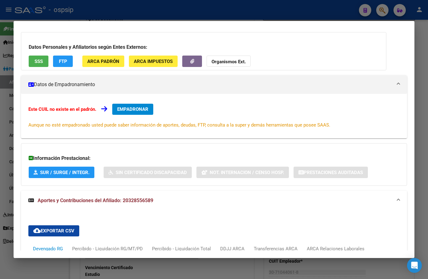
click at [130, 109] on span "EMPADRONAR" at bounding box center [132, 109] width 31 height 6
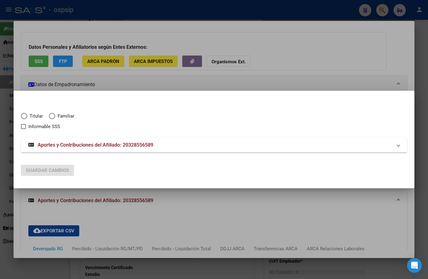
click at [241, 81] on div at bounding box center [214, 139] width 428 height 279
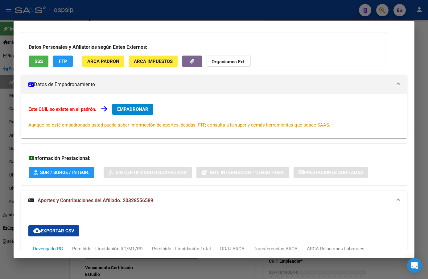
click at [128, 110] on span "EMPADRONAR" at bounding box center [132, 109] width 31 height 6
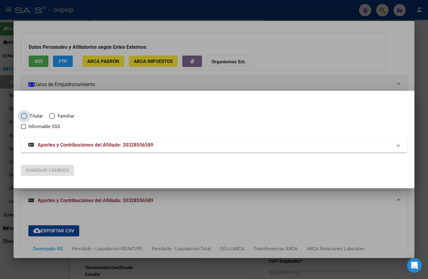
click at [24, 115] on span "Elija una opción" at bounding box center [24, 116] width 6 height 6
click at [24, 115] on input "Titular" at bounding box center [24, 116] width 6 height 6
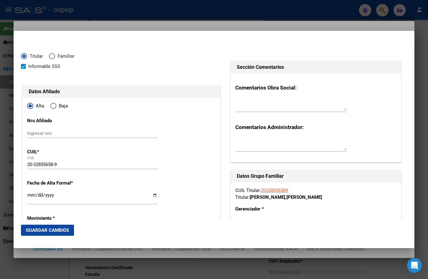
click at [30, 196] on input "Ingresar fecha" at bounding box center [92, 198] width 130 height 10
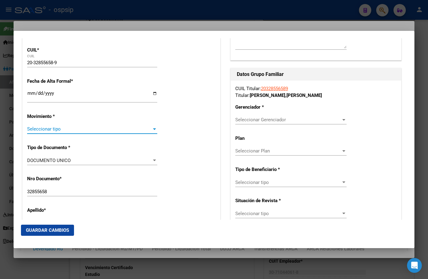
click at [66, 131] on span "Seleccionar tipo" at bounding box center [89, 129] width 125 height 6
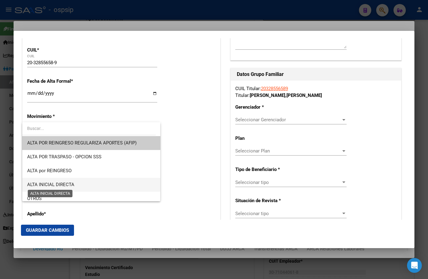
click at [66, 185] on span "ALTA INICIAL DIRECTA" at bounding box center [50, 185] width 47 height 6
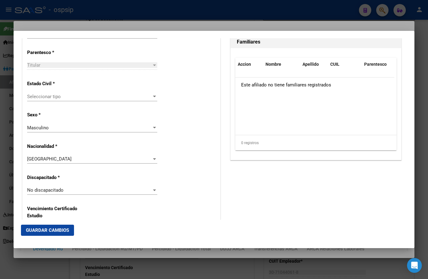
scroll to position [380, 0]
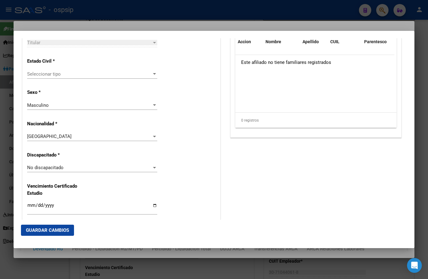
click at [39, 72] on span "Seleccionar tipo" at bounding box center [89, 74] width 125 height 6
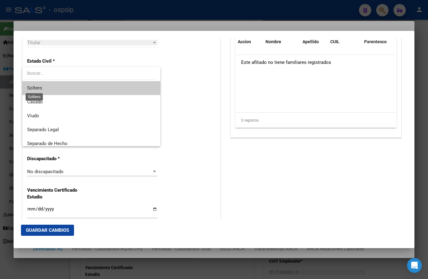
drag, startPoint x: 38, startPoint y: 85, endPoint x: 38, endPoint y: 89, distance: 4.3
click at [38, 87] on span "Soltero" at bounding box center [34, 88] width 15 height 6
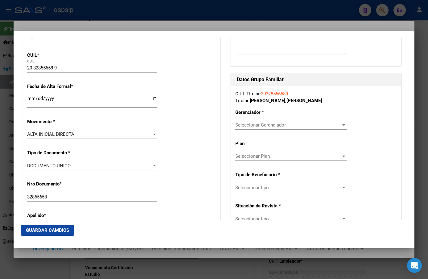
scroll to position [71, 0]
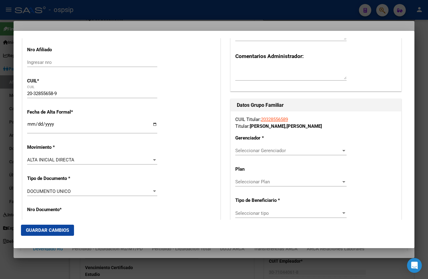
click at [247, 151] on span "Seleccionar Gerenciador" at bounding box center [288, 151] width 106 height 6
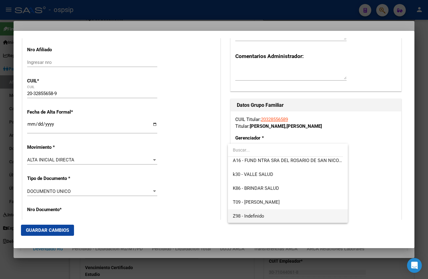
scroll to position [171, 0]
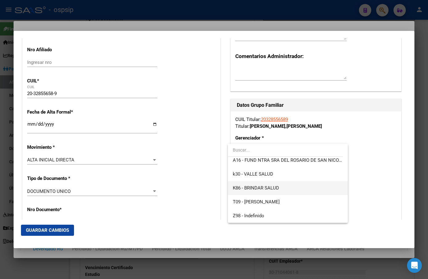
click at [257, 189] on span "K86 - BRINDAR SALUD" at bounding box center [256, 188] width 46 height 6
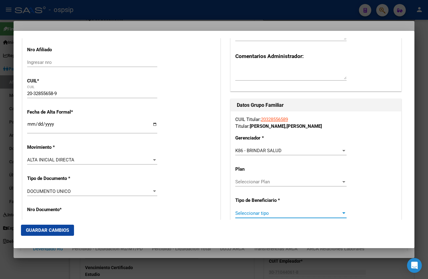
click at [245, 211] on span "Seleccionar tipo" at bounding box center [288, 213] width 106 height 6
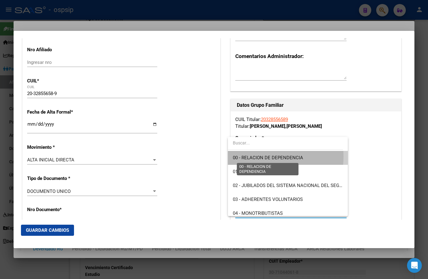
click at [248, 156] on span "00 - RELACION DE DEPENDENCIA" at bounding box center [268, 158] width 70 height 6
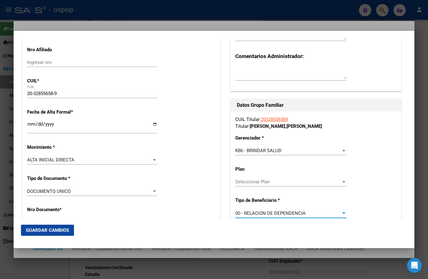
scroll to position [225, 0]
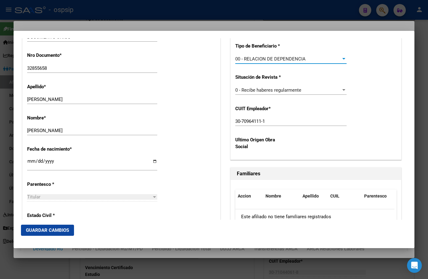
click at [43, 229] on span "Guardar Cambios" at bounding box center [47, 230] width 43 height 6
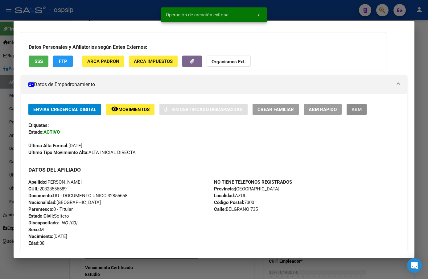
click at [361, 109] on span "ABM" at bounding box center [357, 110] width 10 height 6
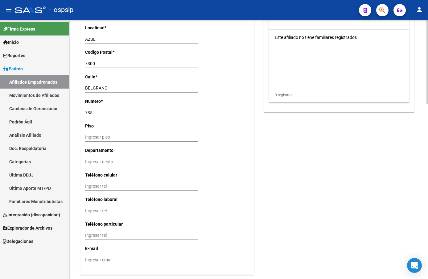
scroll to position [535, 0]
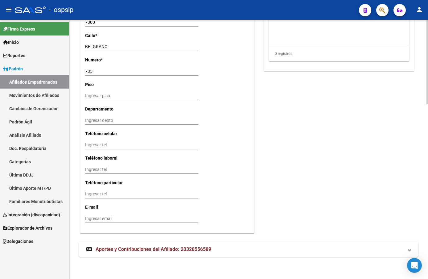
drag, startPoint x: 119, startPoint y: 246, endPoint x: 122, endPoint y: 249, distance: 3.7
click at [119, 246] on span "Aportes y Contribuciones del Afiliado: 20328556589" at bounding box center [154, 249] width 116 height 6
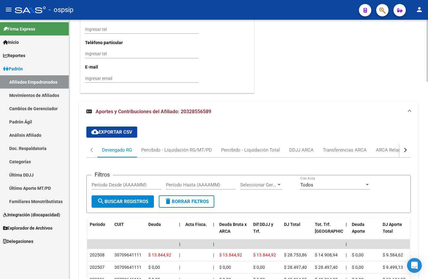
scroll to position [768, 0]
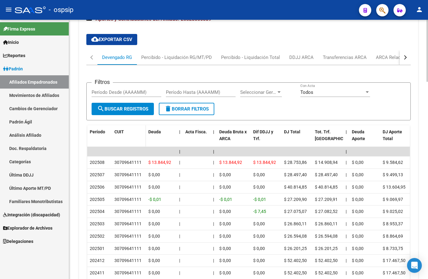
click at [126, 142] on datatable-header-cell "CUIT" at bounding box center [129, 138] width 34 height 27
click at [395, 56] on div "ARCA Relaciones Laborales" at bounding box center [405, 57] width 58 height 7
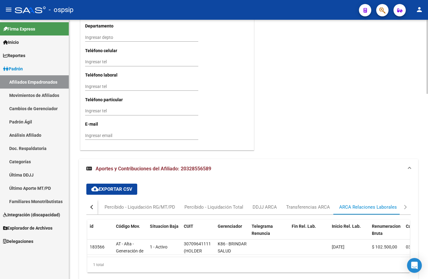
scroll to position [648, 0]
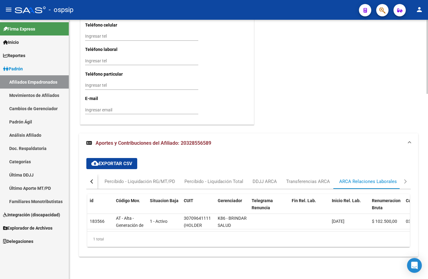
drag, startPoint x: 126, startPoint y: 131, endPoint x: 150, endPoint y: 132, distance: 24.1
click at [126, 133] on mat-expansion-panel-header "Aportes y Contribuciones del Afiliado: 20328556589" at bounding box center [248, 143] width 339 height 20
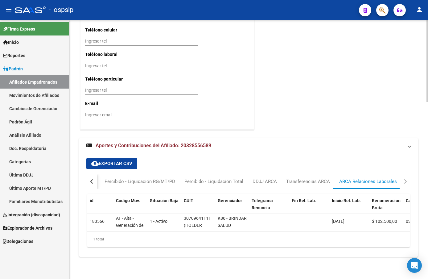
scroll to position [535, 0]
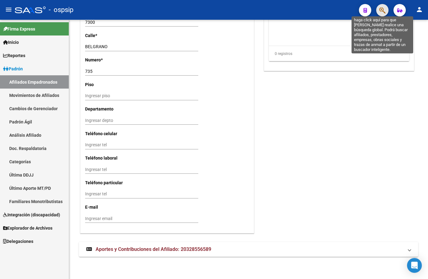
click at [384, 9] on icon "button" at bounding box center [383, 10] width 6 height 7
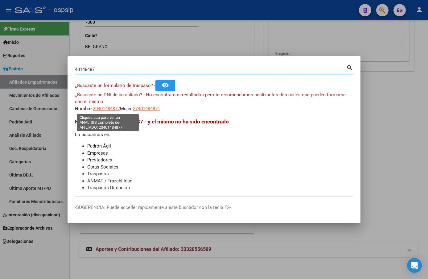
click at [106, 107] on span "20401484877" at bounding box center [106, 109] width 27 height 6
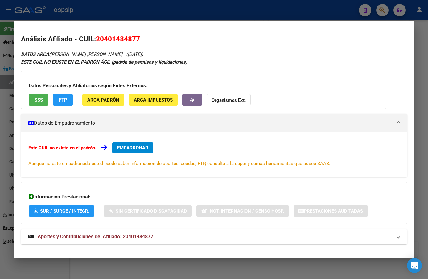
drag, startPoint x: 129, startPoint y: 239, endPoint x: 165, endPoint y: 233, distance: 36.5
click at [130, 239] on strong "Aportes y Contribuciones del Afiliado: 20401484877" at bounding box center [90, 236] width 125 height 7
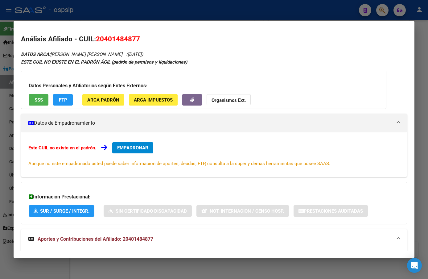
scroll to position [162, 0]
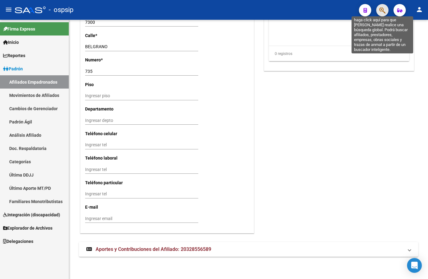
click at [383, 8] on icon "button" at bounding box center [383, 10] width 6 height 7
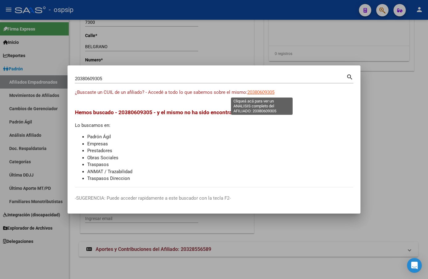
click at [257, 92] on span "20380609305" at bounding box center [261, 93] width 27 height 6
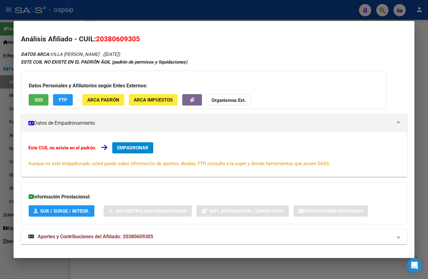
click at [131, 238] on span "Aportes y Contribuciones del Afiliado: 20380609305" at bounding box center [96, 237] width 116 height 6
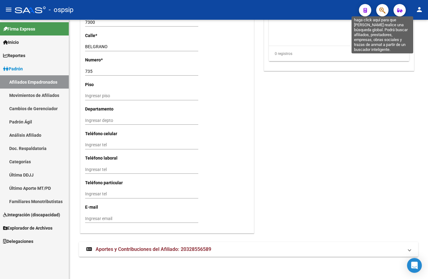
click at [383, 9] on icon "button" at bounding box center [383, 10] width 6 height 7
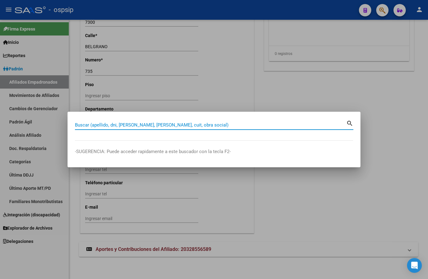
click at [86, 125] on input "Buscar (apellido, dni, [PERSON_NAME], [PERSON_NAME], cuit, obra social)" at bounding box center [211, 125] width 272 height 6
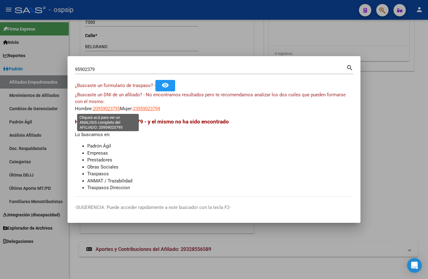
click at [105, 108] on span "20959023795" at bounding box center [106, 109] width 27 height 6
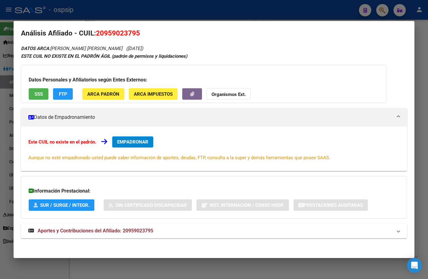
scroll to position [7, 0]
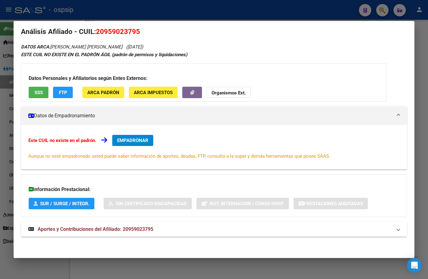
click at [130, 229] on span "Aportes y Contribuciones del Afiliado: 20959023795" at bounding box center [96, 229] width 116 height 6
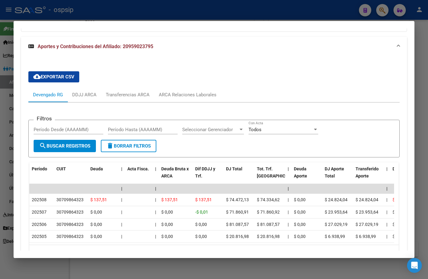
scroll to position [38, 0]
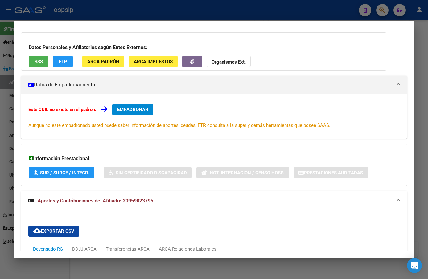
click at [125, 109] on span "EMPADRONAR" at bounding box center [132, 110] width 31 height 6
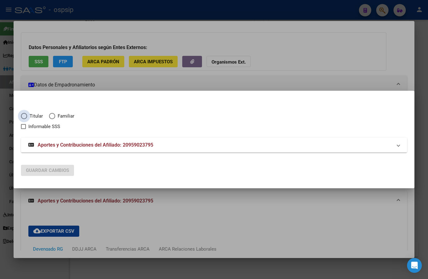
click at [25, 114] on span "Elija una opción" at bounding box center [24, 116] width 6 height 6
click at [25, 114] on input "Titular" at bounding box center [24, 116] width 6 height 6
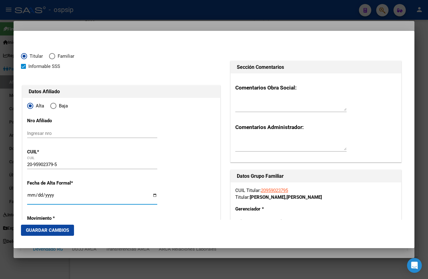
click at [30, 198] on input "Ingresar fecha" at bounding box center [92, 198] width 130 height 10
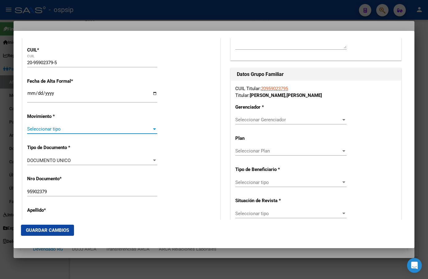
click at [33, 126] on span "Seleccionar tipo" at bounding box center [89, 129] width 125 height 6
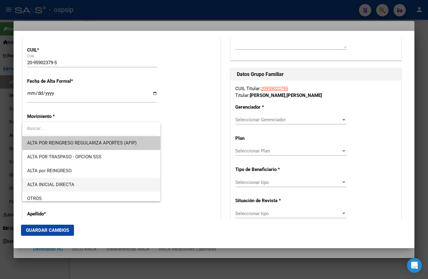
click at [57, 182] on span "ALTA INICIAL DIRECTA" at bounding box center [50, 185] width 47 height 6
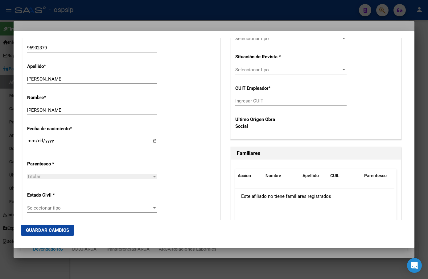
scroll to position [287, 0]
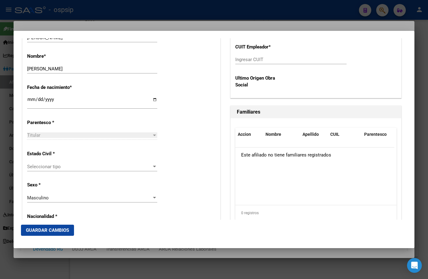
click at [35, 165] on span "Seleccionar tipo" at bounding box center [89, 167] width 125 height 6
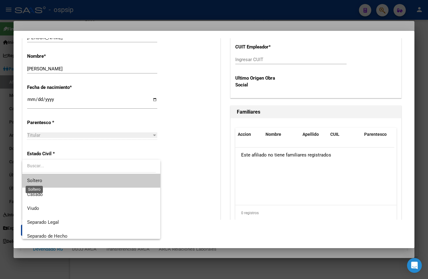
click at [38, 180] on span "Soltero" at bounding box center [34, 181] width 15 height 6
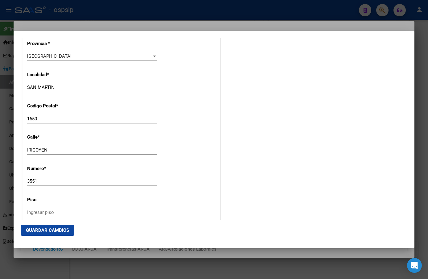
scroll to position [657, 0]
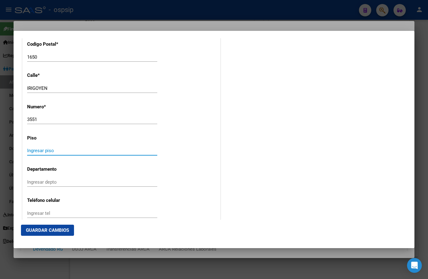
click at [33, 149] on input "Ingresar piso" at bounding box center [92, 151] width 130 height 6
click at [30, 181] on input "Ingresar depto" at bounding box center [92, 182] width 130 height 6
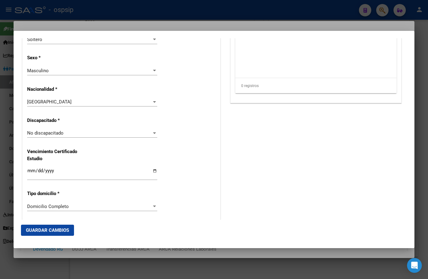
scroll to position [410, 0]
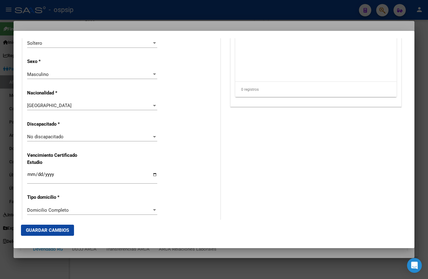
click at [65, 105] on div "[GEOGRAPHIC_DATA]" at bounding box center [89, 106] width 125 height 6
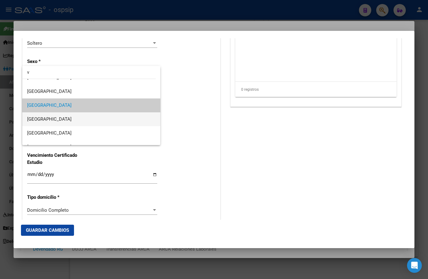
scroll to position [0, 0]
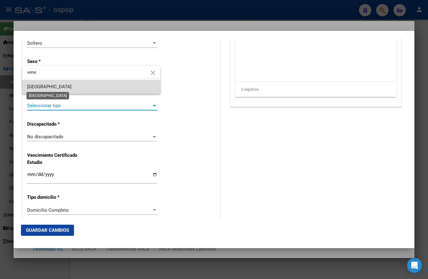
click at [35, 86] on span "[GEOGRAPHIC_DATA]" at bounding box center [49, 87] width 44 height 6
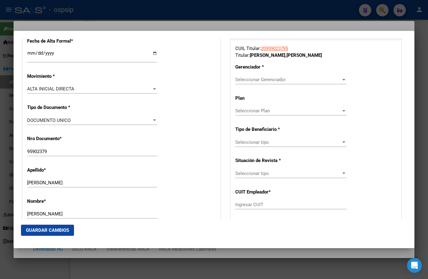
scroll to position [133, 0]
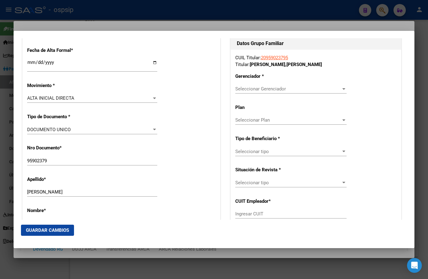
click at [245, 86] on span "Seleccionar Gerenciador" at bounding box center [288, 89] width 106 height 6
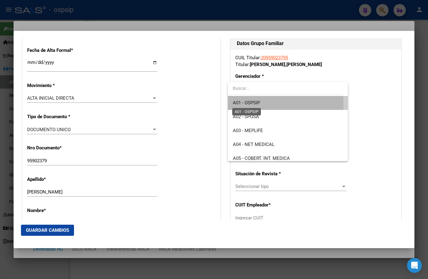
click at [249, 104] on span "A01 - OSPSIP" at bounding box center [246, 103] width 27 height 6
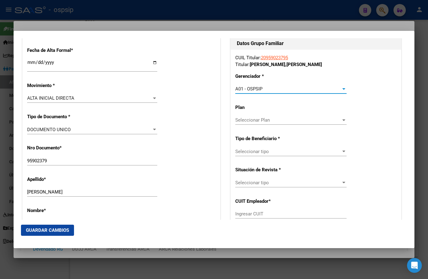
click at [256, 151] on span "Seleccionar tipo" at bounding box center [288, 152] width 106 height 6
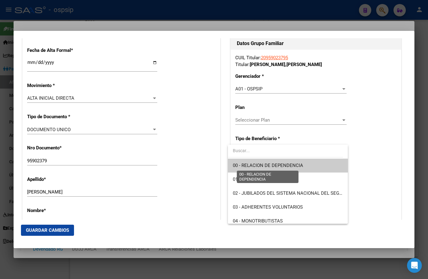
click at [252, 164] on span "00 - RELACION DE DEPENDENCIA" at bounding box center [268, 166] width 70 height 6
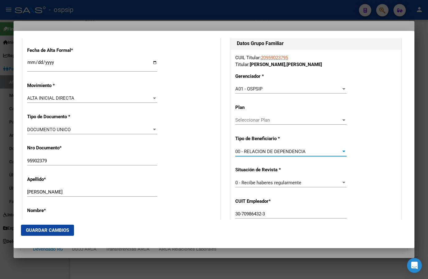
drag, startPoint x: 45, startPoint y: 227, endPoint x: 42, endPoint y: 227, distance: 3.4
click at [45, 227] on span "Guardar Cambios" at bounding box center [47, 230] width 43 height 6
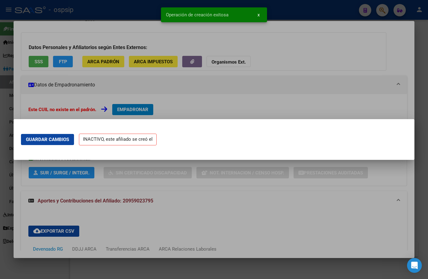
scroll to position [0, 0]
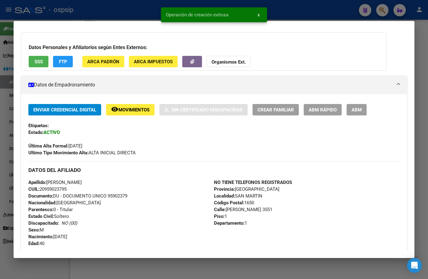
click at [361, 108] on span "ABM" at bounding box center [357, 110] width 10 height 6
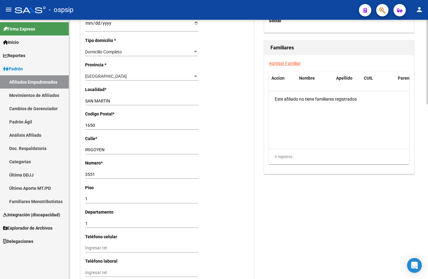
scroll to position [535, 0]
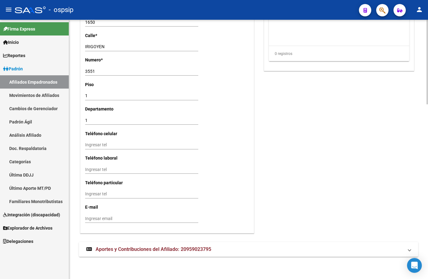
click at [121, 250] on span "Aportes y Contribuciones del Afiliado: 20959023795" at bounding box center [154, 249] width 116 height 6
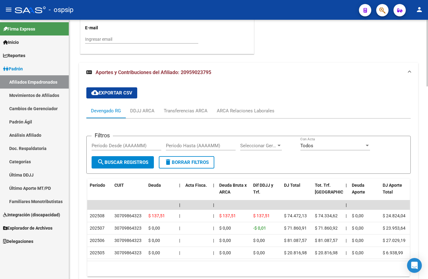
scroll to position [720, 0]
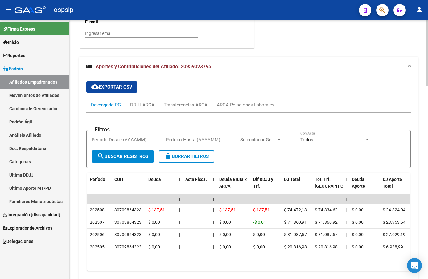
drag, startPoint x: 71, startPoint y: 146, endPoint x: 74, endPoint y: 148, distance: 4.0
click at [240, 105] on div "ARCA Relaciones Laborales" at bounding box center [246, 105] width 58 height 7
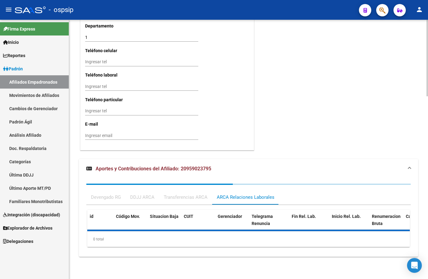
scroll to position [648, 0]
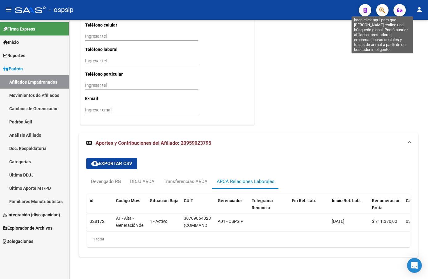
click at [384, 10] on icon "button" at bounding box center [383, 10] width 6 height 7
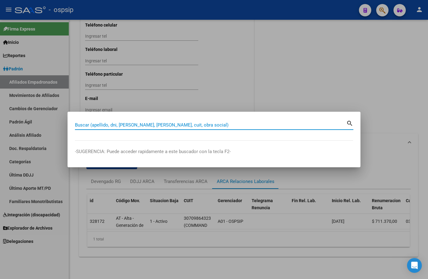
paste input "43383870"
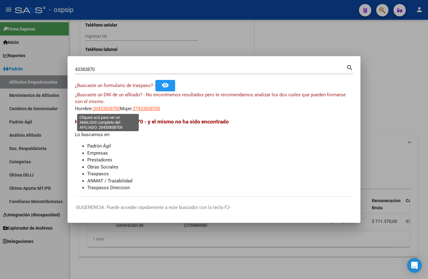
click at [107, 106] on span "20433838700" at bounding box center [106, 109] width 27 height 6
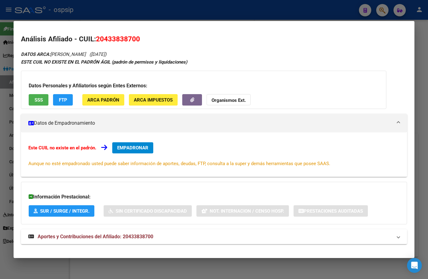
click at [127, 237] on span "Aportes y Contribuciones del Afiliado: 20433838700" at bounding box center [96, 237] width 116 height 6
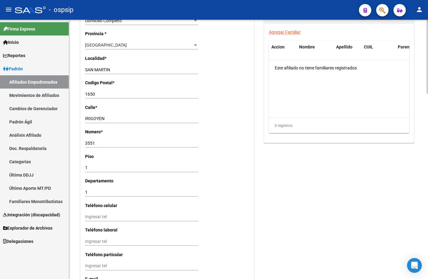
scroll to position [278, 0]
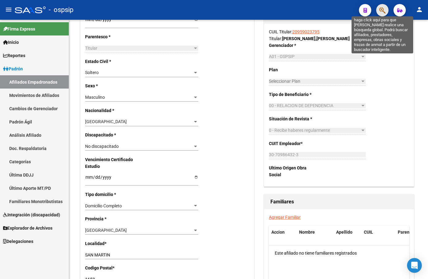
click at [383, 8] on icon "button" at bounding box center [383, 10] width 6 height 7
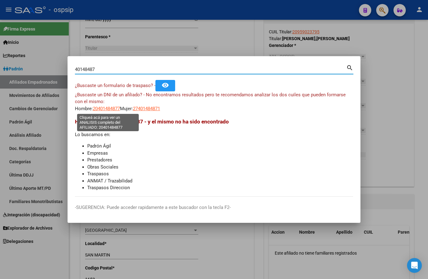
click at [108, 109] on span "20401484877" at bounding box center [106, 109] width 27 height 6
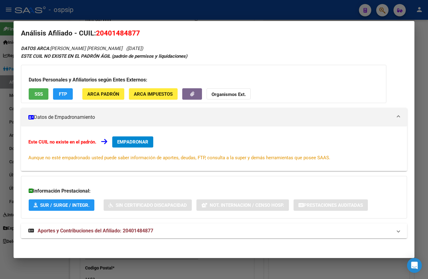
scroll to position [7, 0]
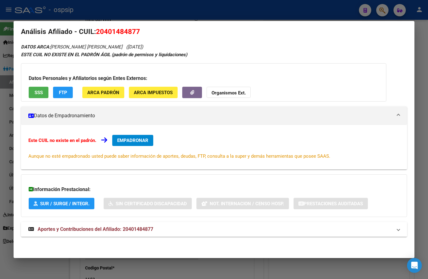
click at [107, 231] on span "Aportes y Contribuciones del Afiliado: 20401484877" at bounding box center [96, 229] width 116 height 6
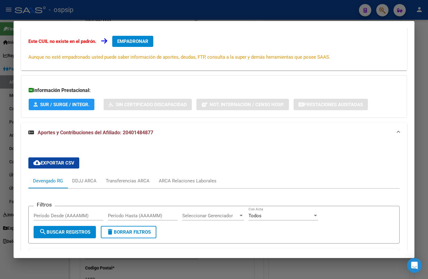
scroll to position [8, 0]
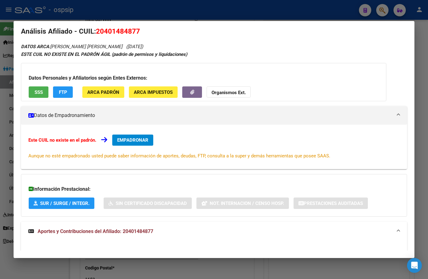
click at [141, 140] on span "EMPADRONAR" at bounding box center [132, 140] width 31 height 6
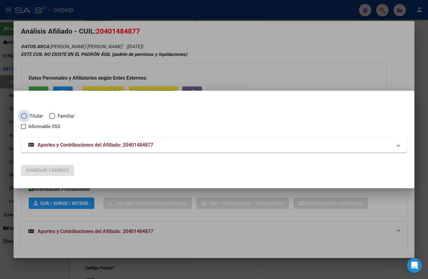
click at [23, 114] on span "Elija una opción" at bounding box center [24, 116] width 6 height 6
click at [23, 114] on input "Titular" at bounding box center [24, 116] width 6 height 6
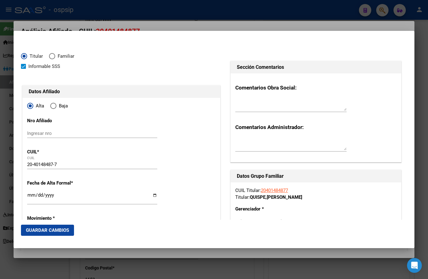
click at [29, 198] on input "Ingresar fecha" at bounding box center [92, 198] width 130 height 10
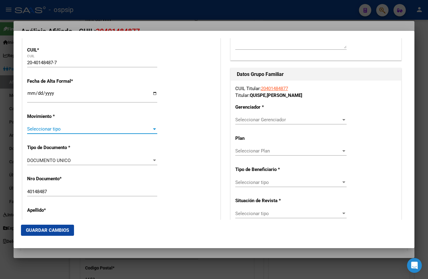
click at [44, 129] on span "Seleccionar tipo" at bounding box center [89, 129] width 125 height 6
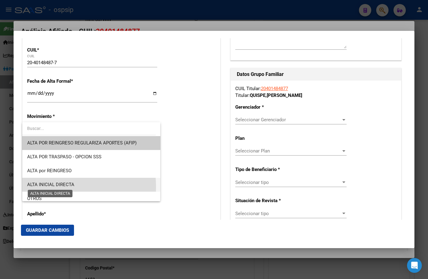
click at [52, 187] on span "ALTA INICIAL DIRECTA" at bounding box center [50, 185] width 47 height 6
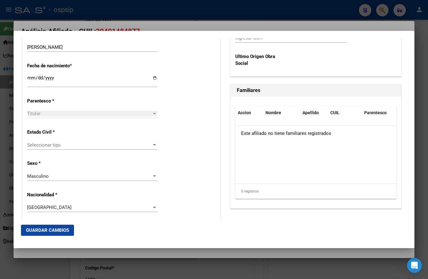
scroll to position [287, 0]
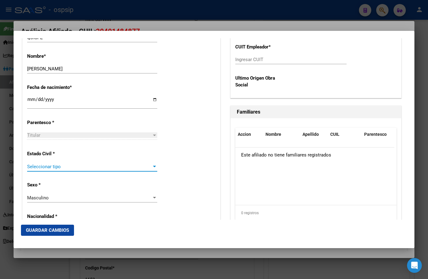
click at [35, 167] on span "Seleccionar tipo" at bounding box center [89, 167] width 125 height 6
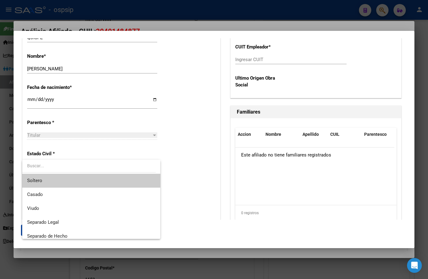
click at [37, 179] on span "Soltero" at bounding box center [34, 181] width 15 height 6
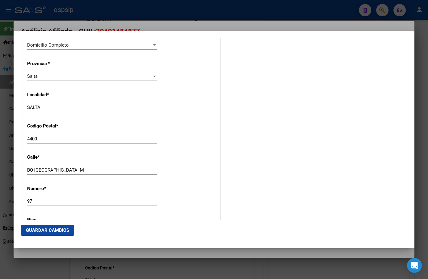
scroll to position [627, 0]
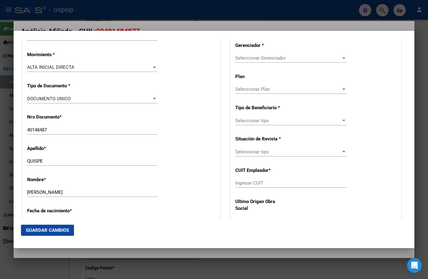
click at [187, 162] on div "Apellido * [PERSON_NAME] Ingresar apellido" at bounding box center [121, 155] width 189 height 31
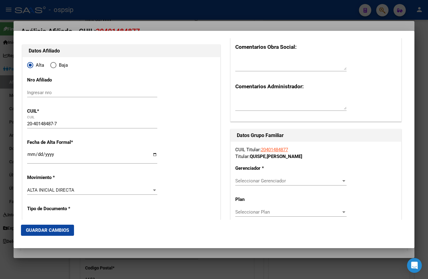
scroll to position [40, 0]
click at [254, 181] on span "Seleccionar Gerenciador" at bounding box center [288, 182] width 106 height 6
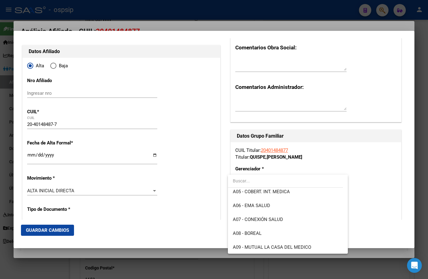
scroll to position [62, 0]
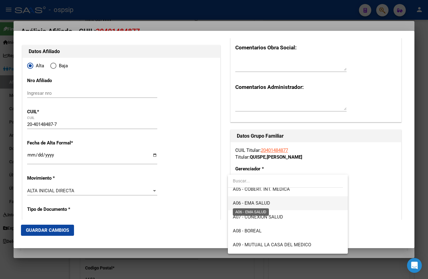
click at [247, 203] on span "A06 - EMA SALUD" at bounding box center [251, 203] width 37 height 6
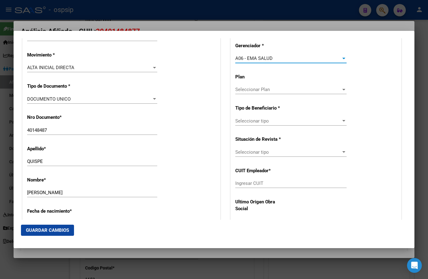
scroll to position [164, 0]
click at [250, 119] on span "Seleccionar tipo" at bounding box center [288, 121] width 106 height 6
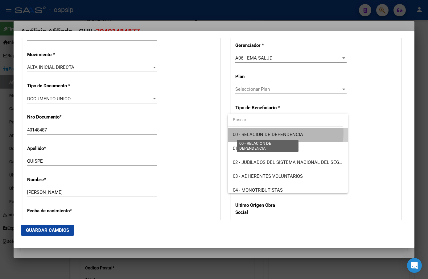
click at [249, 133] on span "00 - RELACION DE DEPENDENCIA" at bounding box center [268, 135] width 70 height 6
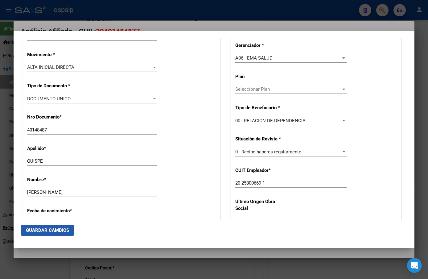
click at [44, 229] on span "Guardar Cambios" at bounding box center [47, 230] width 43 height 6
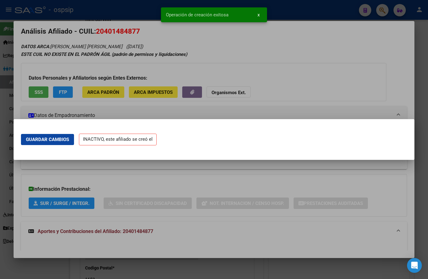
scroll to position [0, 0]
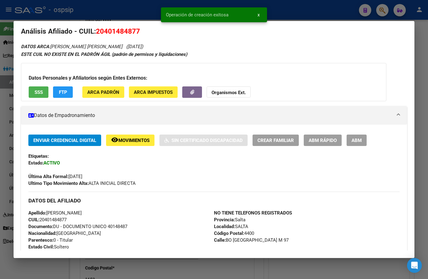
click at [360, 143] on span "ABM" at bounding box center [357, 141] width 10 height 6
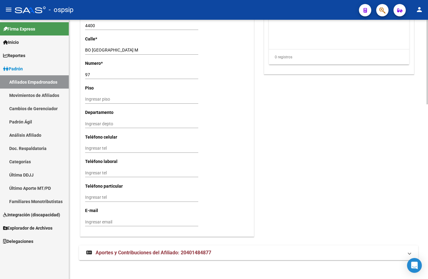
scroll to position [535, 0]
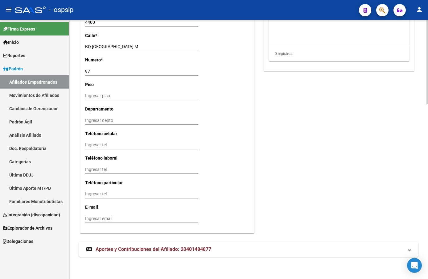
click at [117, 251] on span "Aportes y Contribuciones del Afiliado: 20401484877" at bounding box center [154, 249] width 116 height 6
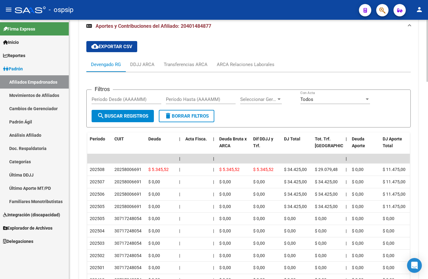
scroll to position [768, 0]
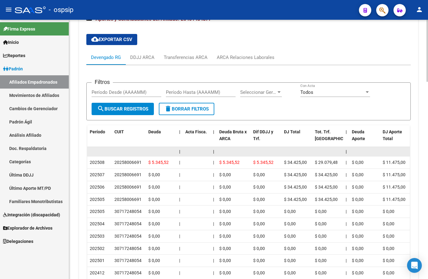
drag, startPoint x: 127, startPoint y: 139, endPoint x: 149, endPoint y: 153, distance: 26.7
click at [127, 139] on datatable-header-cell "CUIT" at bounding box center [129, 138] width 34 height 27
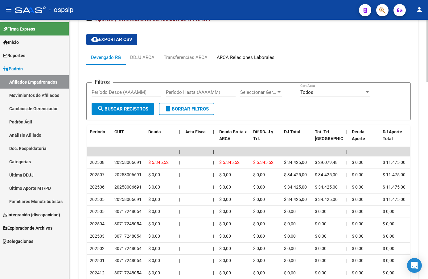
click at [255, 58] on div "ARCA Relaciones Laborales" at bounding box center [246, 57] width 58 height 7
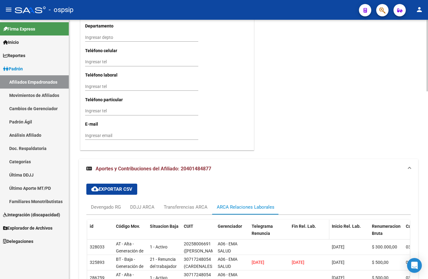
scroll to position [679, 0]
